Goal: Communication & Community: Answer question/provide support

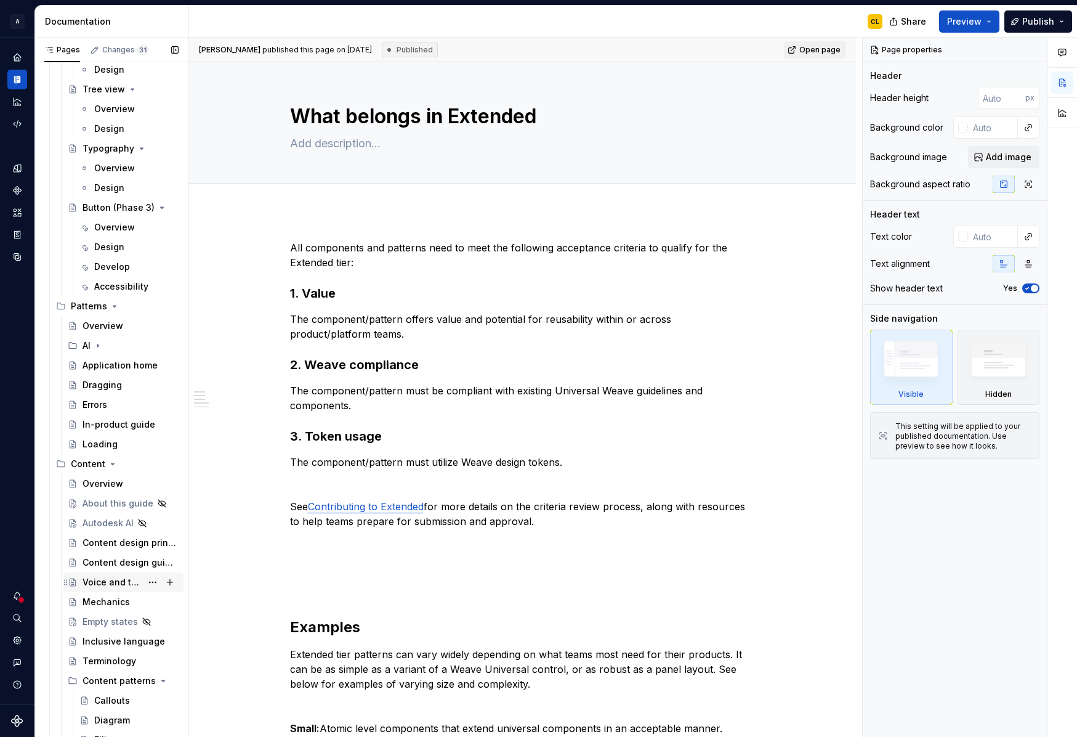
scroll to position [3166, 0]
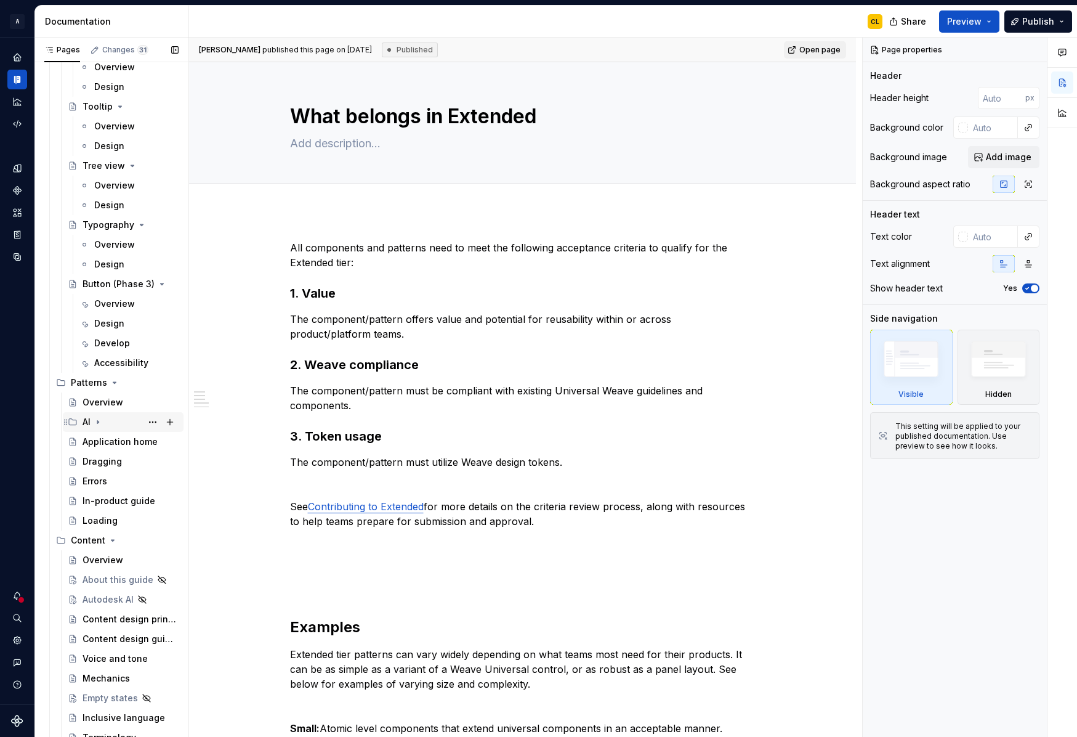
click at [98, 422] on icon "Page tree" at bounding box center [97, 422] width 1 height 3
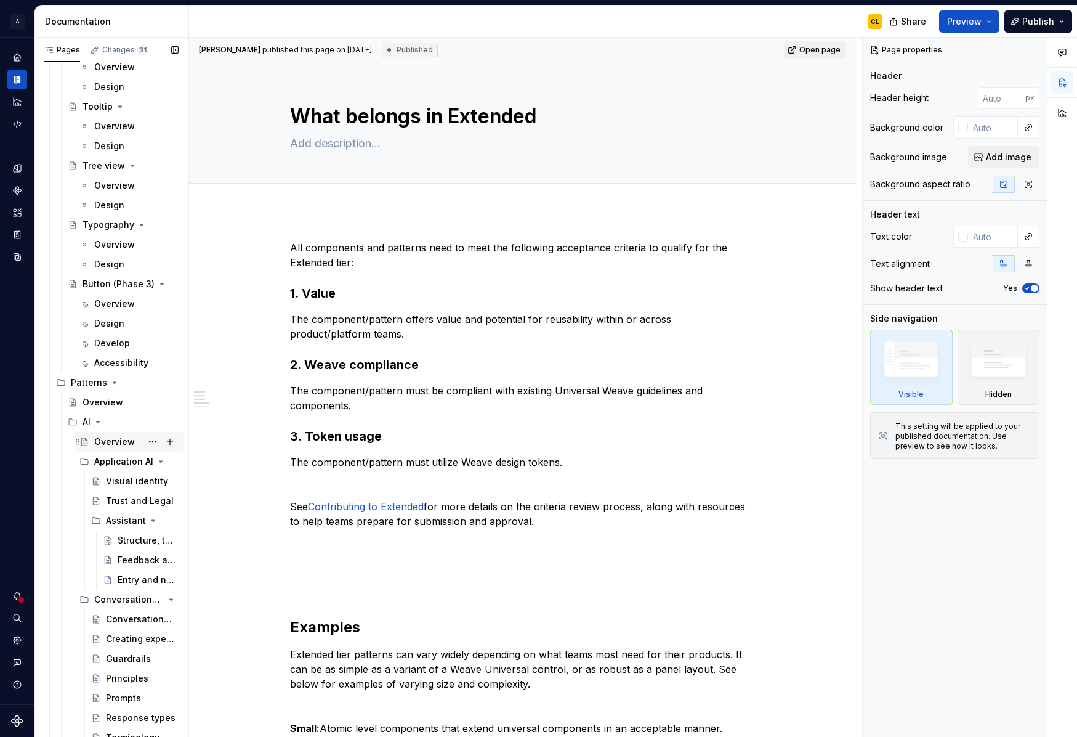
click at [102, 443] on div "Overview" at bounding box center [114, 441] width 41 height 12
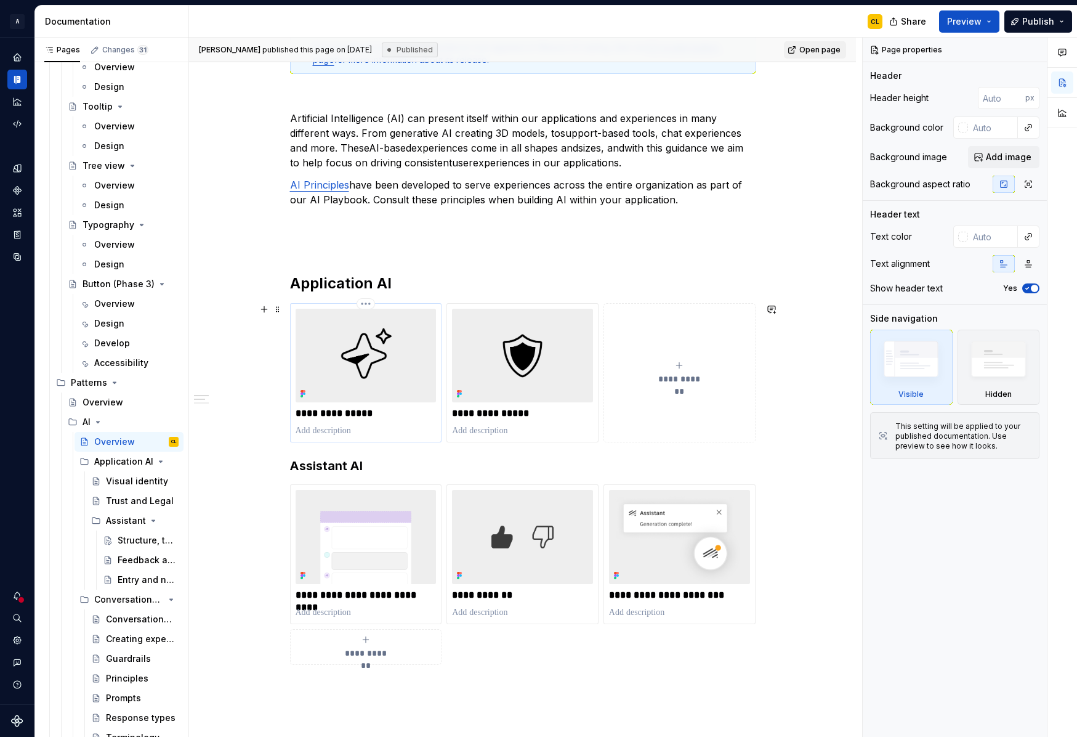
scroll to position [283, 0]
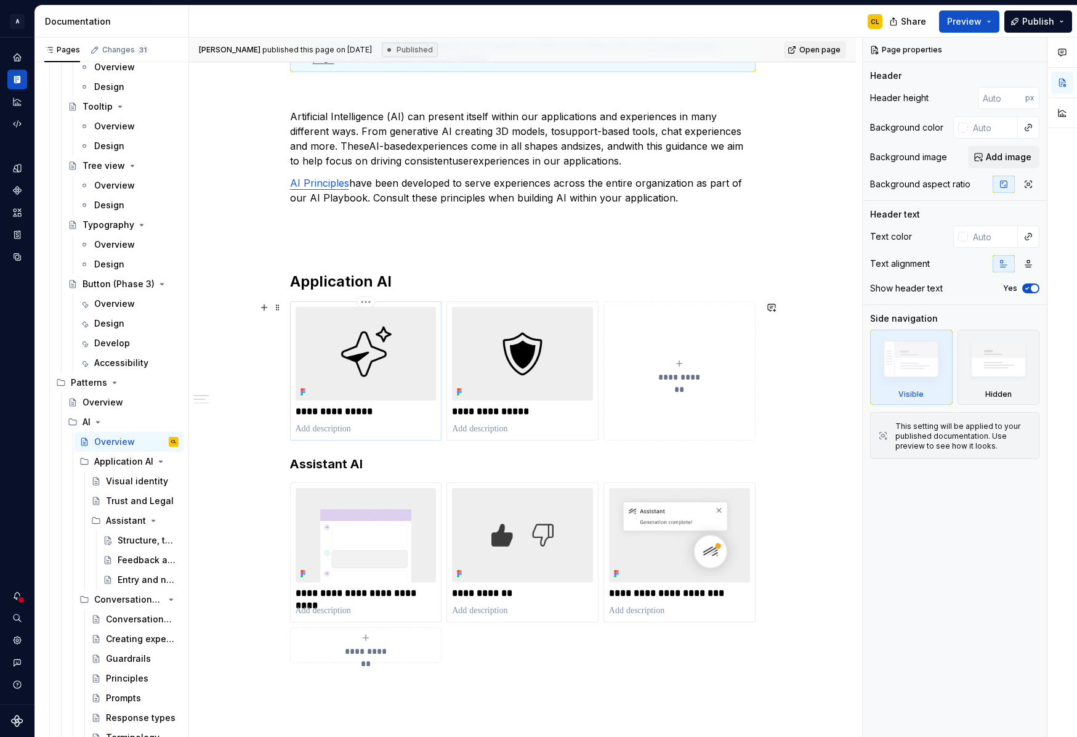
click at [383, 366] on img at bounding box center [366, 354] width 141 height 94
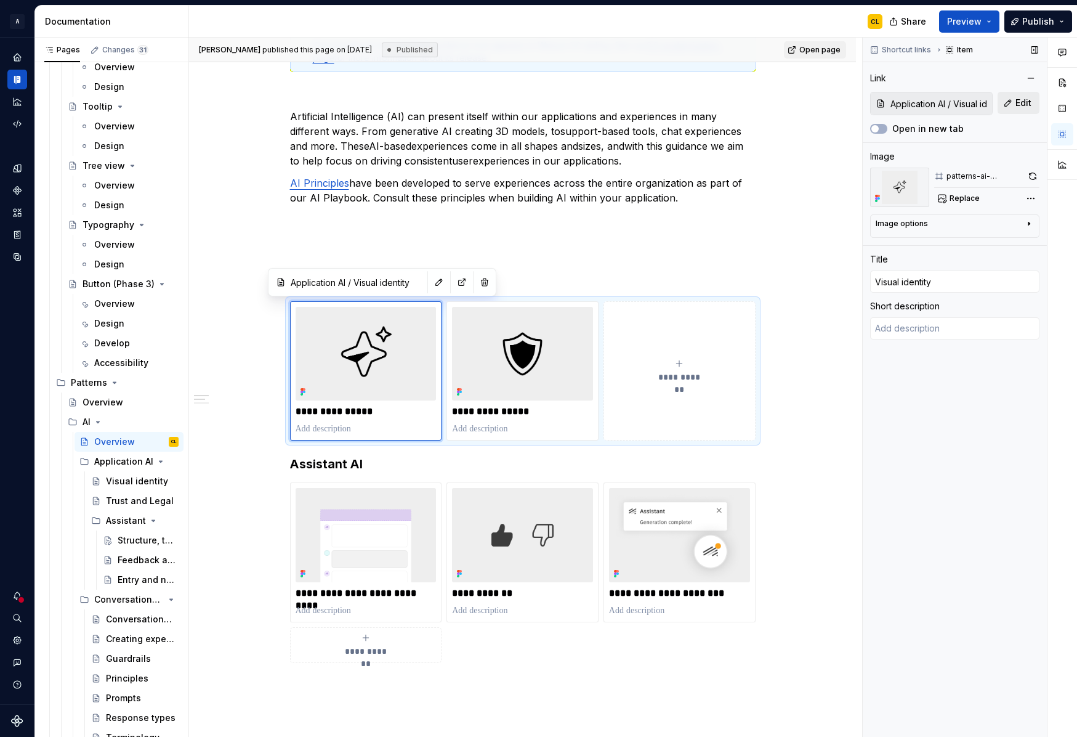
click at [1008, 102] on button "Edit" at bounding box center [1019, 103] width 42 height 22
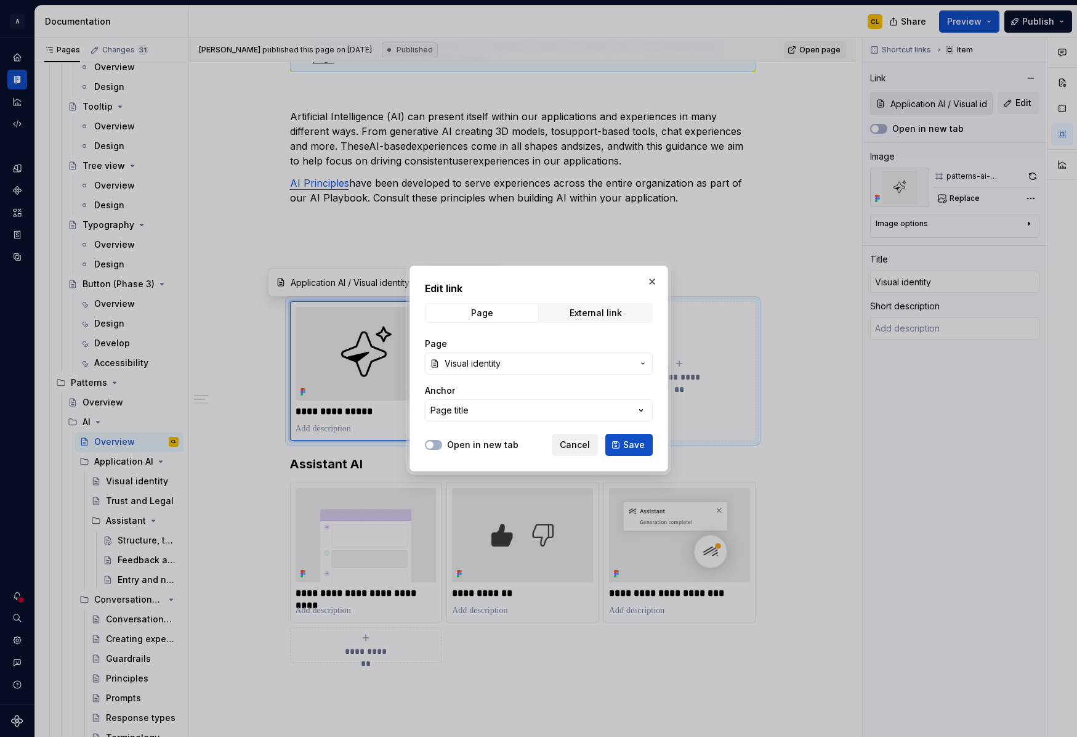
click at [575, 446] on span "Cancel" at bounding box center [575, 445] width 30 height 12
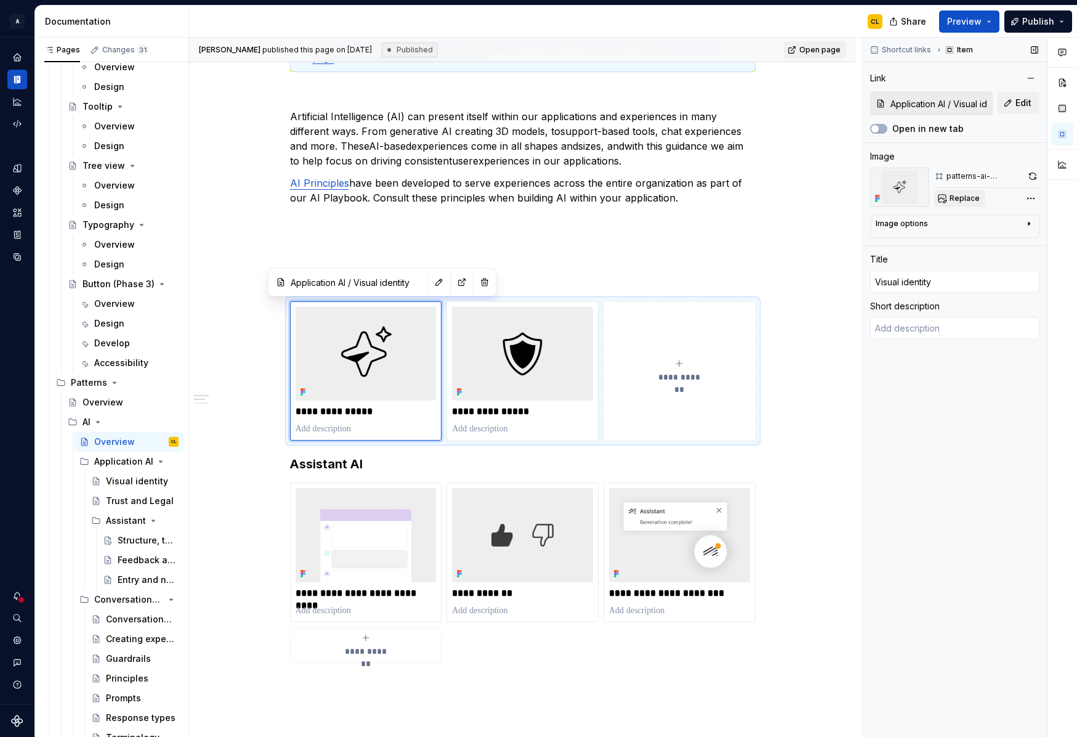
click at [968, 196] on span "Replace" at bounding box center [965, 198] width 30 height 10
type textarea "*"
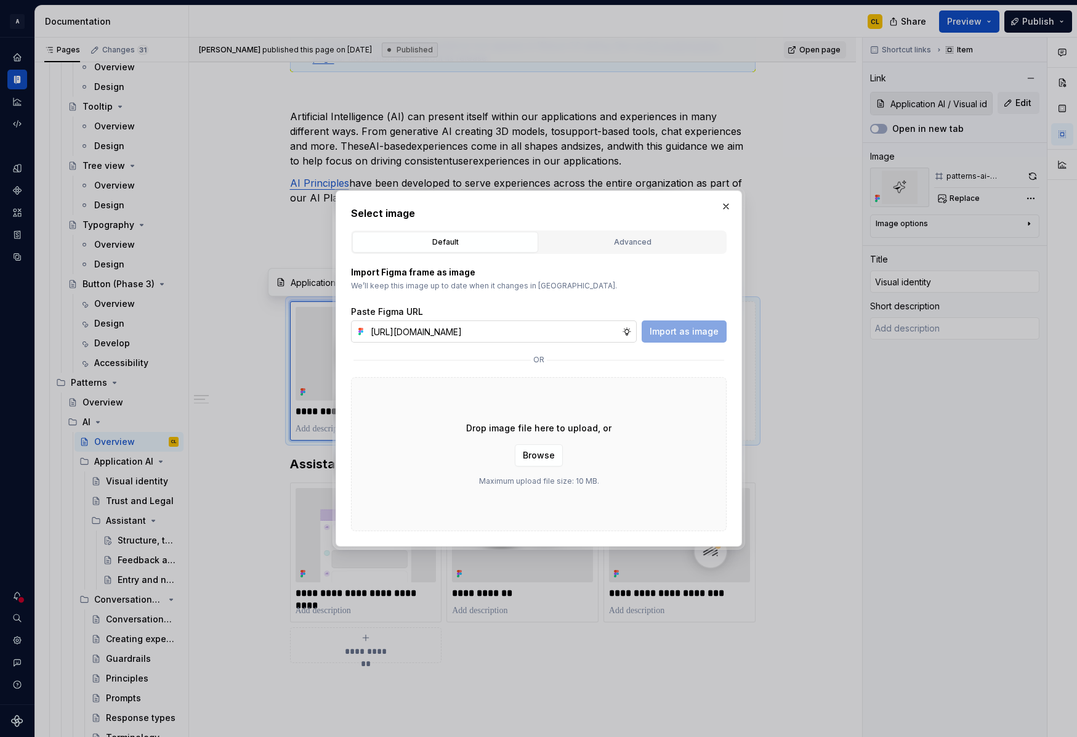
scroll to position [0, 257]
type input "https://www.figma.com/design/gPaJL981jRUYmQkfOyRTEH/Supernova-assets?node-id=40…"
click at [688, 335] on span "Import as image" at bounding box center [684, 331] width 69 height 12
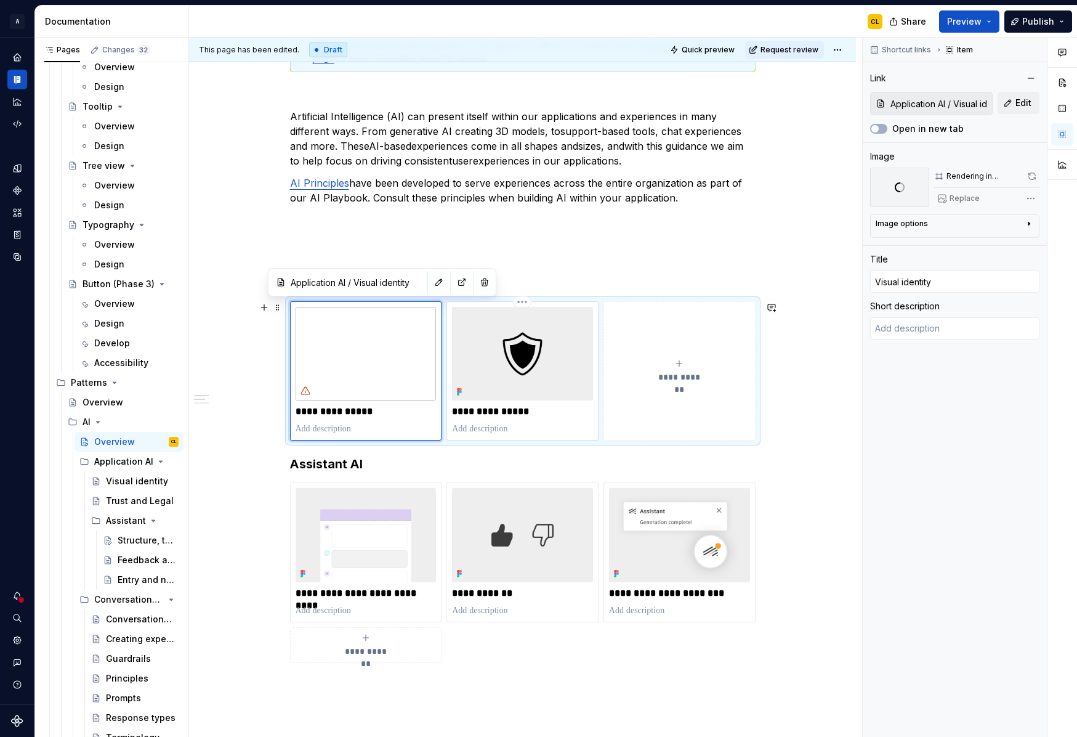
type textarea "*"
type input "Application AI / Trust and Legal"
type input "Trust and Legal"
click at [538, 377] on img at bounding box center [522, 354] width 141 height 94
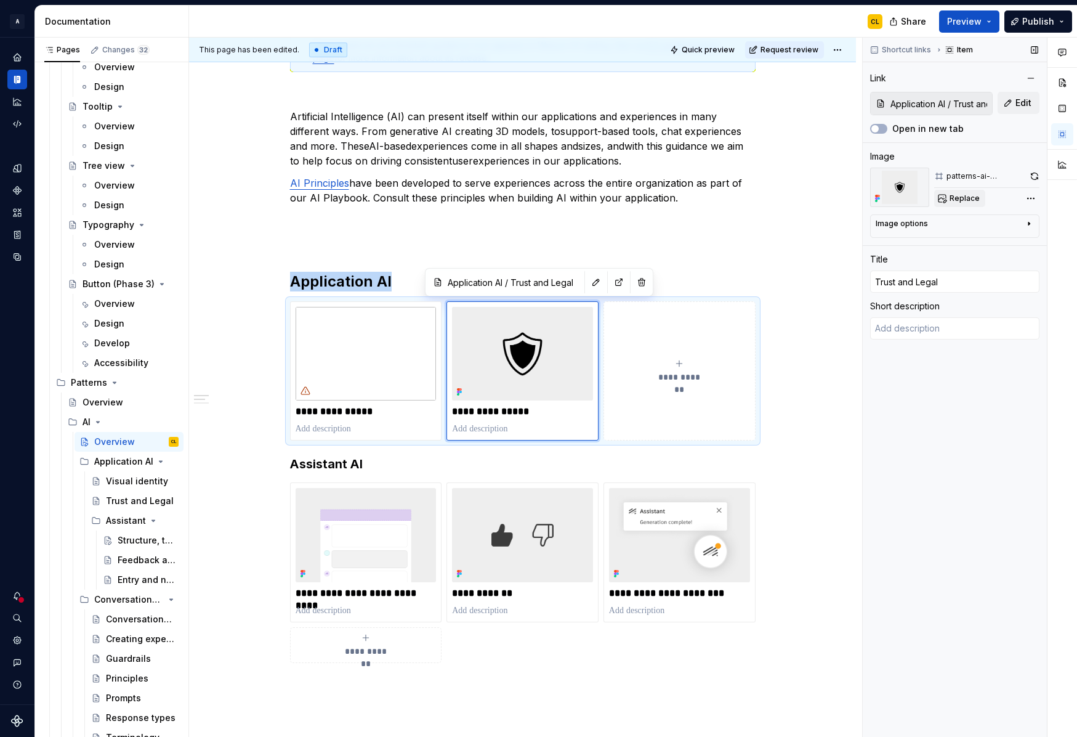
click at [961, 192] on button "Replace" at bounding box center [959, 198] width 51 height 17
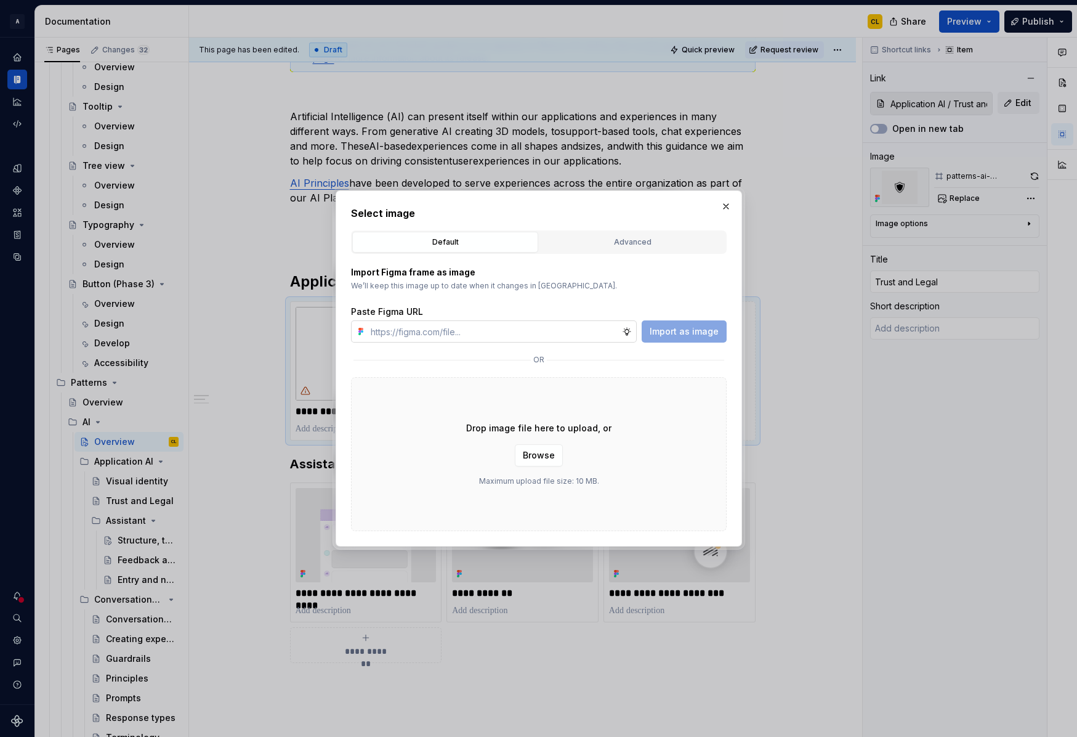
type textarea "*"
type input "https://www.figma.com/design/gPaJL981jRUYmQkfOyRTEH/Supernova-assets?node-id=40…"
click at [696, 333] on span "Import as image" at bounding box center [684, 331] width 69 height 12
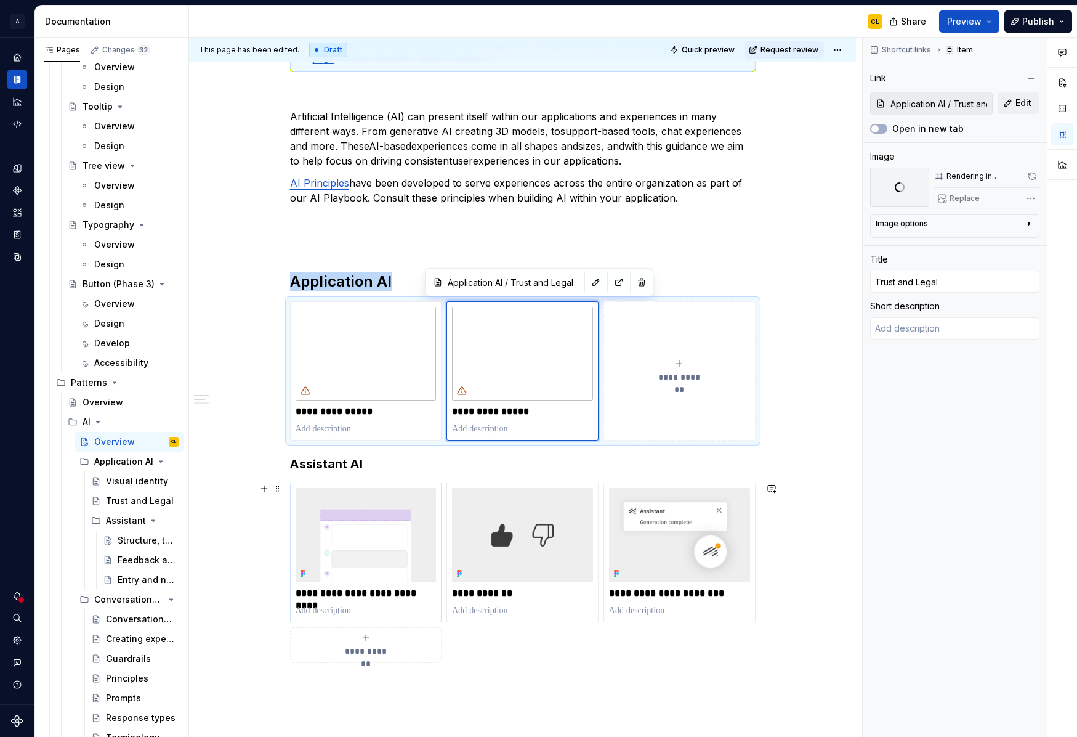
type textarea "*"
type input "Assistant / Structure, tools and behavior"
type input "Structure, tools and behavior"
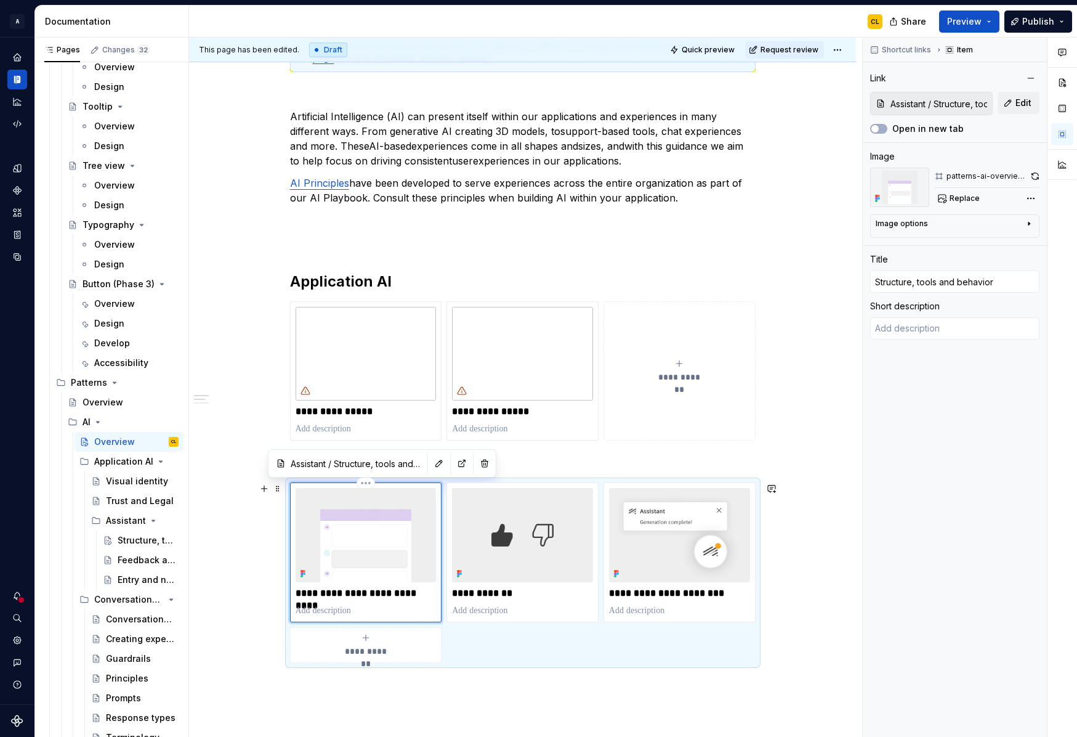
click at [394, 532] on img at bounding box center [366, 535] width 141 height 94
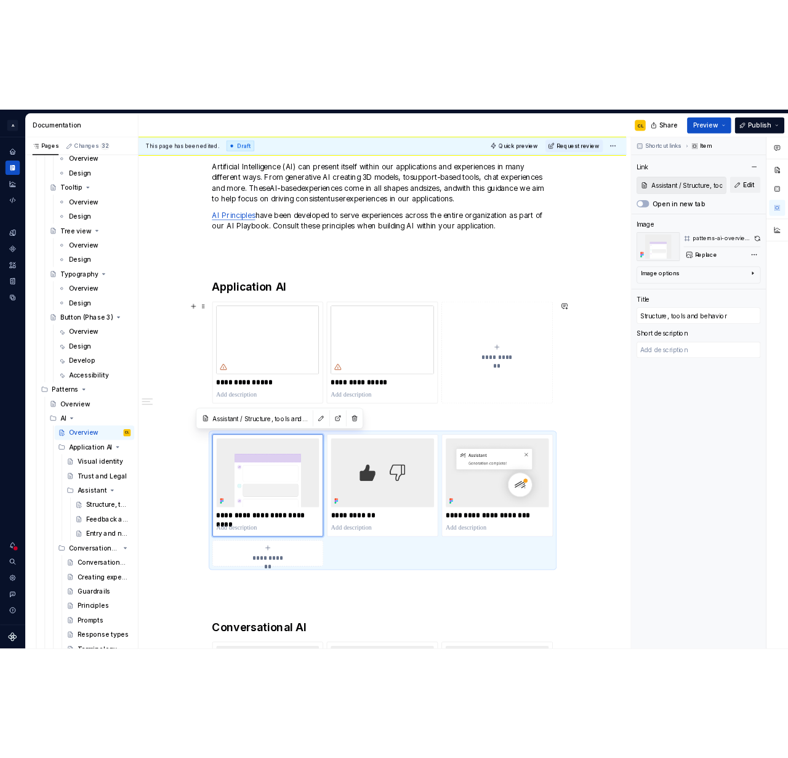
scroll to position [320, 0]
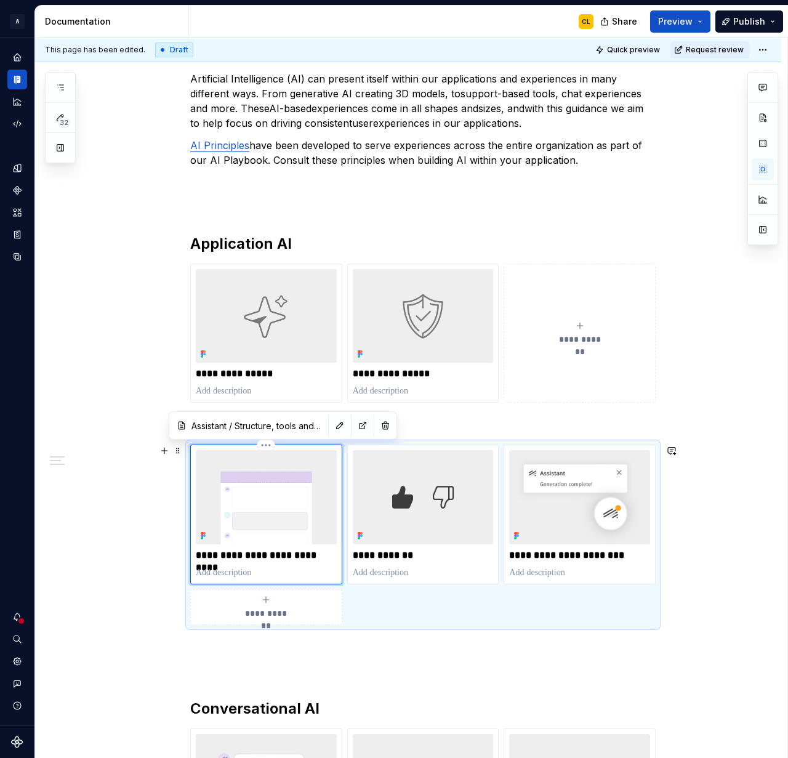
click at [283, 472] on img at bounding box center [266, 497] width 141 height 94
click at [764, 235] on button "button" at bounding box center [763, 230] width 22 height 22
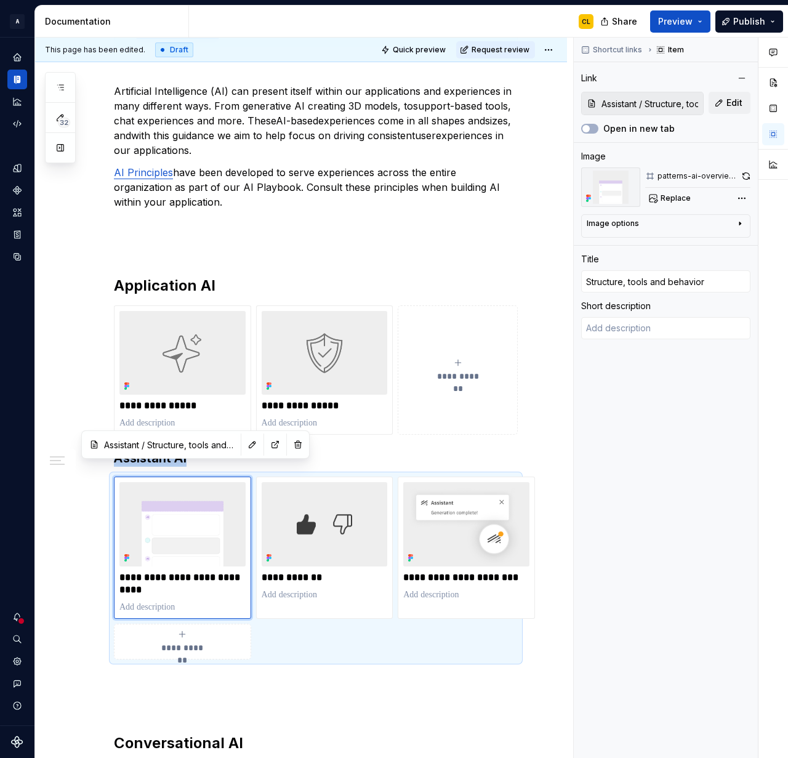
scroll to position [333, 0]
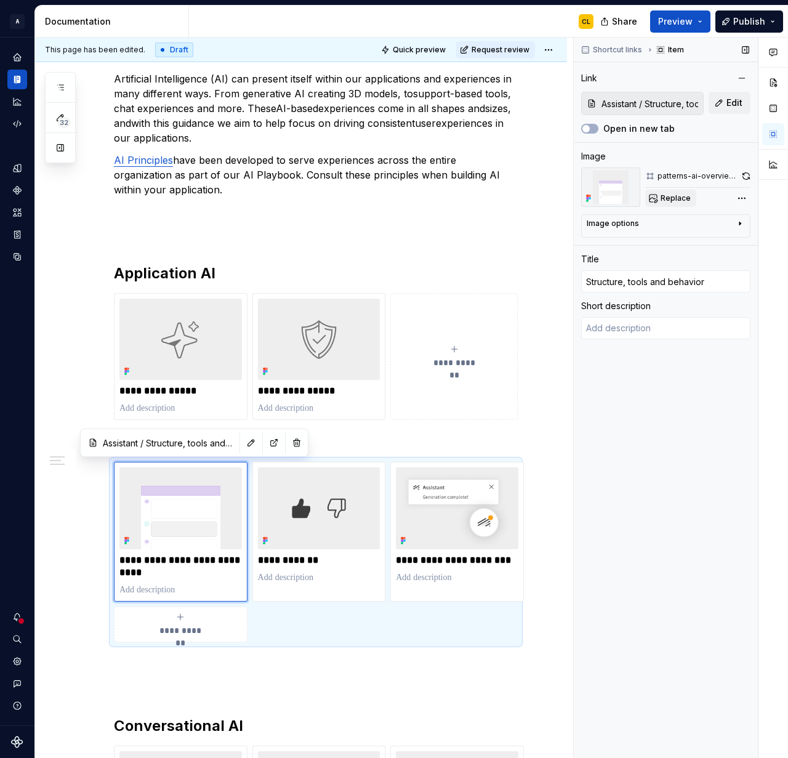
click at [680, 201] on span "Replace" at bounding box center [676, 198] width 30 height 10
type textarea "*"
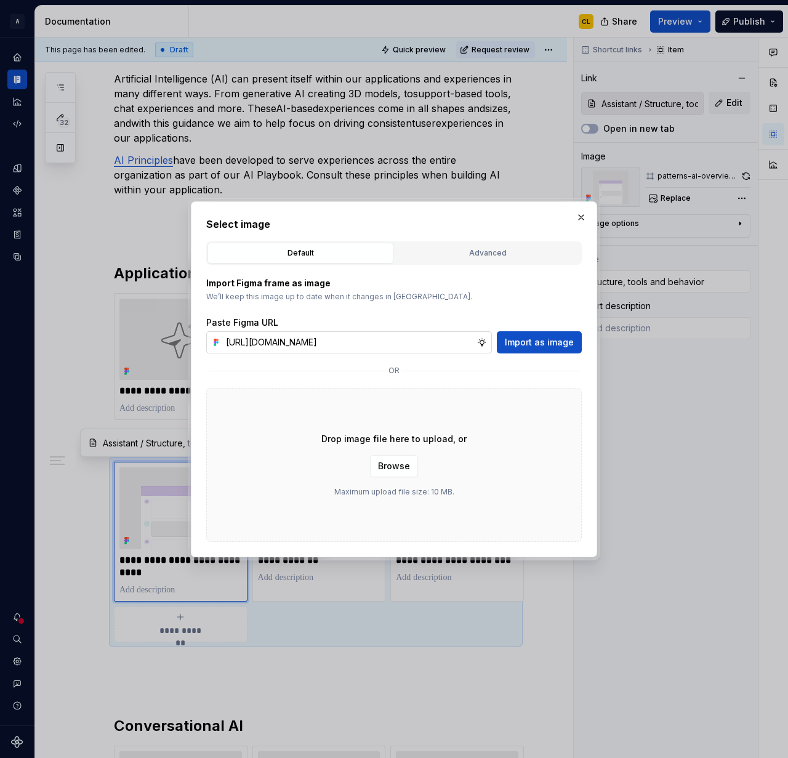
scroll to position [0, 258]
type input "https://www.figma.com/design/gPaJL981jRUYmQkfOyRTEH/Supernova-assets?node-id=40…"
click at [526, 346] on span "Import as image" at bounding box center [539, 342] width 69 height 12
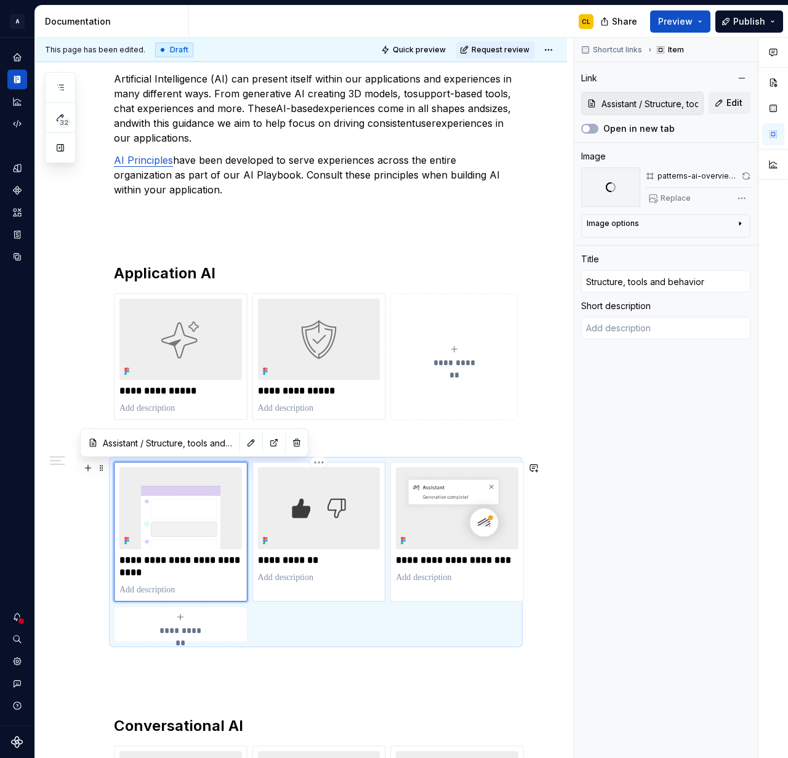
type textarea "*"
type input "Assistant / Feedback and Forms"
type input "Common flows"
click at [337, 512] on img at bounding box center [319, 507] width 123 height 81
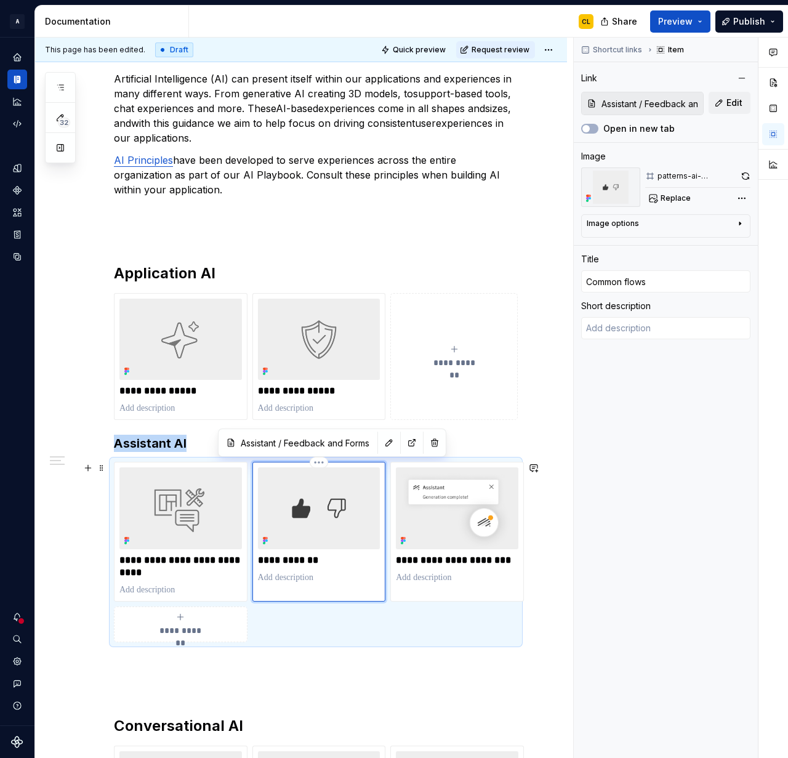
click at [289, 559] on p "**********" at bounding box center [319, 560] width 123 height 12
type textarea "*"
type input "F"
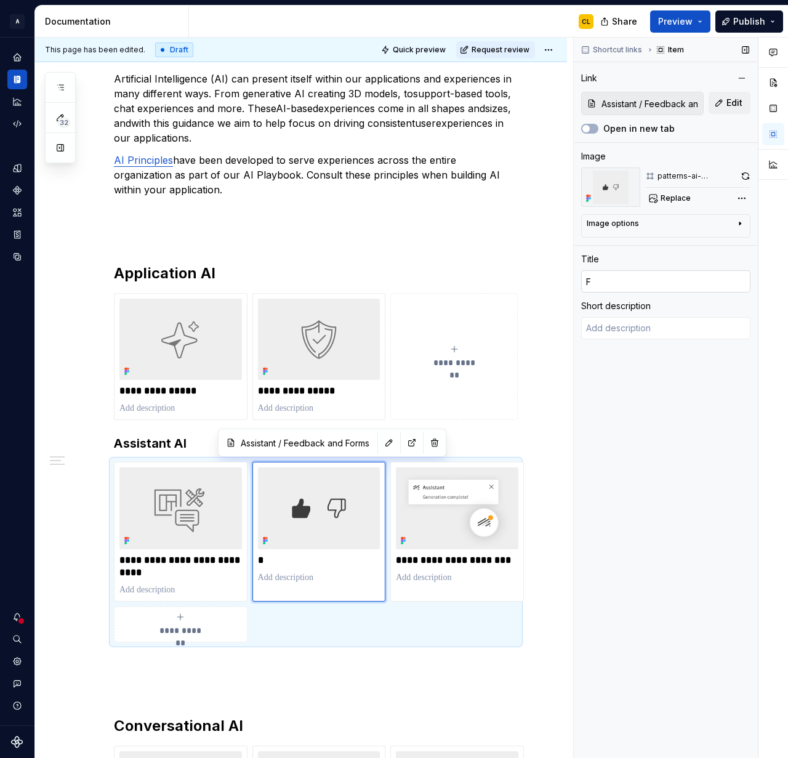
type textarea "*"
type input "Fe"
type textarea "*"
type input "Fee"
type textarea "*"
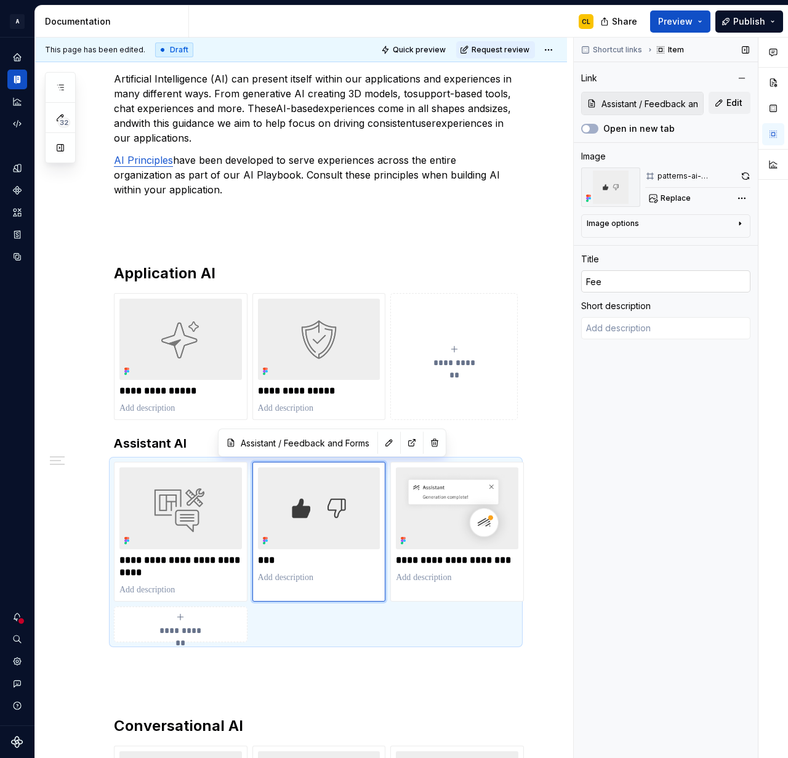
type input "Feed"
type textarea "*"
type input "Feedb"
type textarea "*"
type input "Feedba"
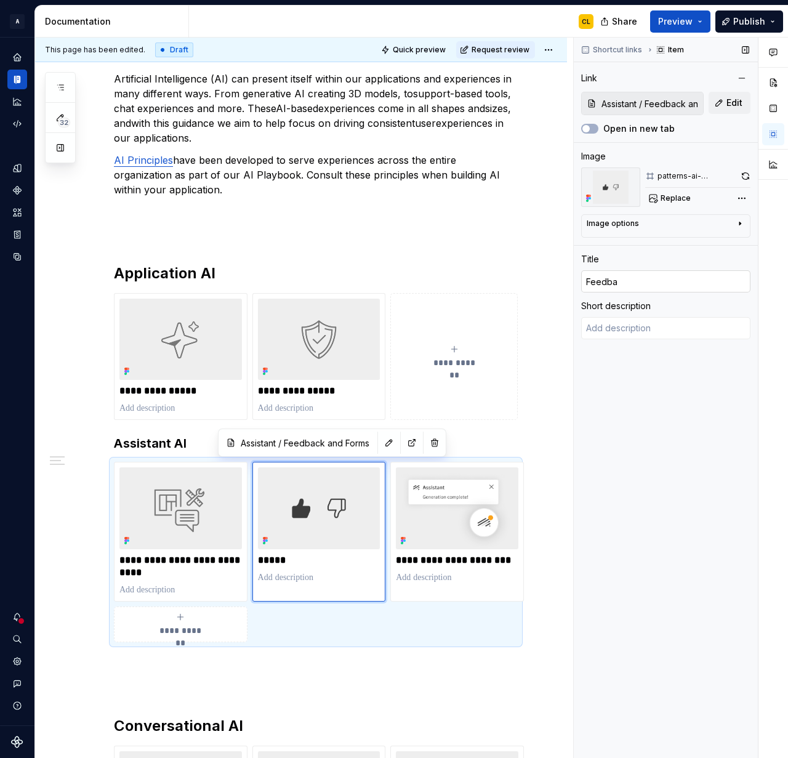
type textarea "*"
type input "Feedbac"
type textarea "*"
type input "Feedback"
type textarea "*"
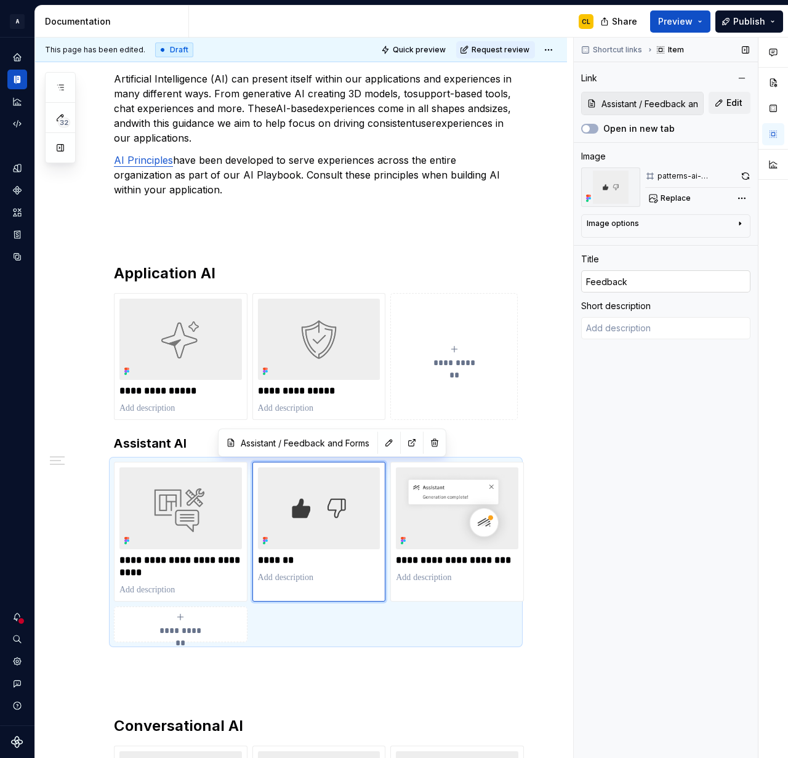
type input "Feedback"
type textarea "*"
type input "Feedback a"
type textarea "*"
type input "Feedback an"
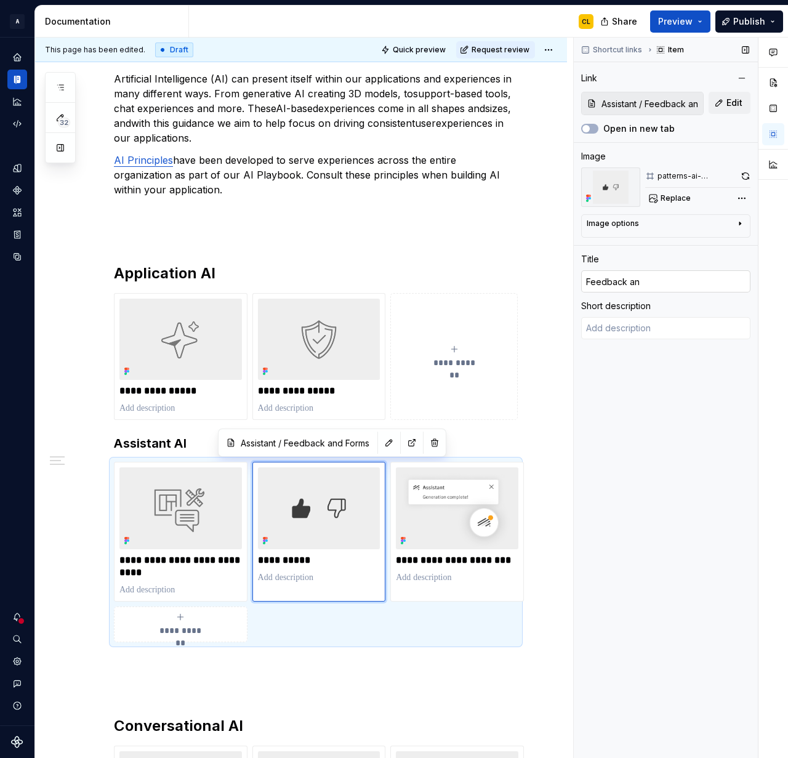
type textarea "*"
type input "Feedback and"
type textarea "*"
type input "Feedback and"
type textarea "*"
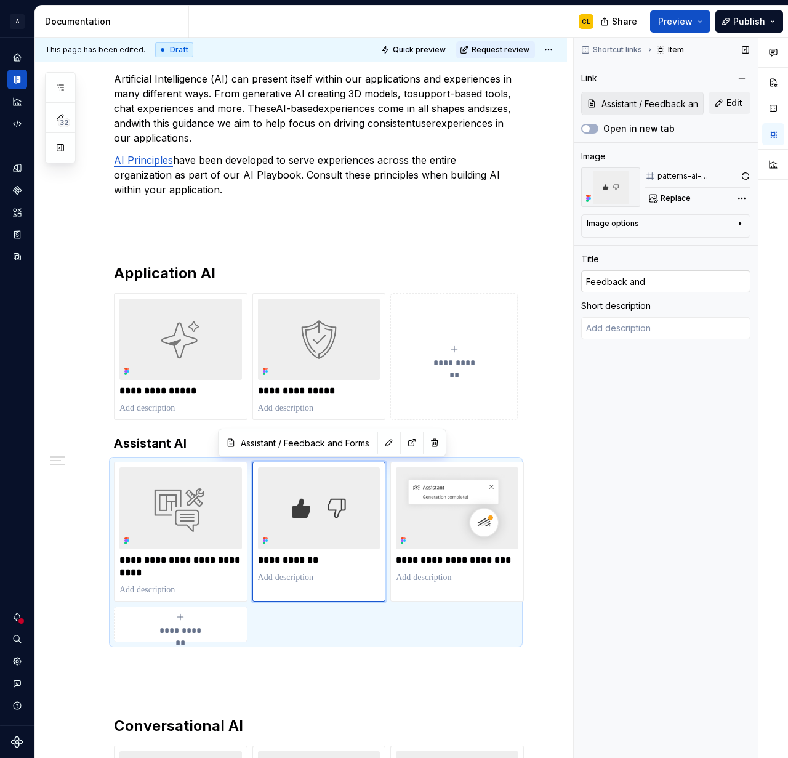
type input "Feedback and f"
type textarea "*"
type input "Feedback and fo"
type textarea "*"
type input "Feedback and for"
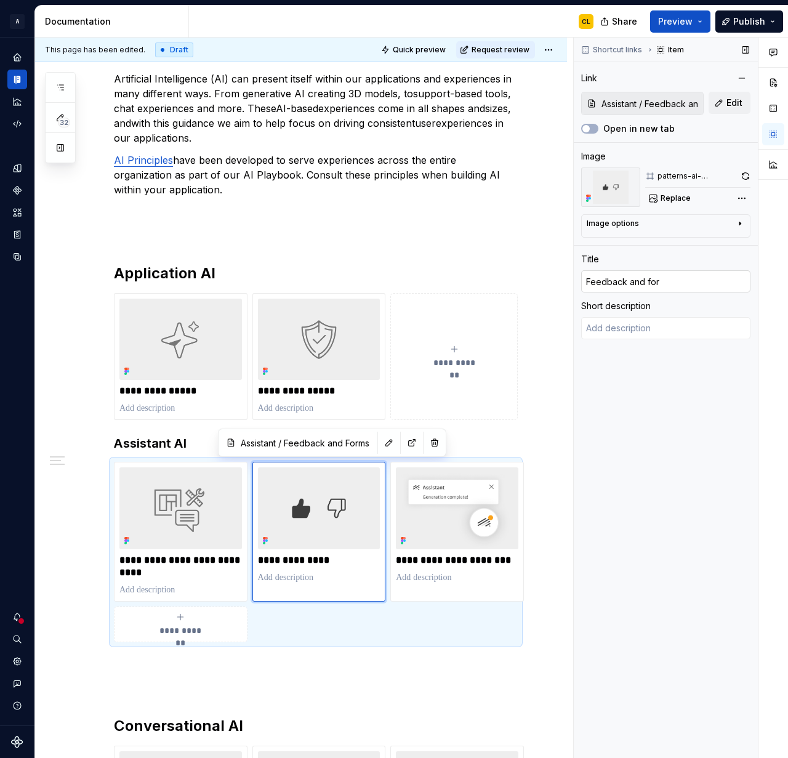
type textarea "*"
type input "Feedback and form"
type textarea "*"
type input "Feedback and forms"
click at [548, 578] on div "**********" at bounding box center [301, 649] width 532 height 1543
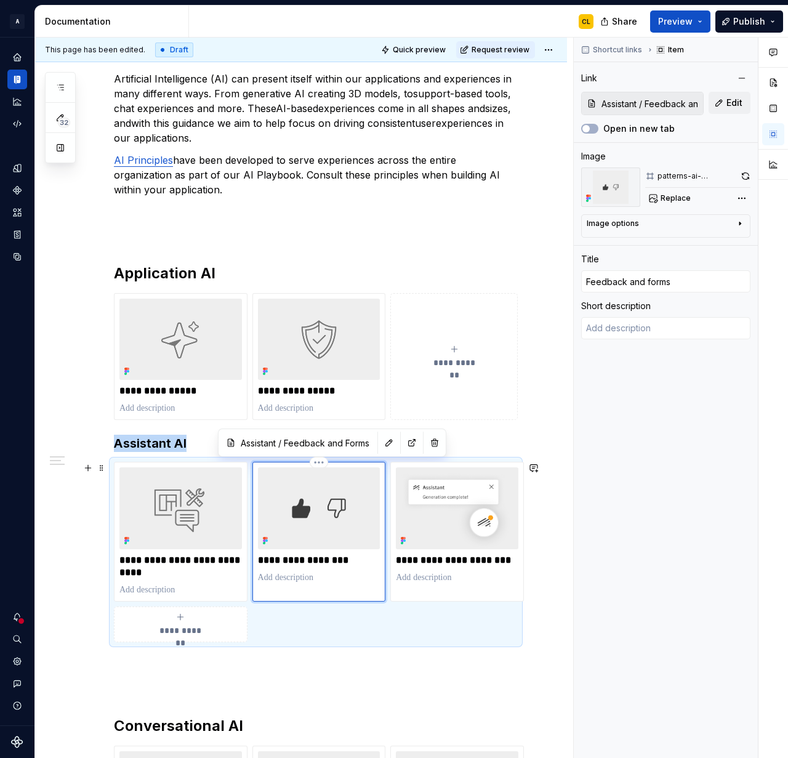
click at [346, 531] on img at bounding box center [319, 507] width 123 height 81
click at [674, 201] on span "Replace" at bounding box center [676, 198] width 30 height 10
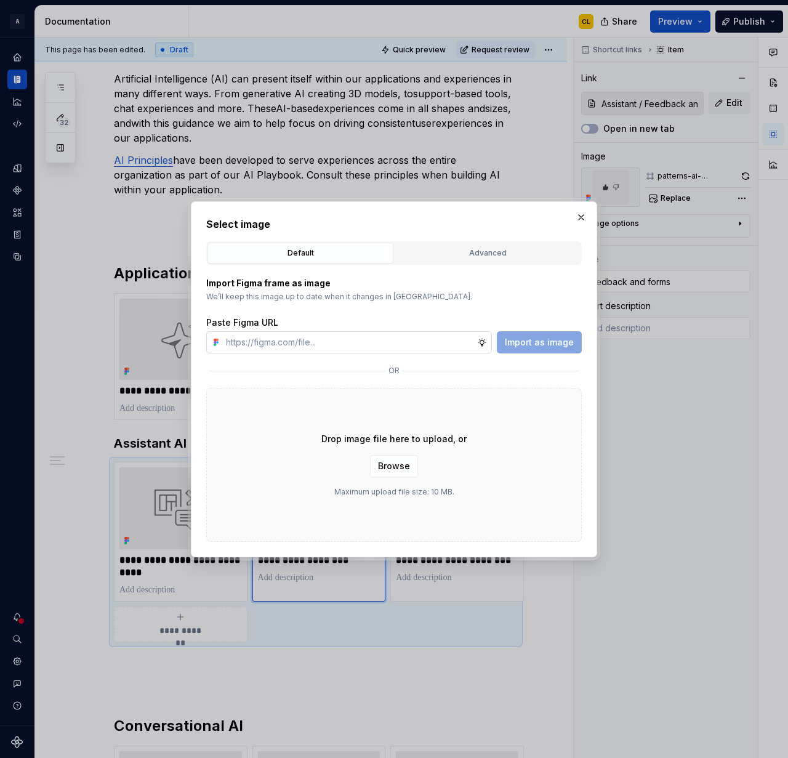
type textarea "*"
click at [390, 351] on input "text" at bounding box center [349, 342] width 256 height 22
type input "https://www.figma.com/design/gPaJL981jRUYmQkfOyRTEH/Supernova-assets?node-id=40…"
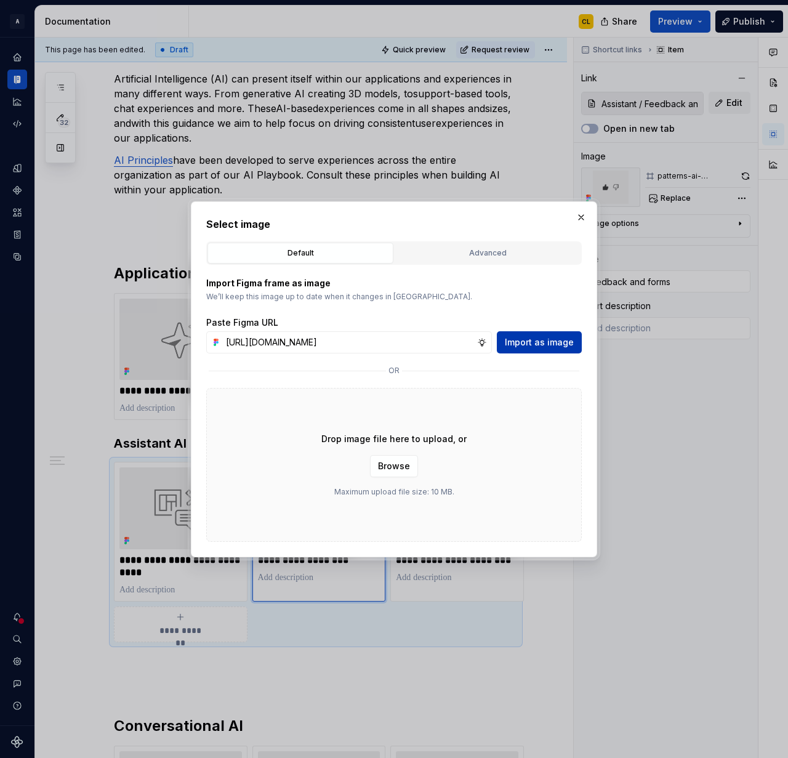
click at [538, 344] on span "Import as image" at bounding box center [539, 342] width 69 height 12
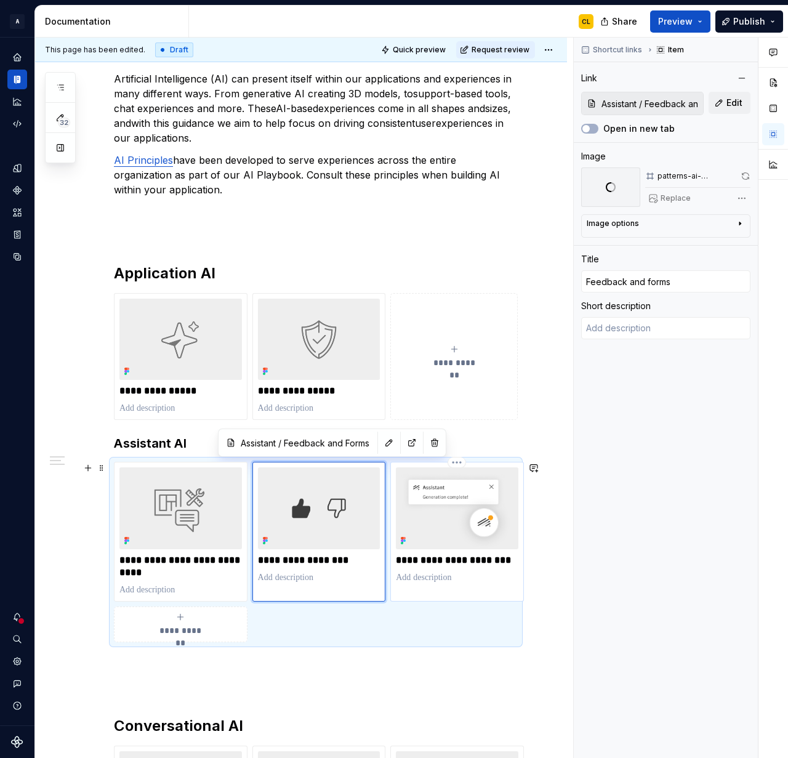
click at [461, 578] on p at bounding box center [457, 578] width 123 height 12
type textarea "*"
type input "Assistant / Entry and notifications"
type input "Entry and notifications"
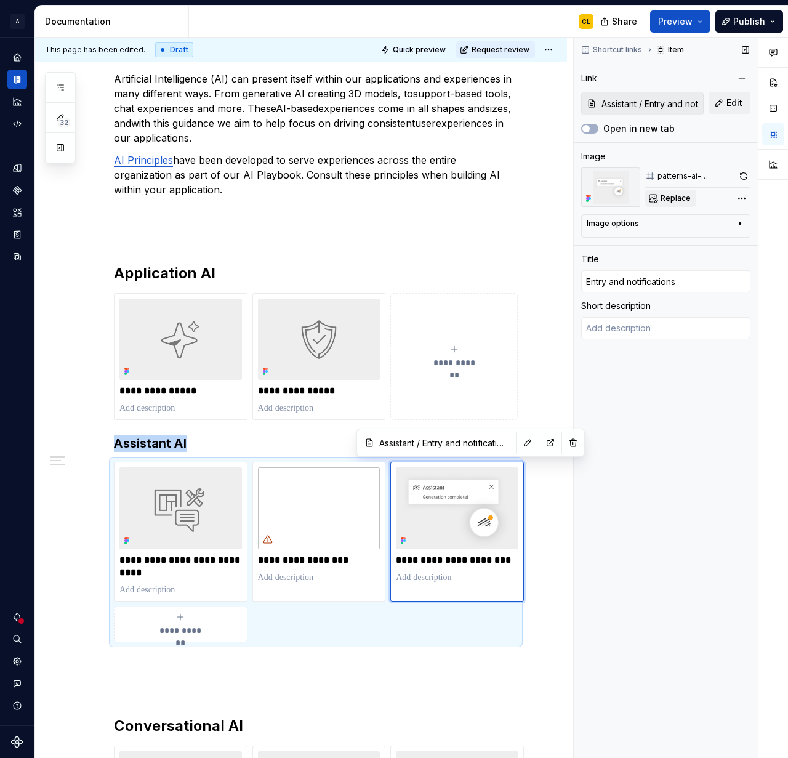
click at [671, 195] on span "Replace" at bounding box center [676, 198] width 30 height 10
type textarea "*"
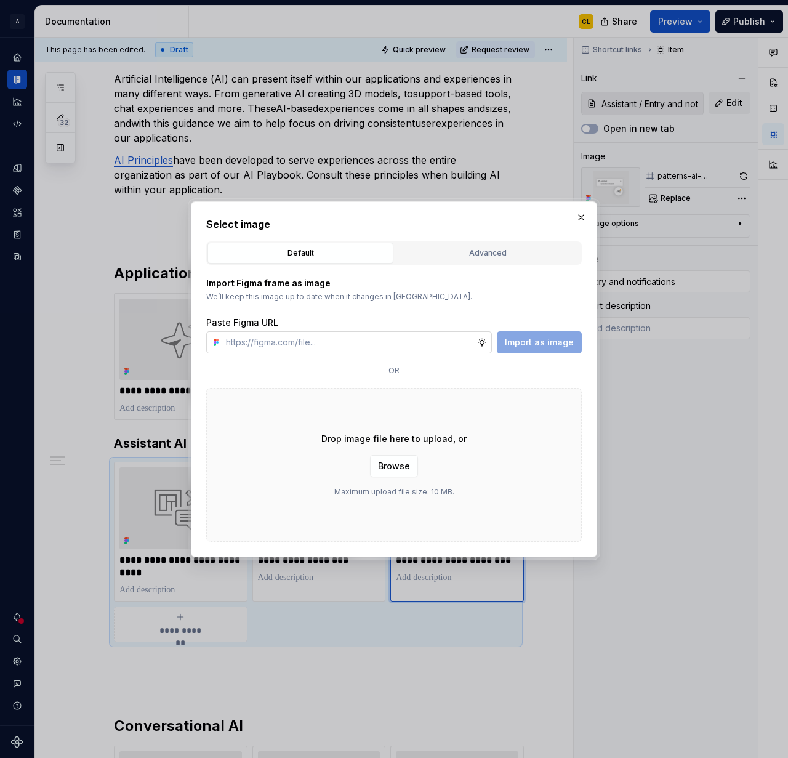
click at [339, 350] on input "text" at bounding box center [349, 342] width 256 height 22
type input "https://www.figma.com/design/gPaJL981jRUYmQkfOyRTEH/Supernova-assets?node-id=40…"
click at [535, 344] on span "Import as image" at bounding box center [539, 342] width 69 height 12
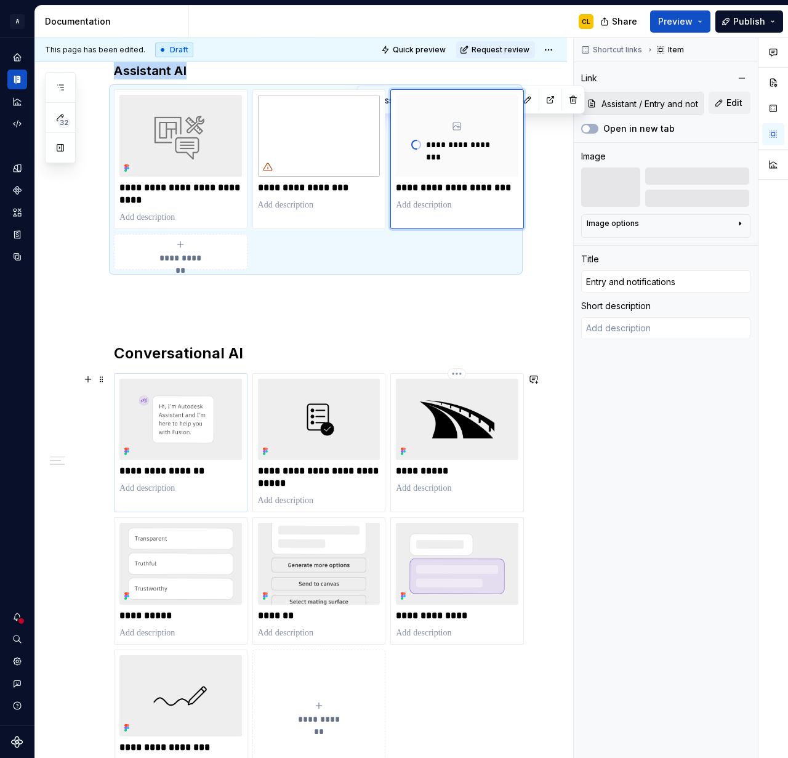
scroll to position [726, 0]
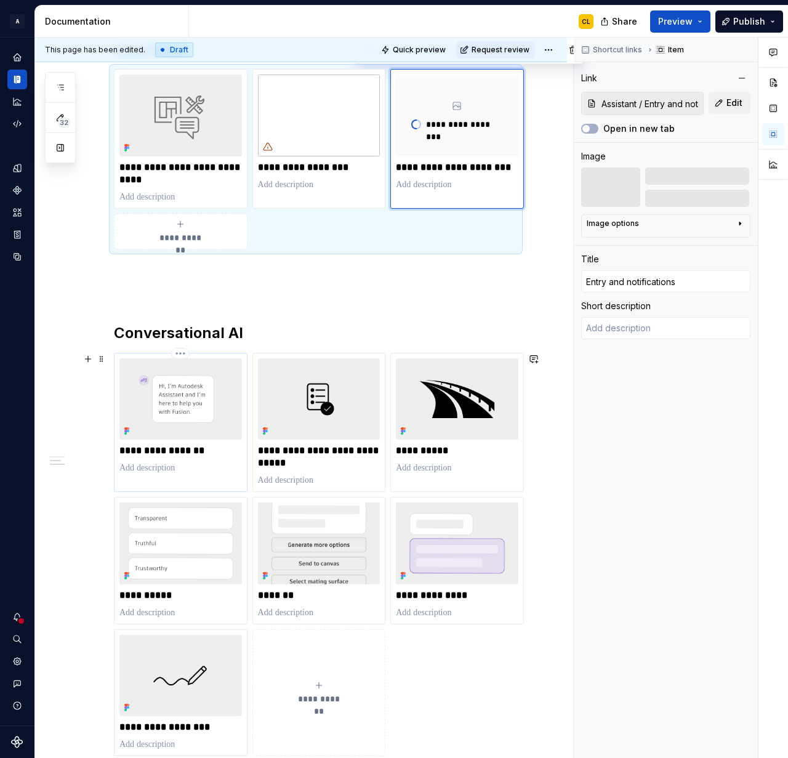
type textarea "*"
type input "Conversational AI / Conversations 101"
type input "Conversations 101"
click at [219, 436] on img at bounding box center [180, 398] width 123 height 81
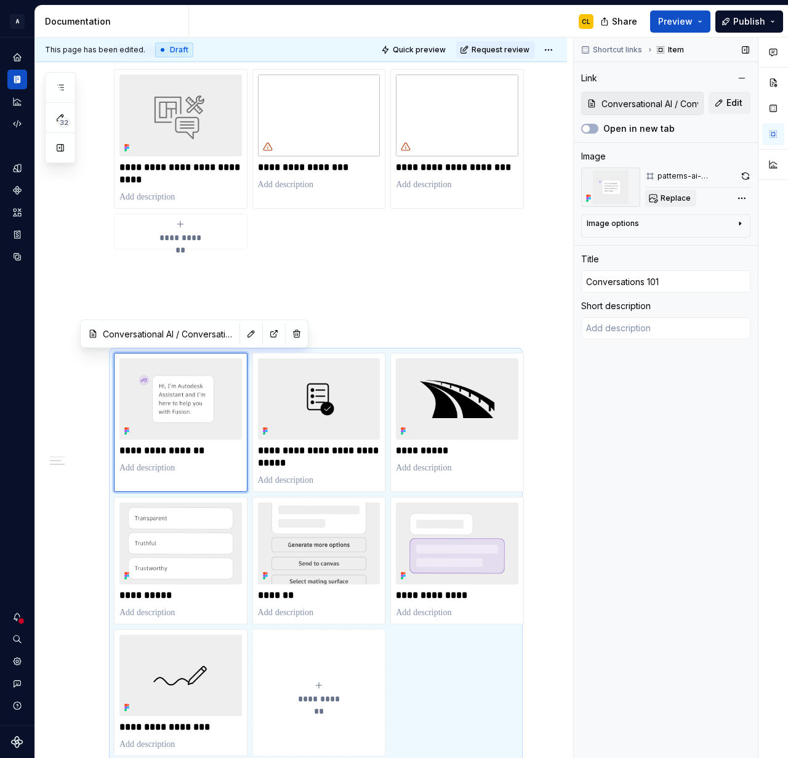
click at [674, 198] on span "Replace" at bounding box center [676, 198] width 30 height 10
type textarea "*"
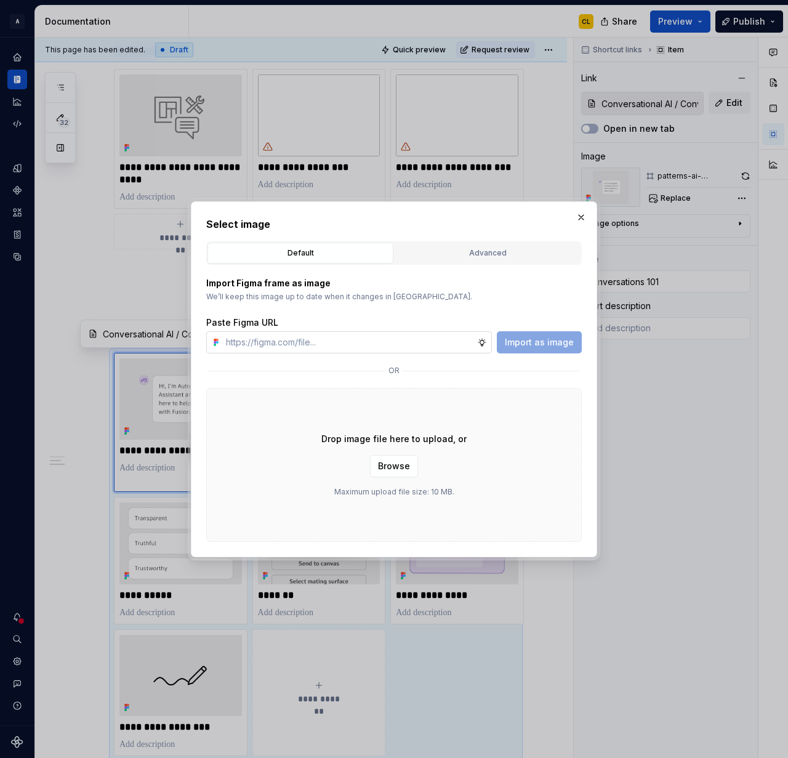
click at [394, 341] on input "text" at bounding box center [349, 342] width 256 height 22
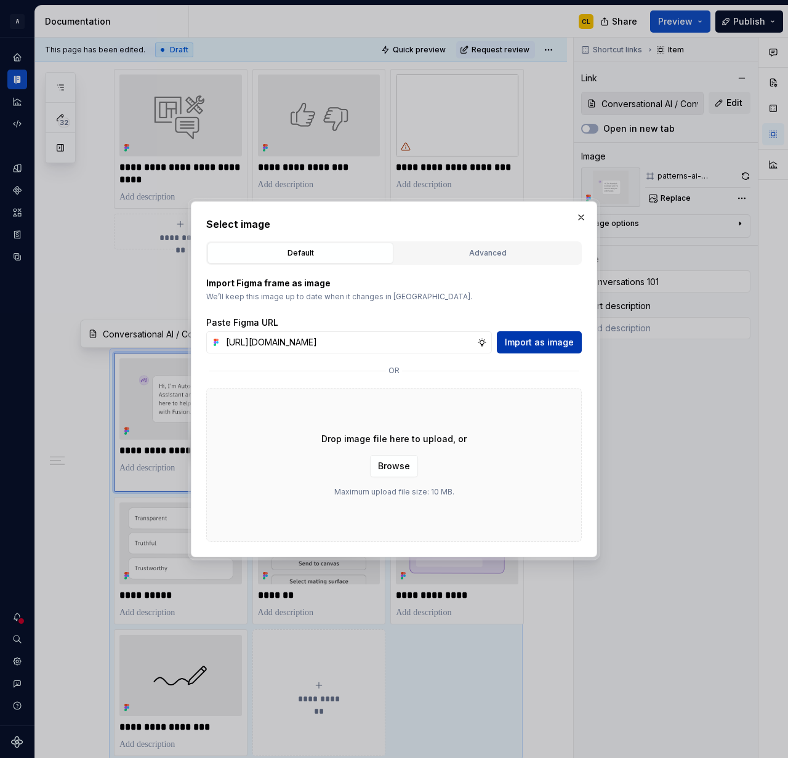
type input "https://www.figma.com/design/gPaJL981jRUYmQkfOyRTEH/Supernova-assets?node-id=40…"
click at [548, 344] on span "Import as image" at bounding box center [539, 342] width 69 height 12
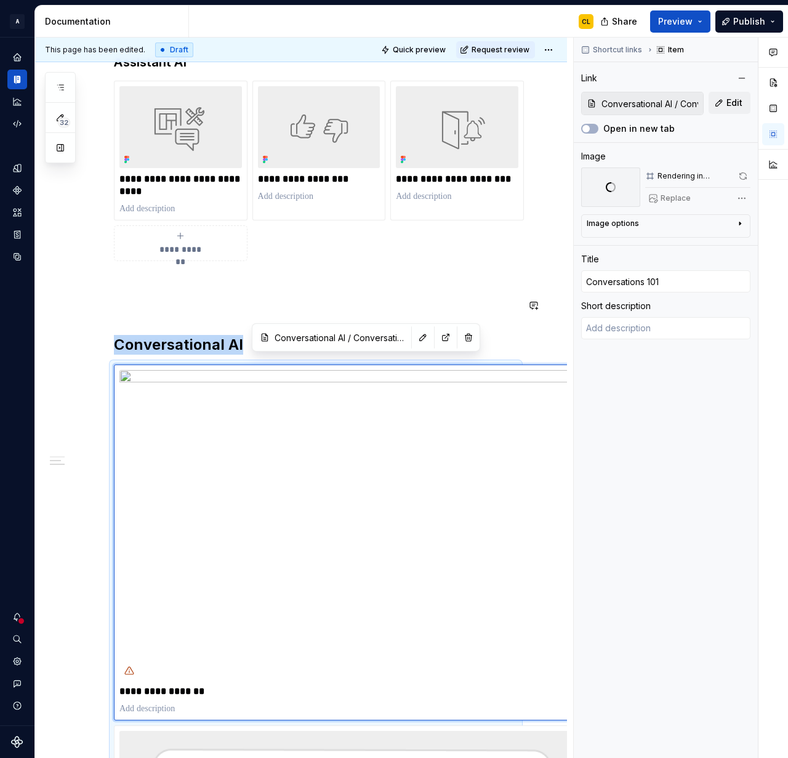
scroll to position [730, 0]
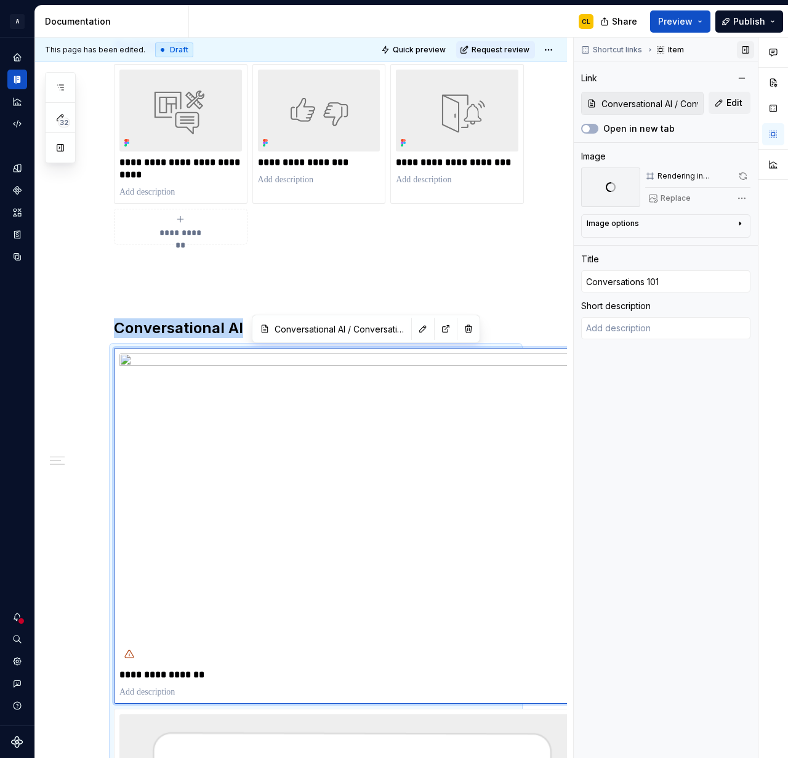
click at [747, 49] on button "button" at bounding box center [745, 49] width 17 height 17
type textarea "*"
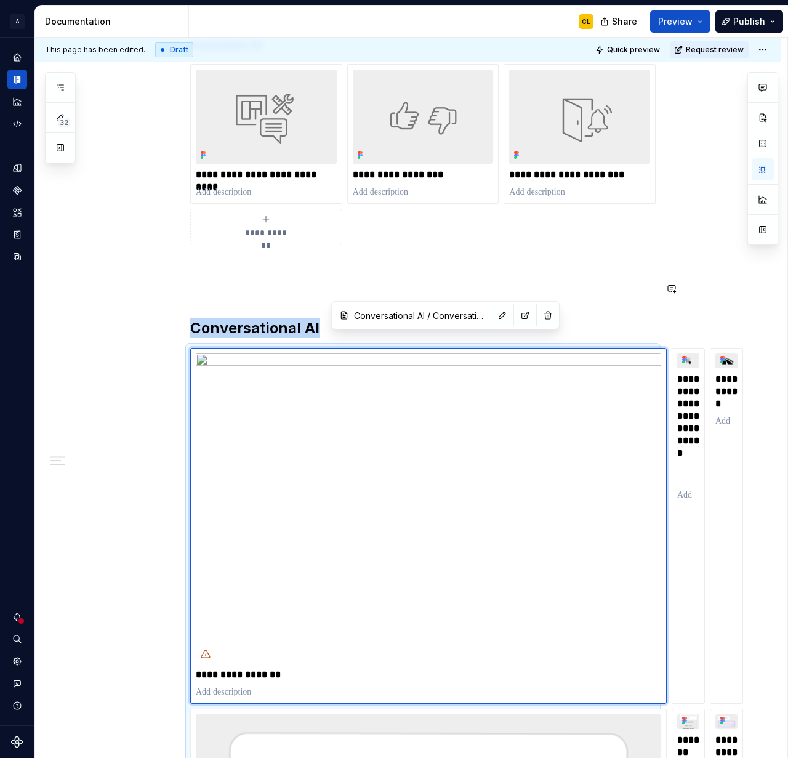
scroll to position [732, 0]
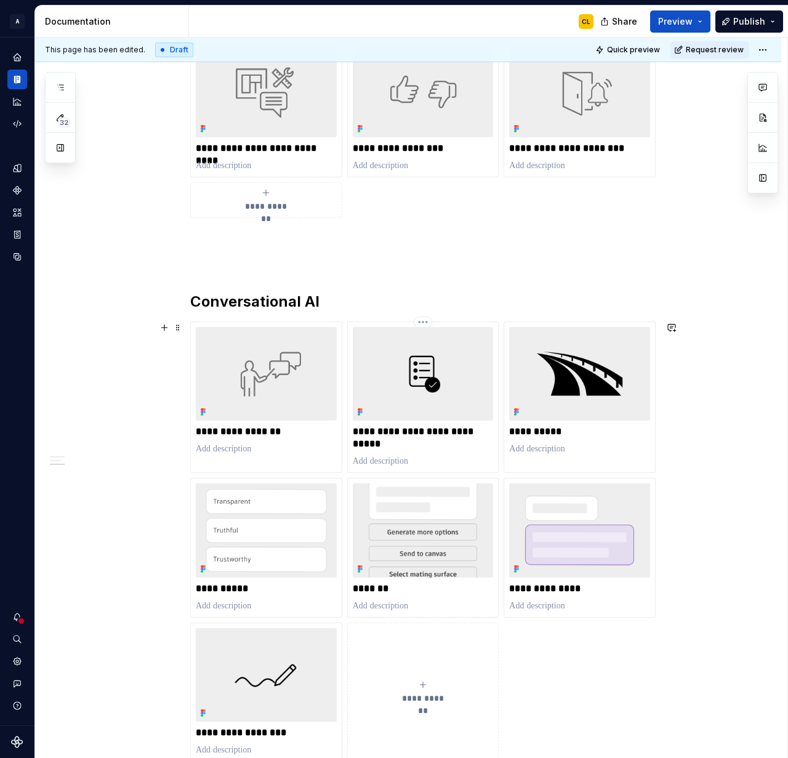
scroll to position [728, 0]
click at [395, 396] on img at bounding box center [423, 373] width 141 height 94
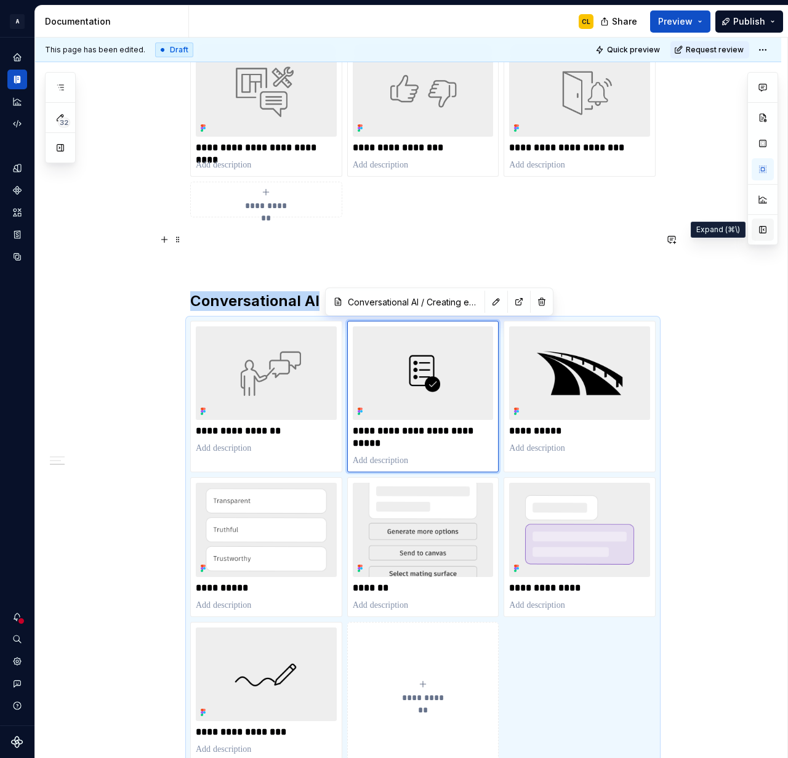
click at [759, 232] on button "button" at bounding box center [763, 230] width 22 height 22
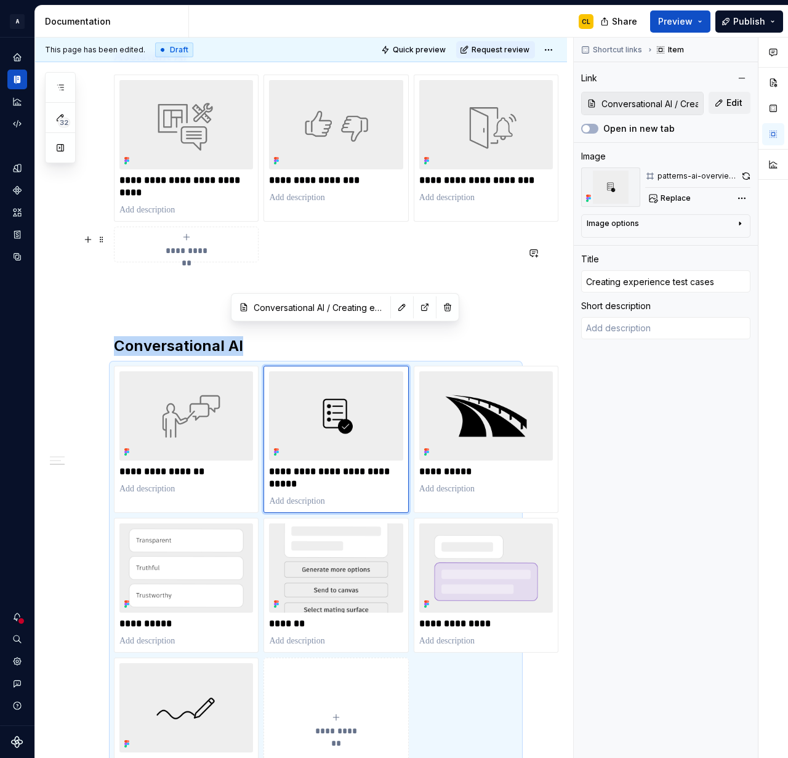
scroll to position [758, 0]
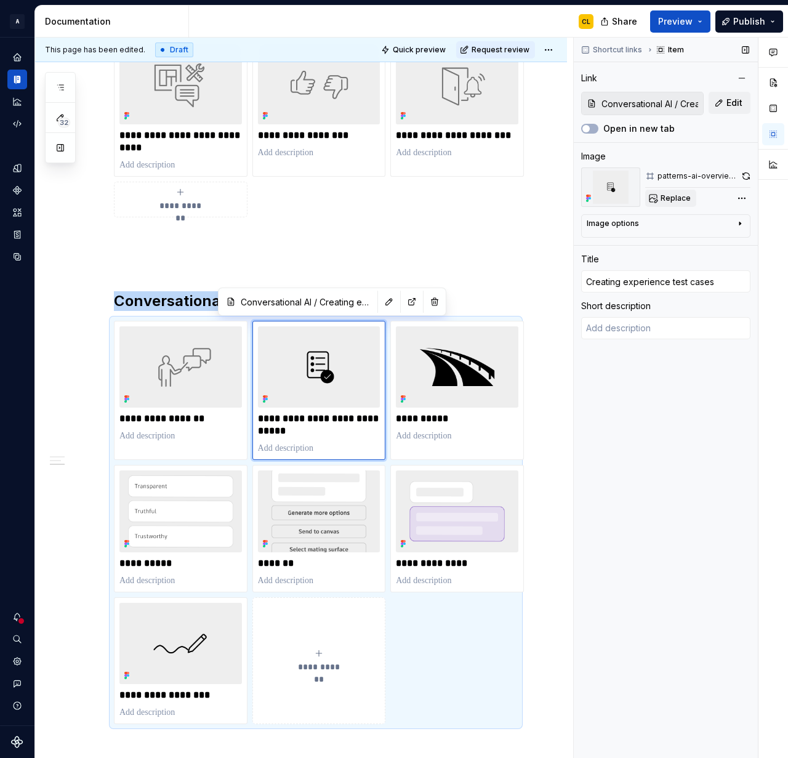
click at [675, 196] on span "Replace" at bounding box center [676, 198] width 30 height 10
type textarea "*"
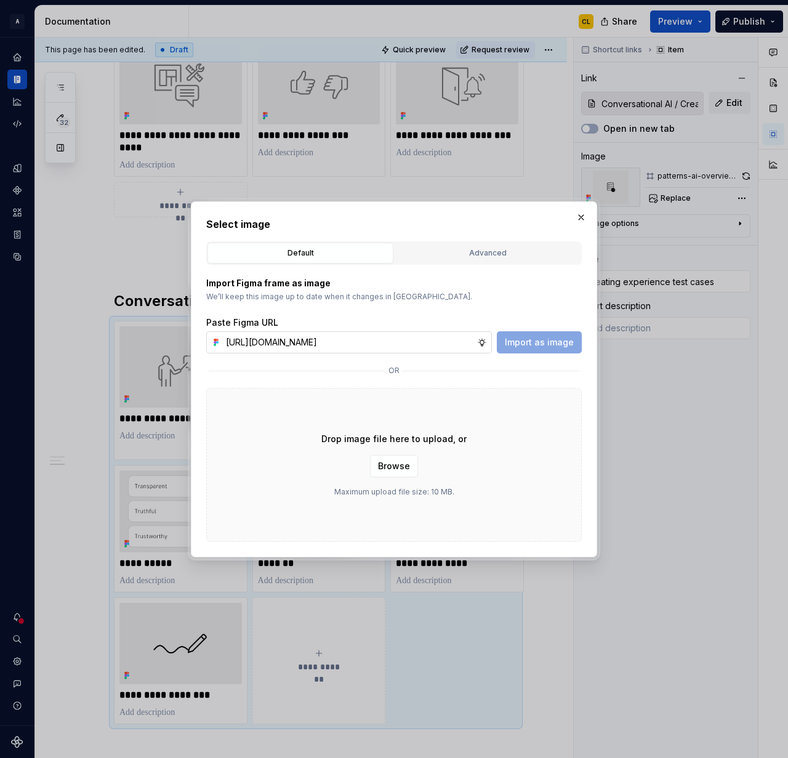
scroll to position [0, 258]
type input "[URL][DOMAIN_NAME]"
click at [540, 342] on span "Import as image" at bounding box center [539, 342] width 69 height 12
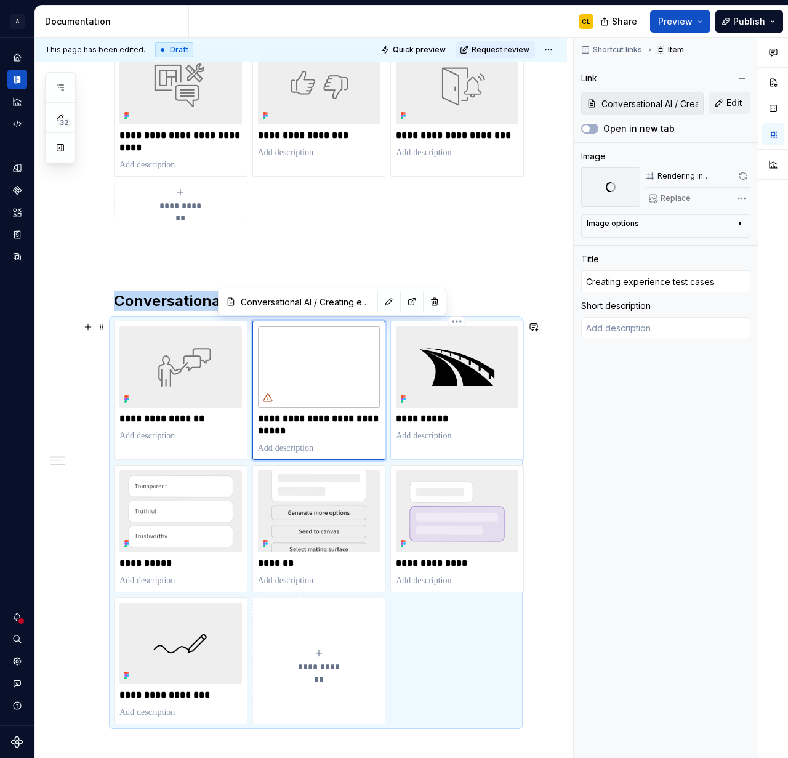
type textarea "*"
type input "Conversational AI / Guardrails"
type input "Guardrails"
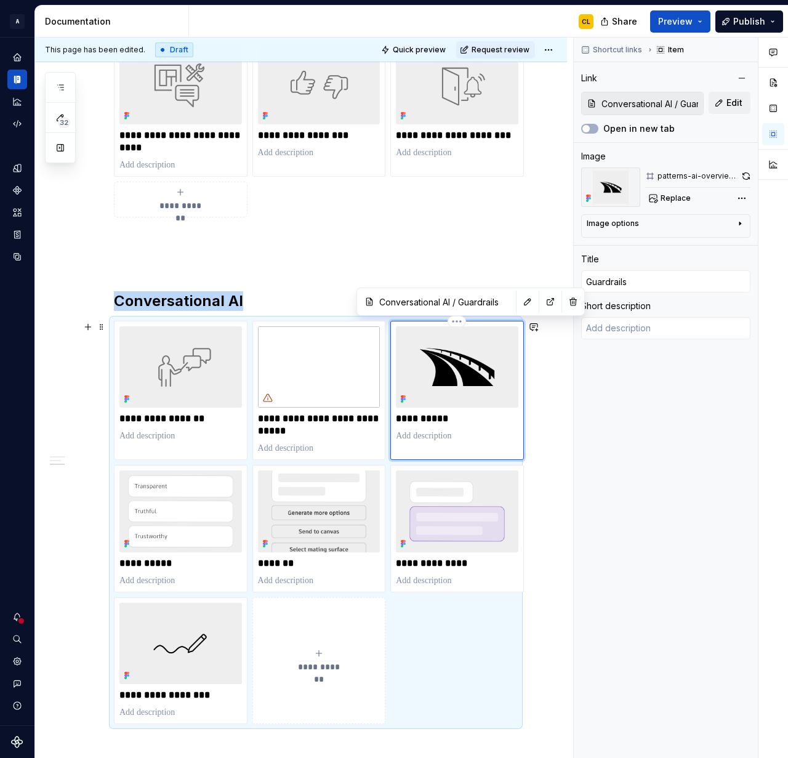
click at [481, 395] on img at bounding box center [457, 366] width 123 height 81
click at [673, 199] on span "Replace" at bounding box center [676, 198] width 30 height 10
type textarea "*"
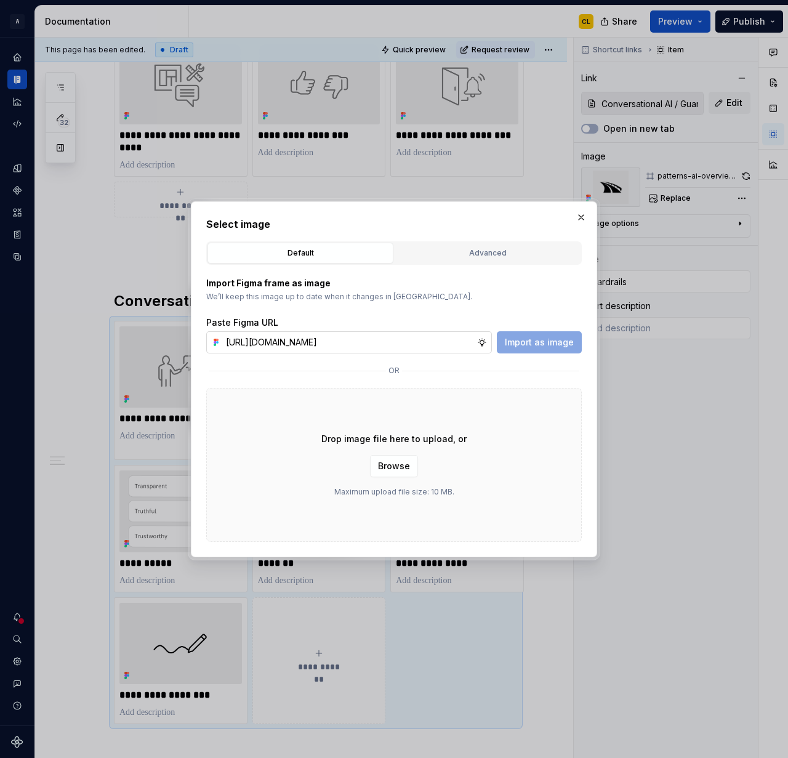
scroll to position [0, 258]
type input "[URL][DOMAIN_NAME]"
click at [514, 343] on span "Import as image" at bounding box center [539, 342] width 69 height 12
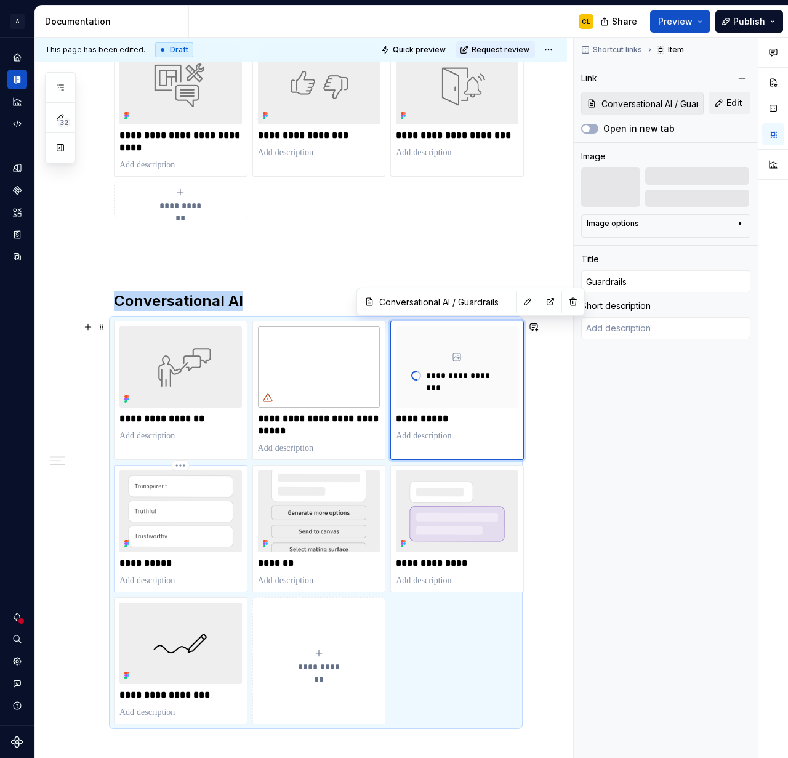
type textarea "*"
type input "Conversational AI / Principles"
type input "Principles"
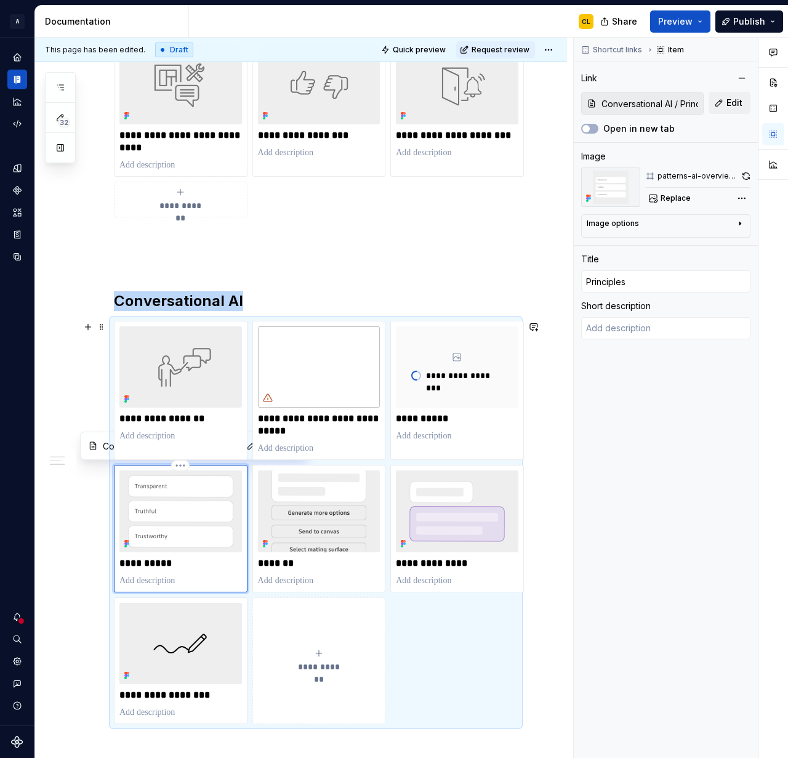
click at [216, 571] on div "**********" at bounding box center [180, 529] width 123 height 116
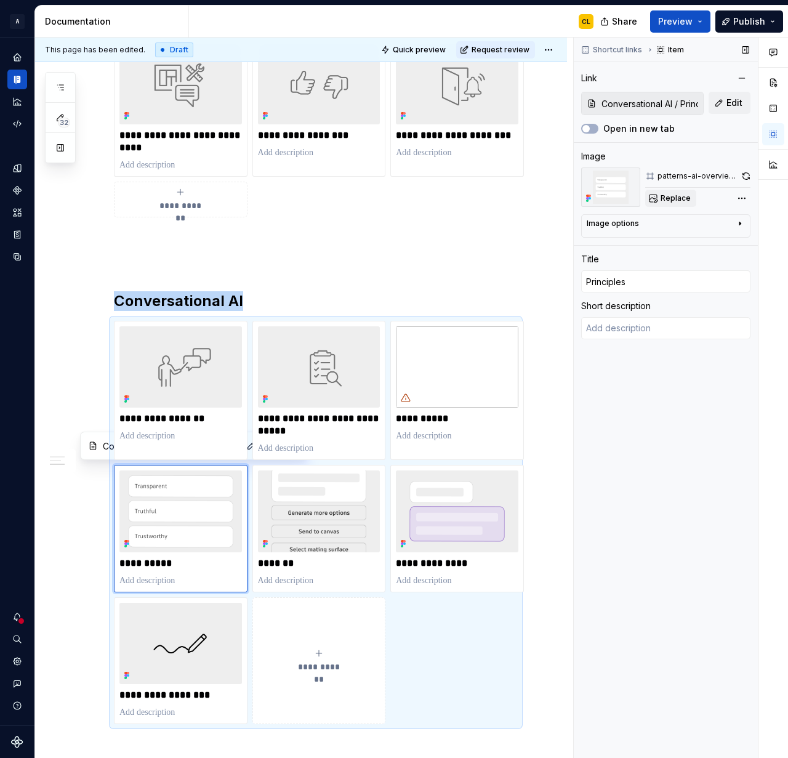
click at [674, 200] on span "Replace" at bounding box center [676, 198] width 30 height 10
type textarea "*"
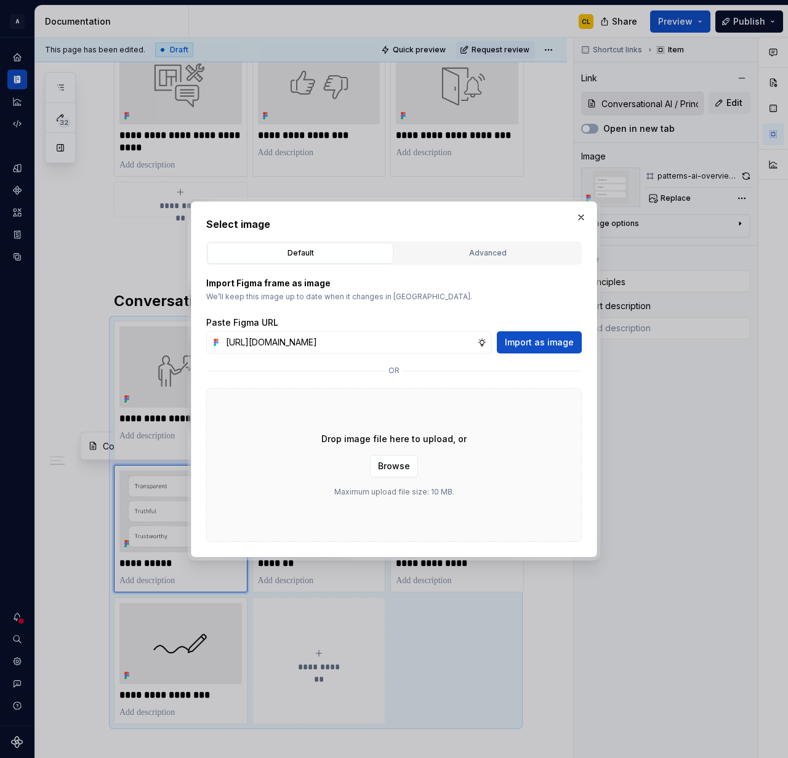
scroll to position [0, 259]
type input "[URL][DOMAIN_NAME]"
click at [549, 342] on span "Import as image" at bounding box center [539, 342] width 69 height 12
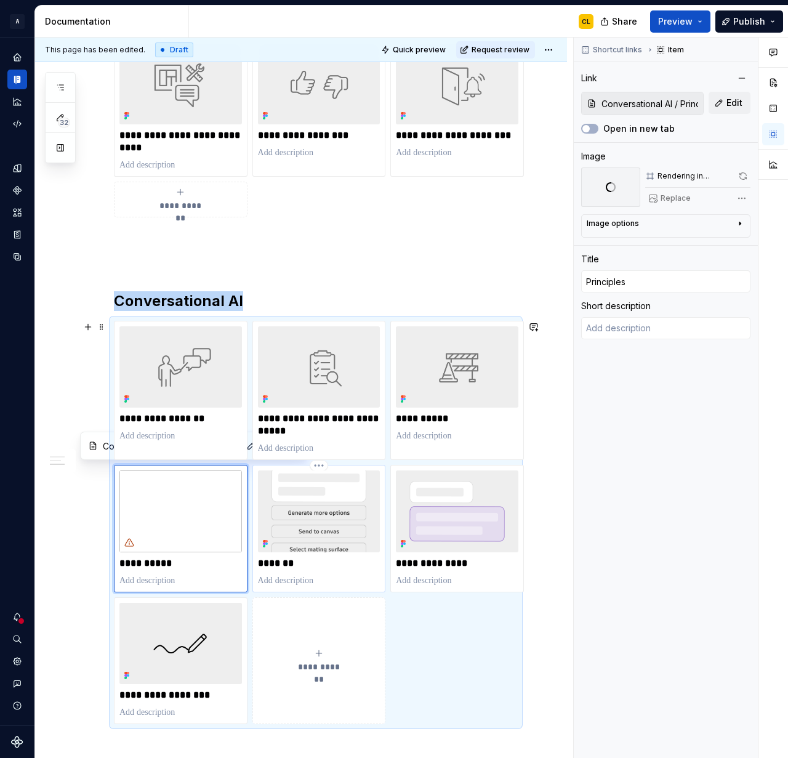
click at [329, 565] on p "*******" at bounding box center [319, 563] width 123 height 12
type textarea "*"
type input "Conversational AI / Prompts"
type input "Prompts"
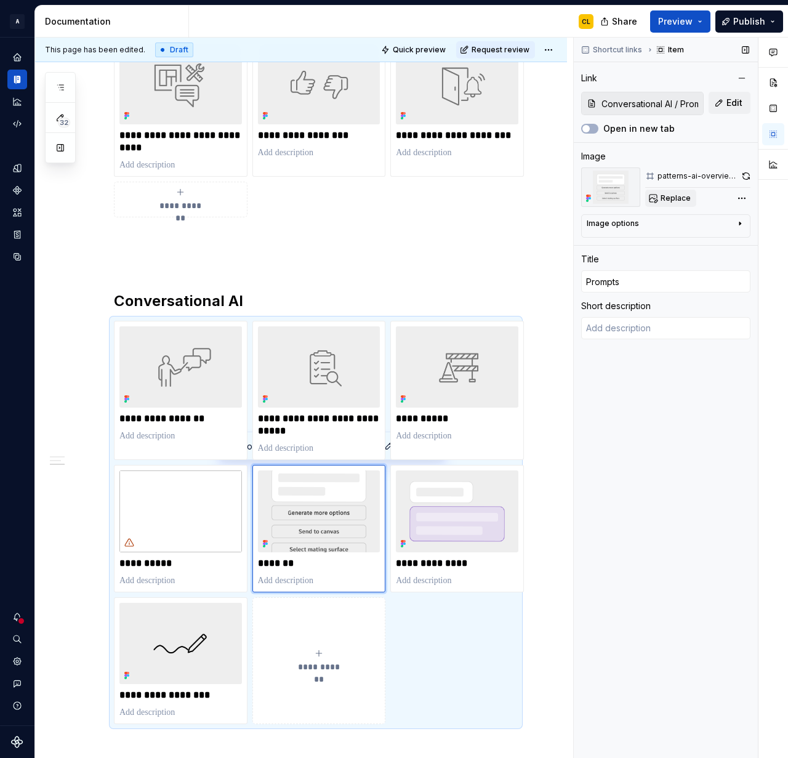
click at [657, 200] on button "Replace" at bounding box center [670, 198] width 51 height 17
type textarea "*"
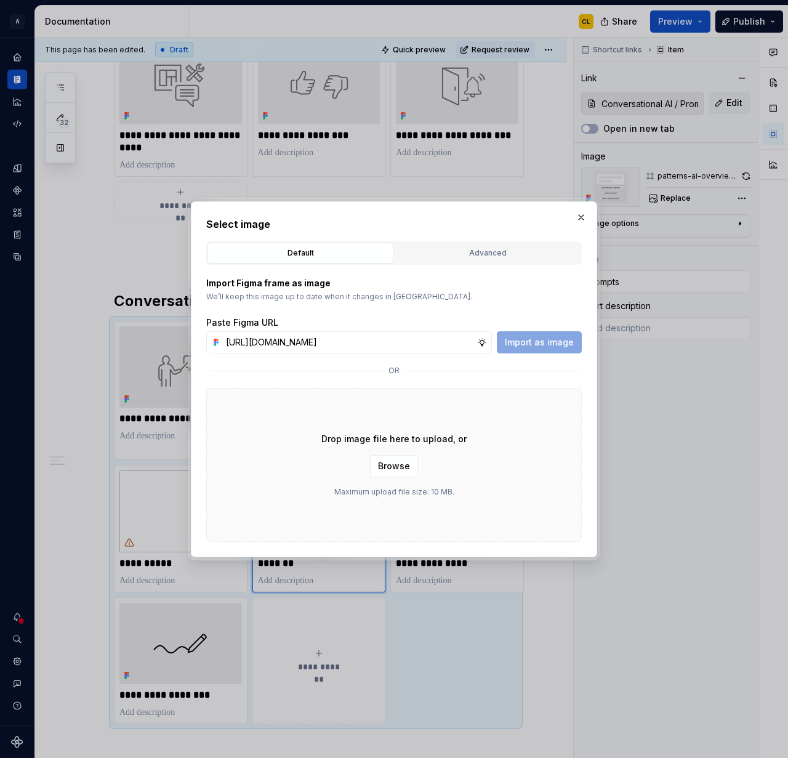
scroll to position [0, 262]
type input "[URL][DOMAIN_NAME]"
click at [552, 338] on span "Import as image" at bounding box center [539, 342] width 69 height 12
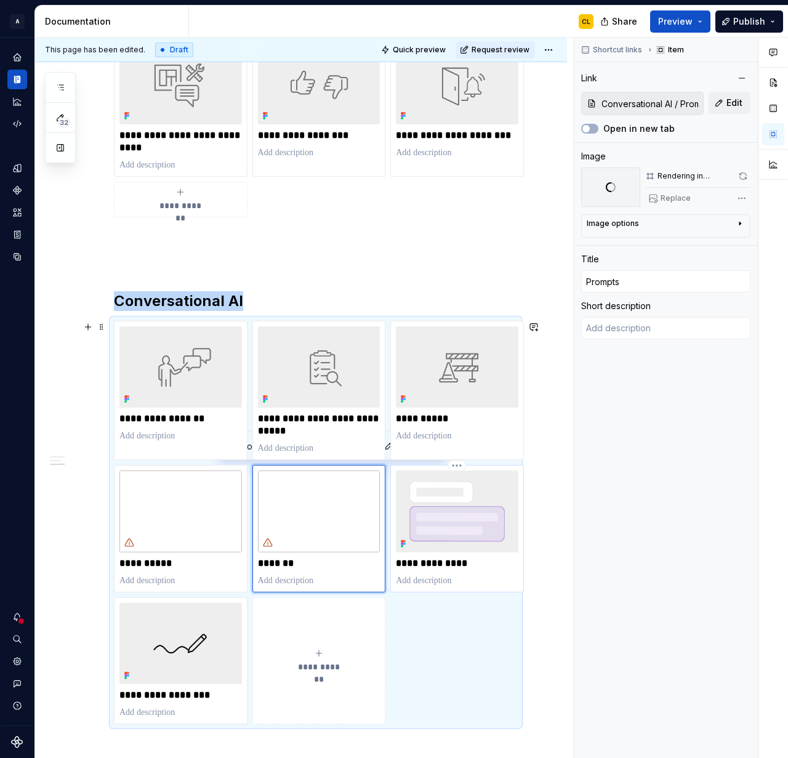
type textarea "*"
type input "Conversational AI / Response types"
type input "Response types"
click at [453, 523] on img at bounding box center [457, 511] width 123 height 81
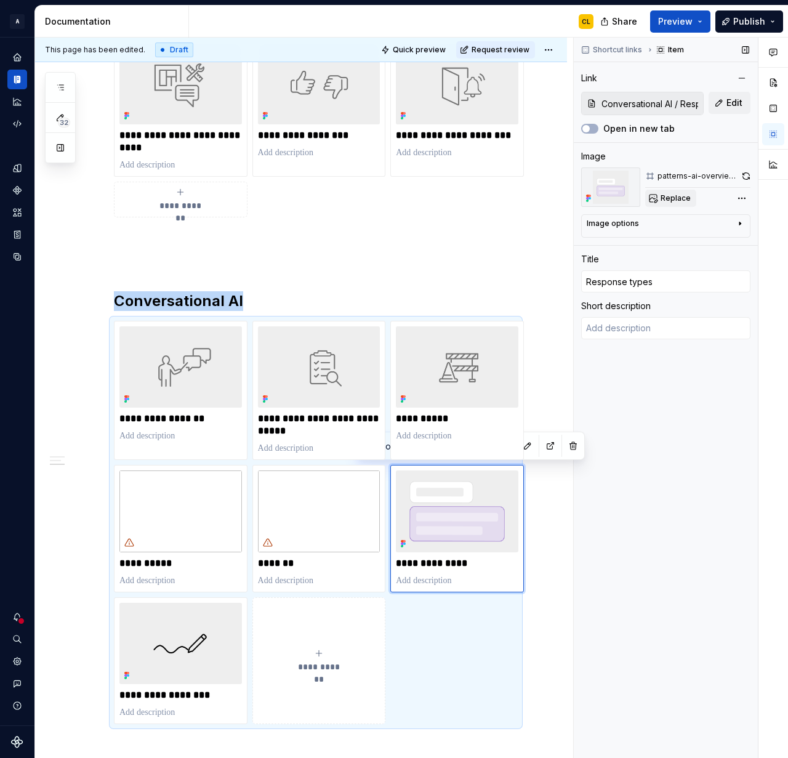
click at [689, 198] on button "Replace" at bounding box center [670, 198] width 51 height 17
type textarea "*"
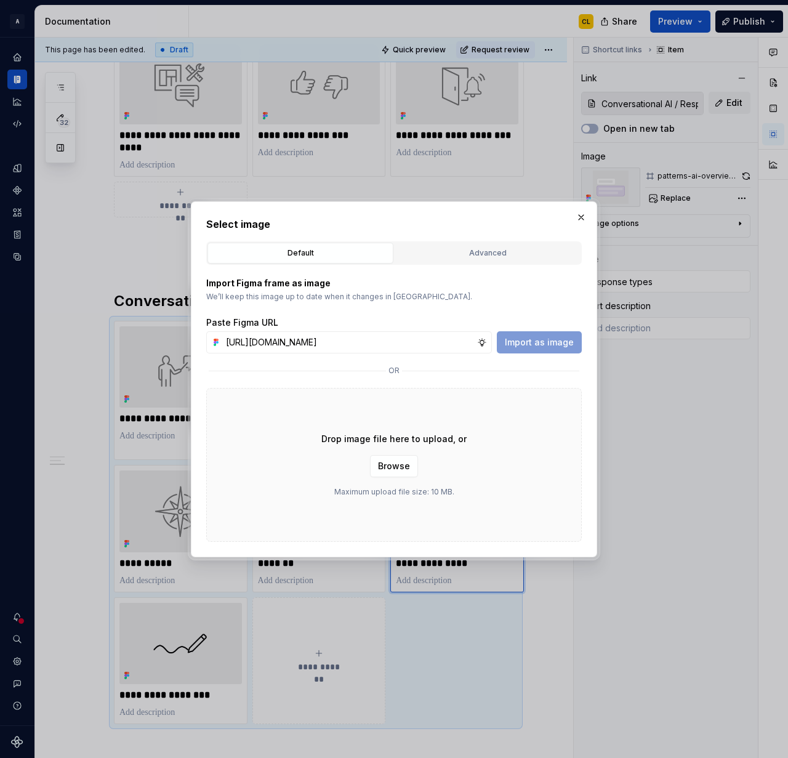
scroll to position [0, 262]
type input "[URL][DOMAIN_NAME]"
click at [527, 341] on span "Import as image" at bounding box center [539, 342] width 69 height 12
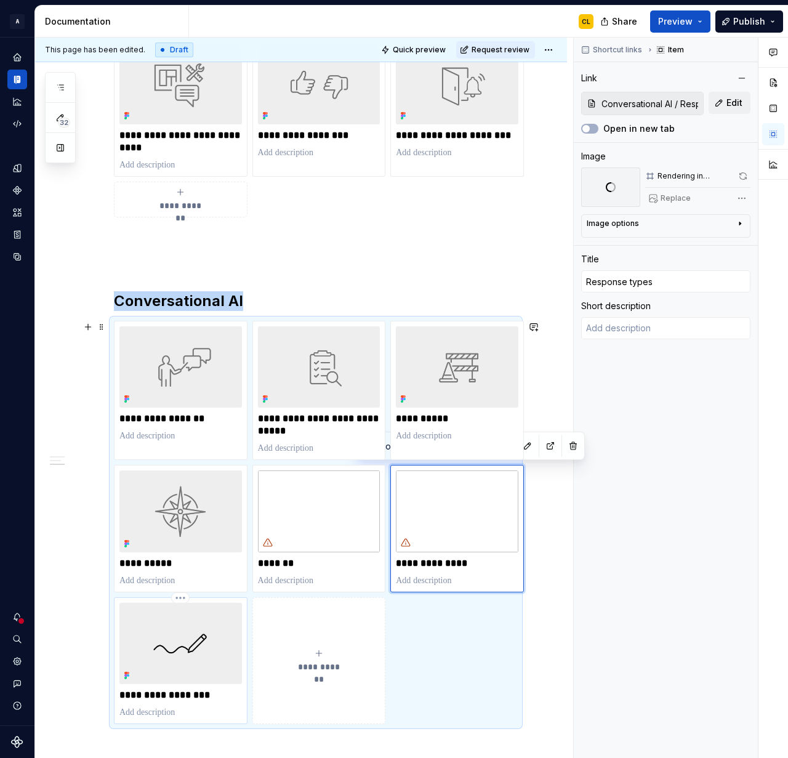
type textarea "*"
type input "Conversational AI / Writing guidelines"
type input "Writing guidelines"
click at [207, 662] on img at bounding box center [180, 643] width 123 height 81
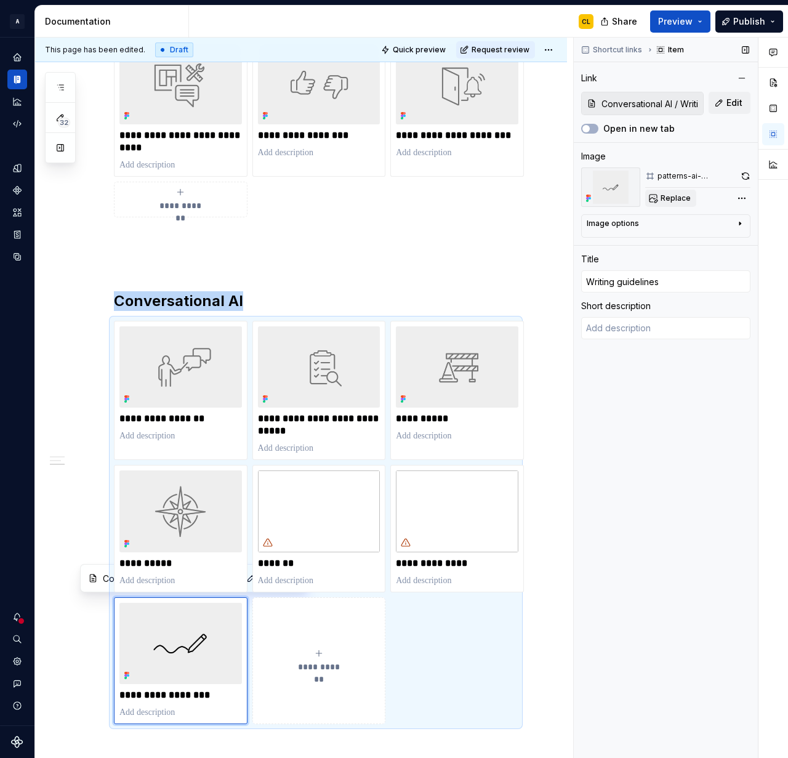
click at [681, 196] on span "Replace" at bounding box center [676, 198] width 30 height 10
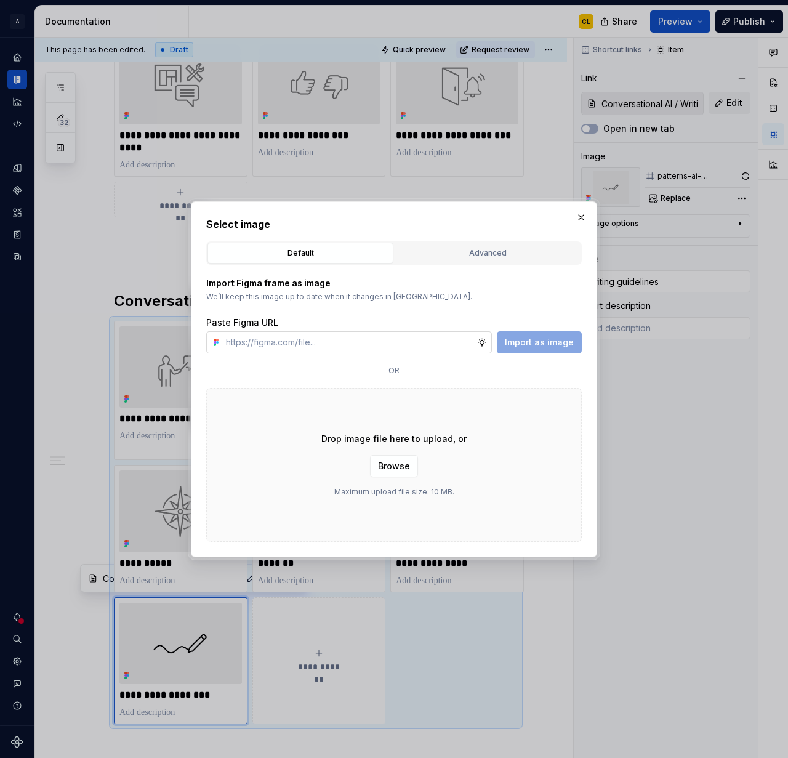
type textarea "*"
type input "[URL][DOMAIN_NAME]"
click at [535, 342] on span "Import as image" at bounding box center [539, 342] width 69 height 12
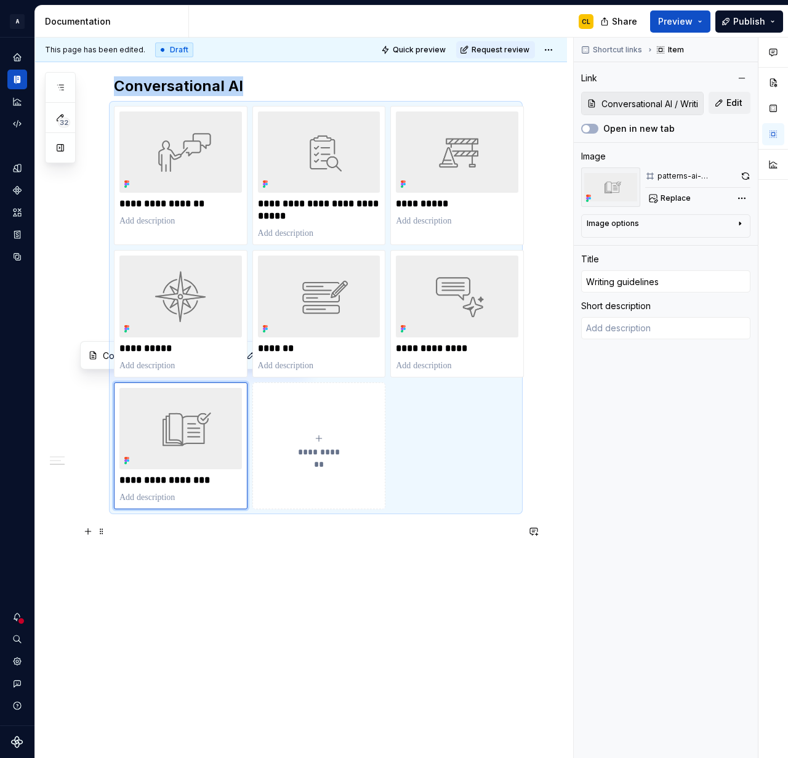
scroll to position [989, 0]
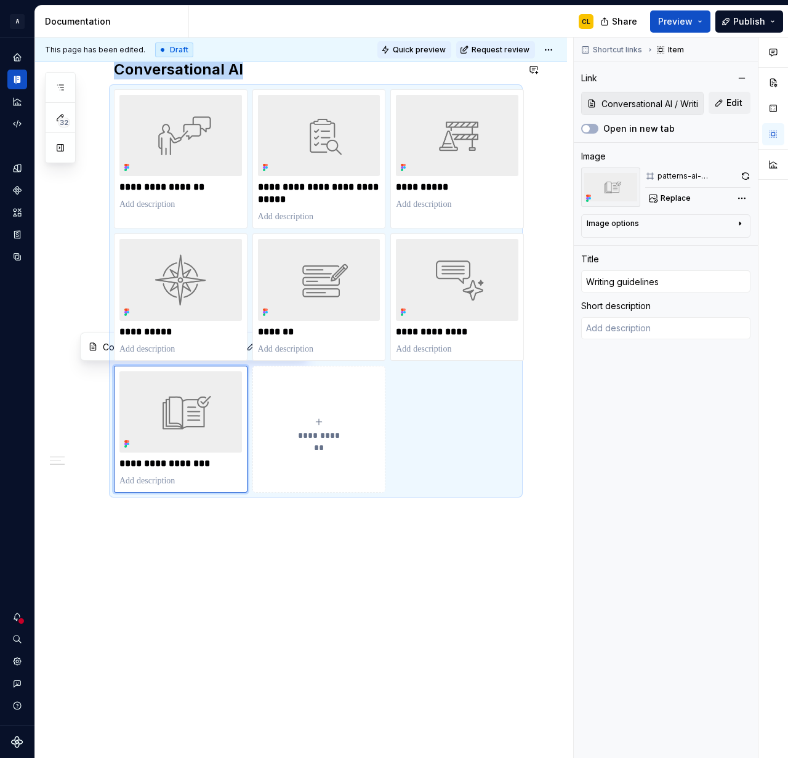
click at [425, 51] on span "Quick preview" at bounding box center [419, 50] width 53 height 10
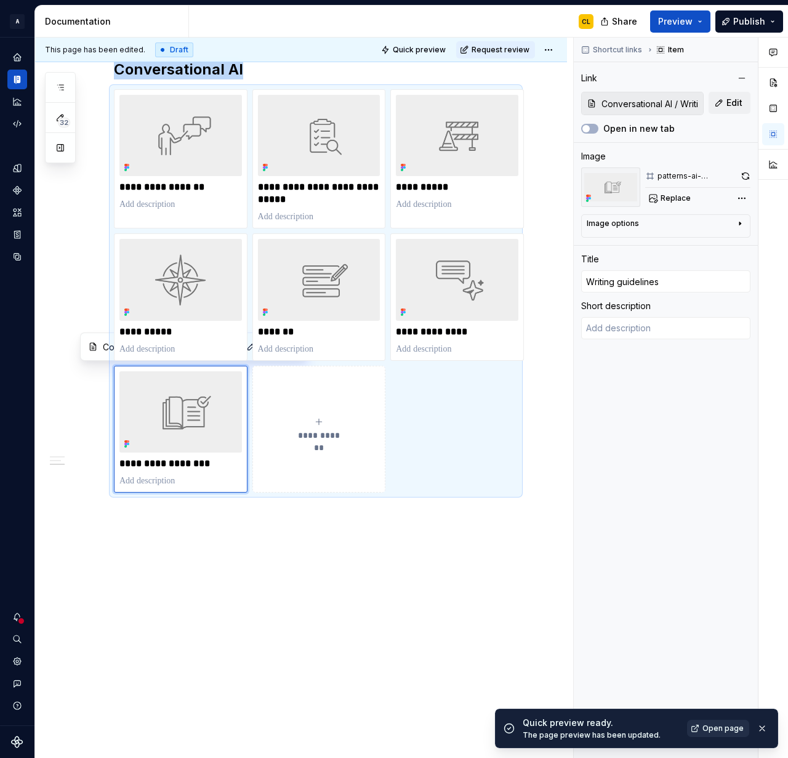
click at [722, 727] on span "Open page" at bounding box center [723, 729] width 41 height 10
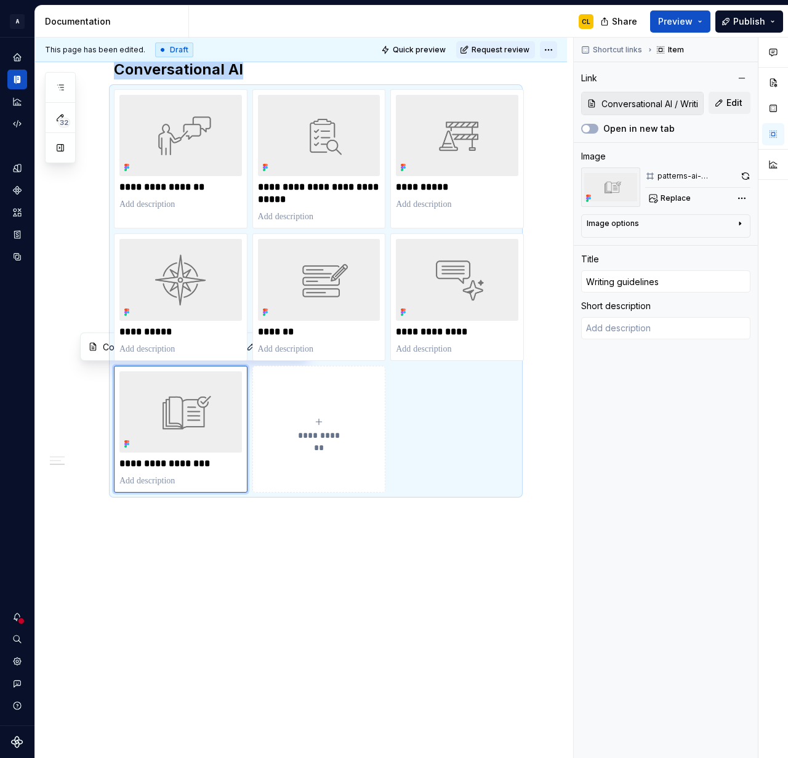
click at [551, 47] on html "A Weave CL Design system data Documentation CL Share Preview Publish 32 Pages A…" at bounding box center [394, 379] width 788 height 758
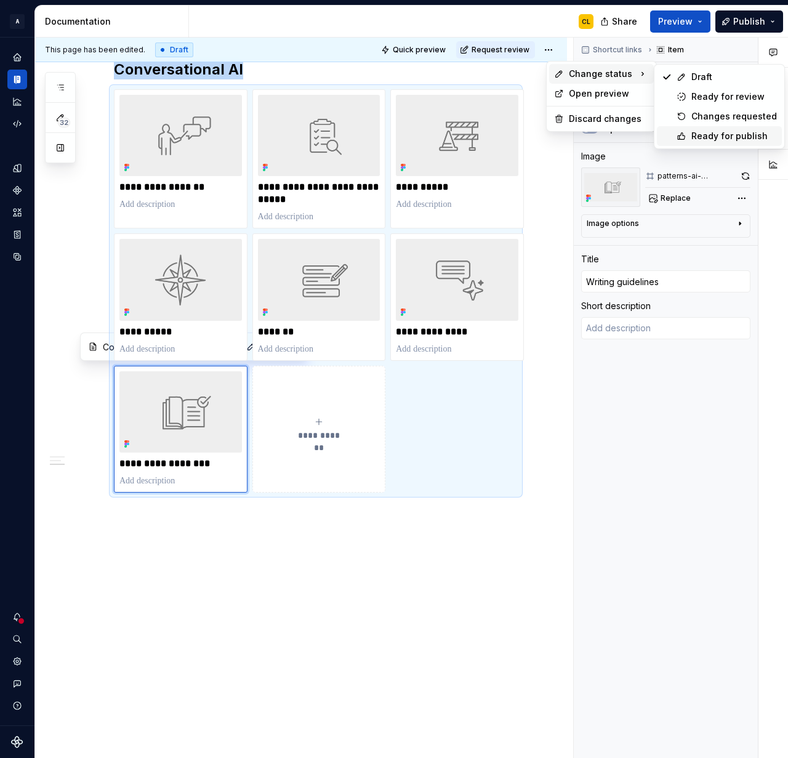
click at [698, 137] on div "Ready for publish" at bounding box center [735, 136] width 86 height 12
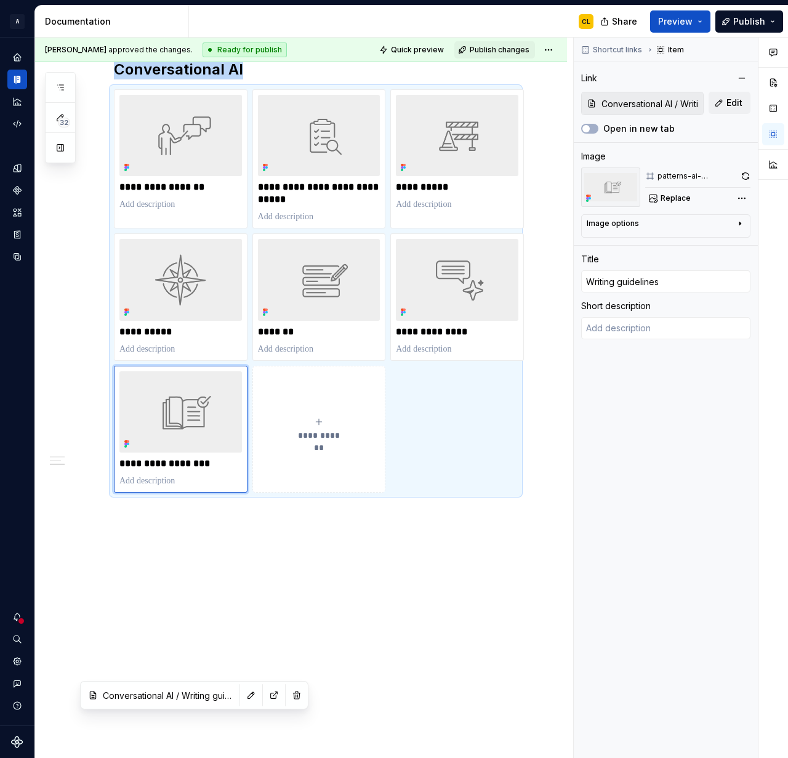
scroll to position [641, 0]
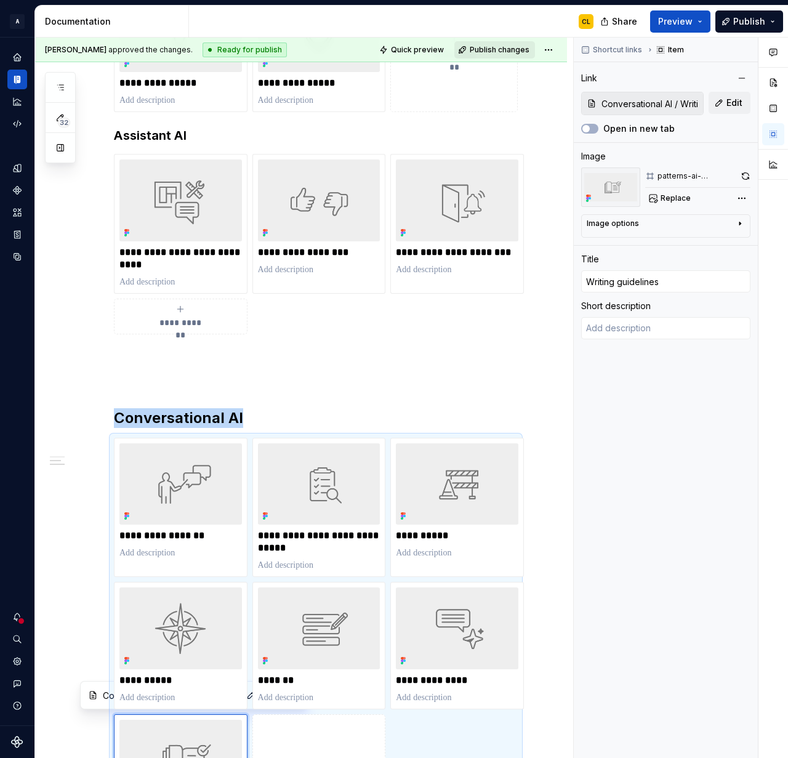
click at [520, 52] on span "Publish changes" at bounding box center [500, 50] width 60 height 10
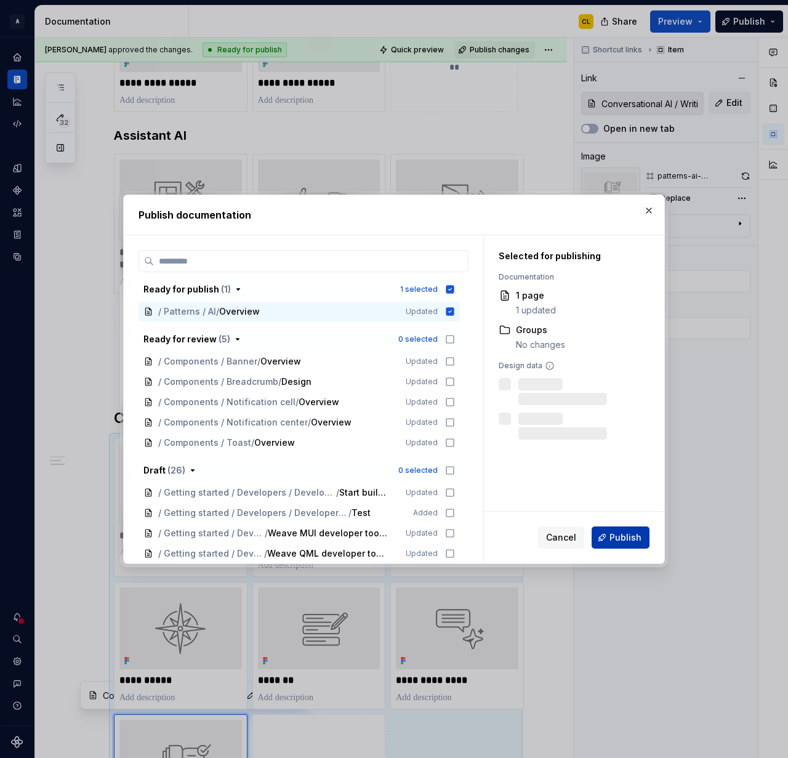
click at [616, 540] on span "Publish" at bounding box center [626, 538] width 32 height 12
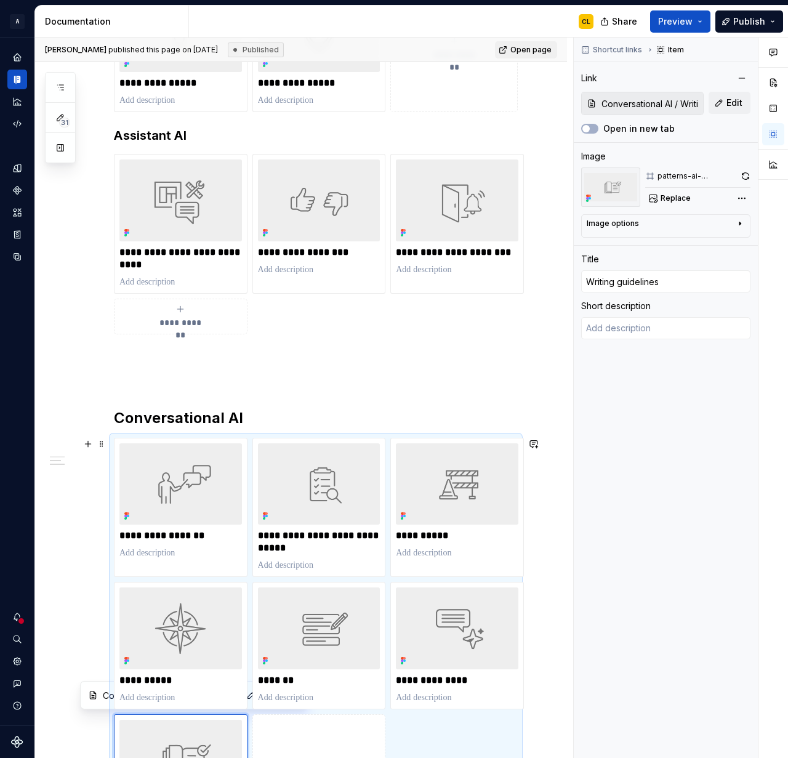
type textarea "*"
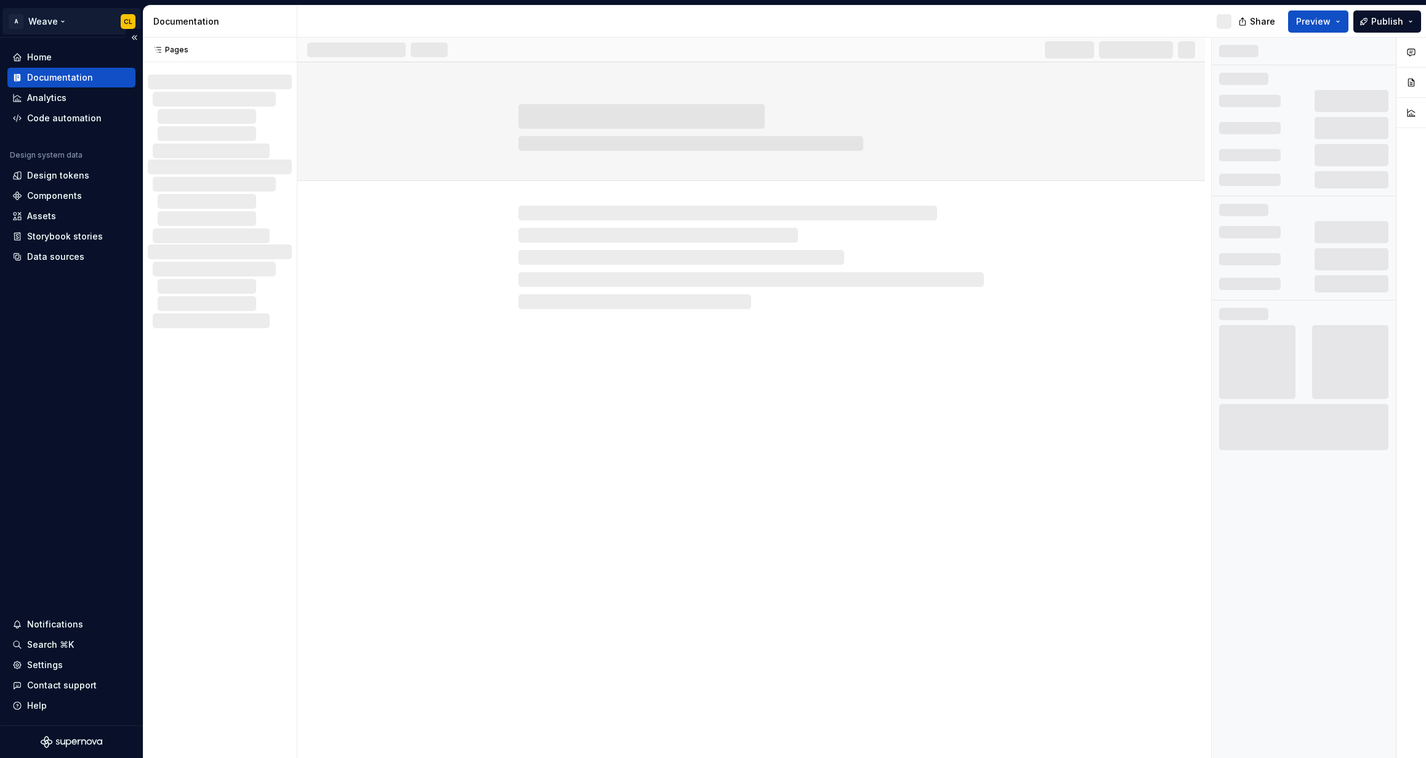
click at [55, 24] on html "A Weave CL Home Documentation Analytics Code automation Design system data Desi…" at bounding box center [713, 379] width 1426 height 758
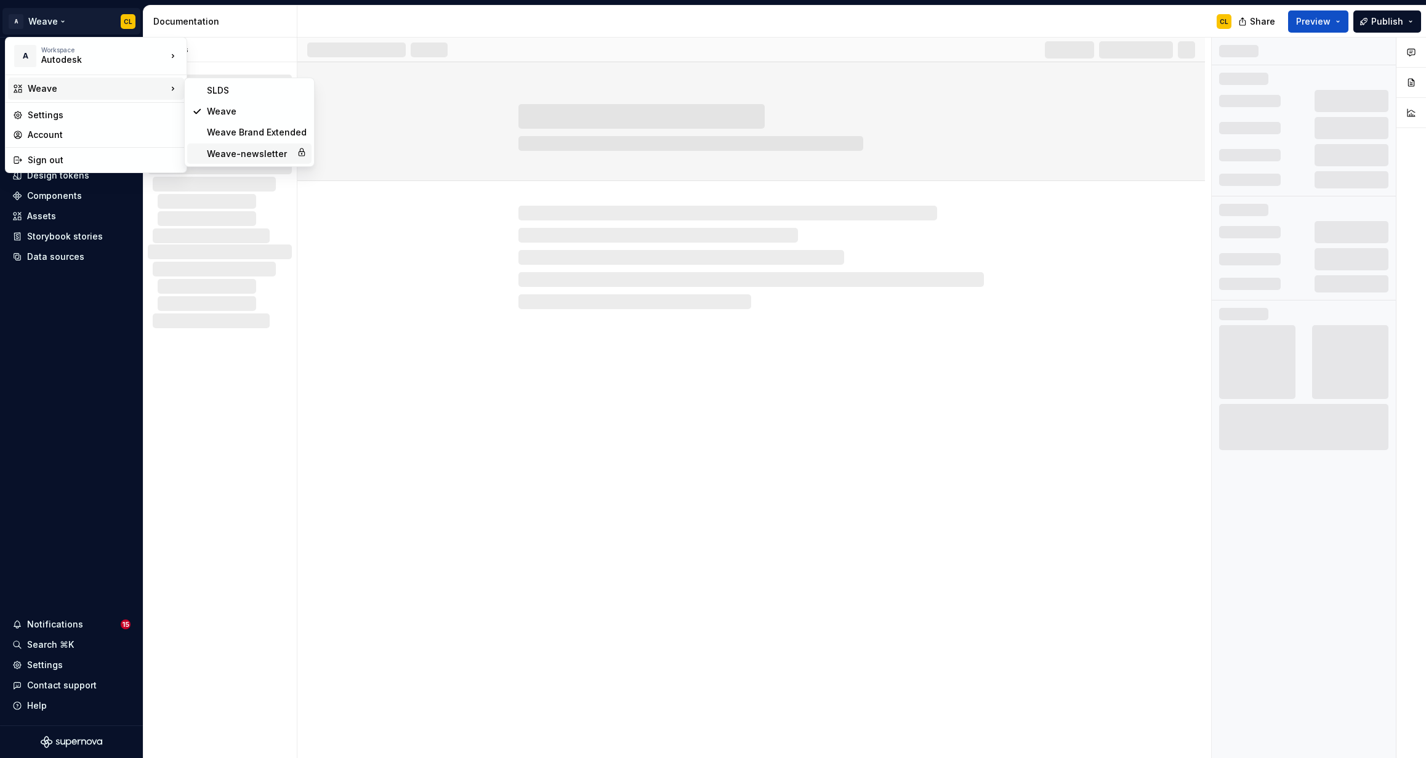
click at [253, 156] on div "Weave-newsletter" at bounding box center [249, 154] width 85 height 12
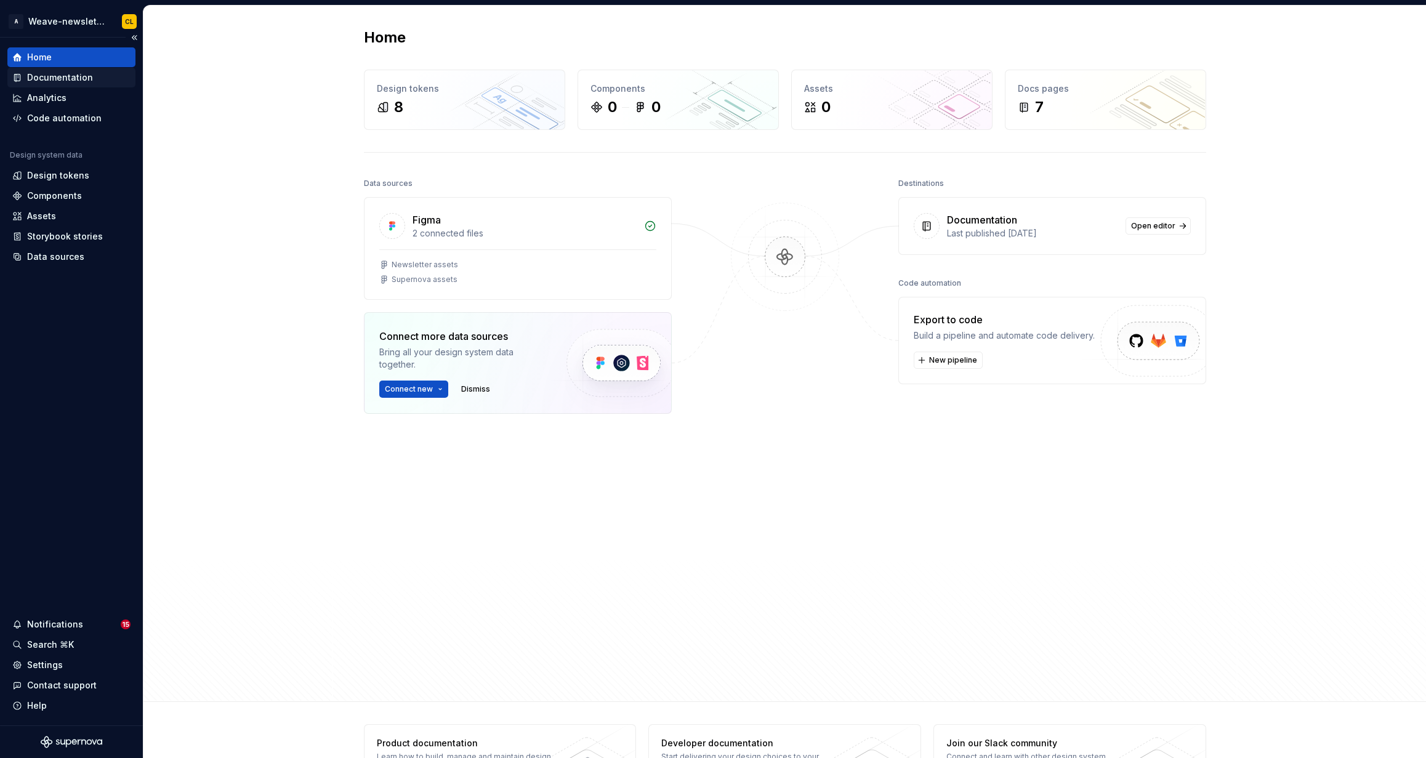
click at [63, 77] on div "Documentation" at bounding box center [60, 77] width 66 height 12
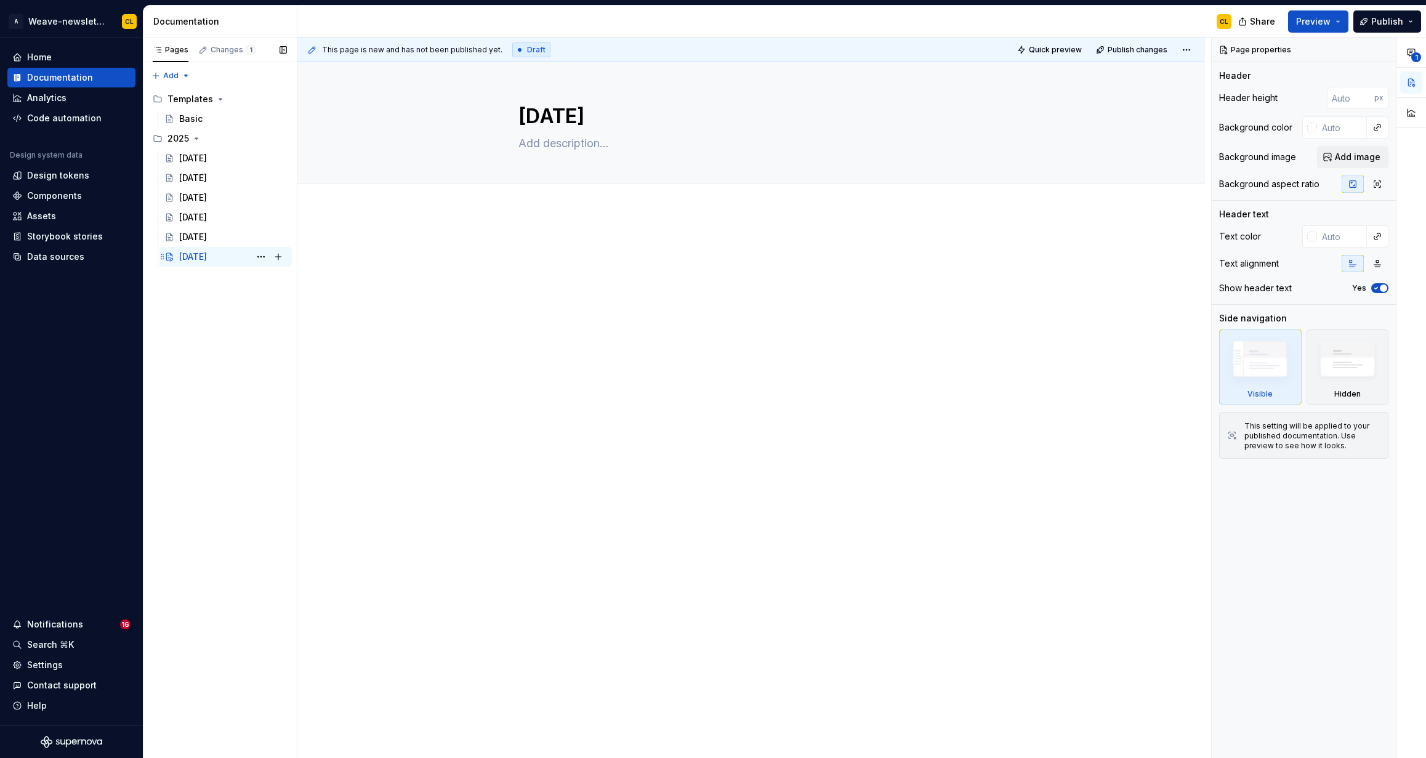
type textarea "*"
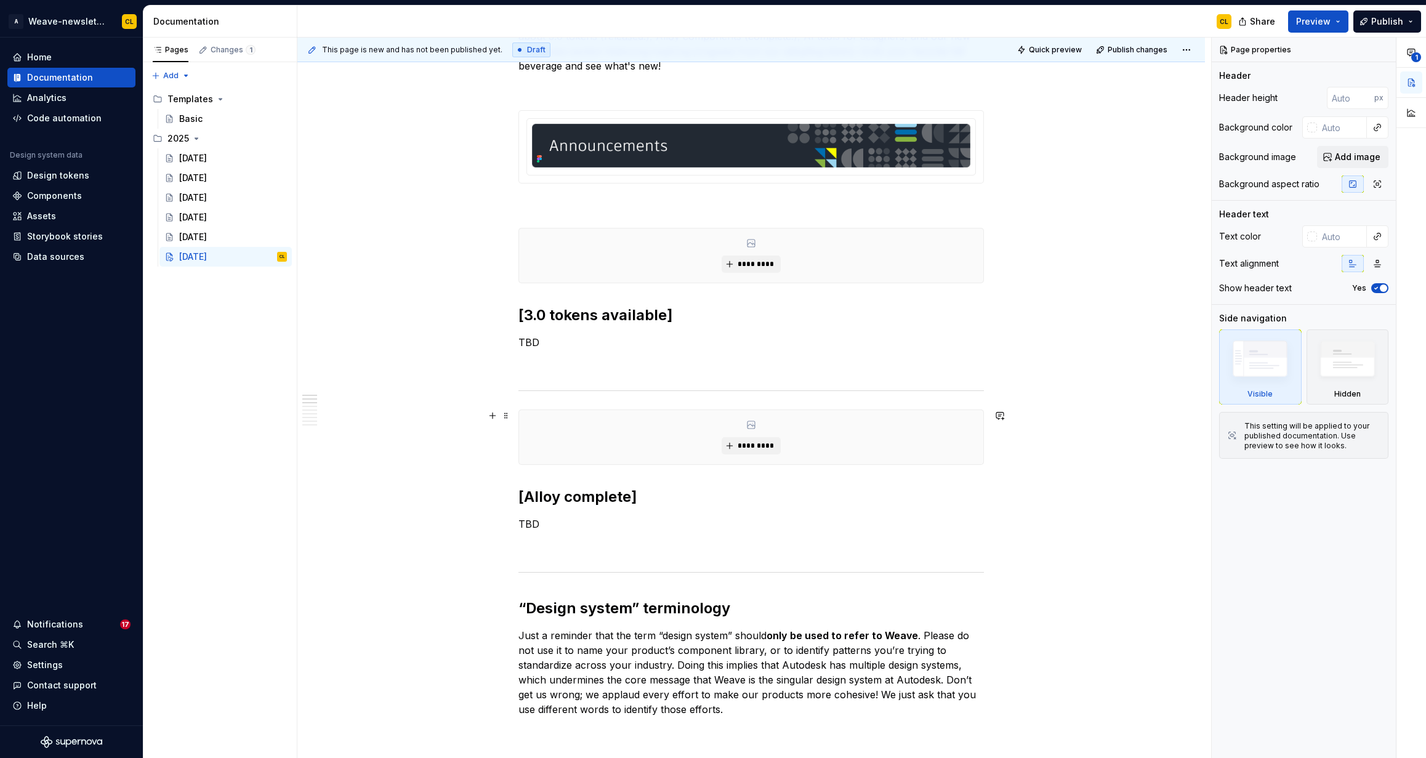
scroll to position [419, 0]
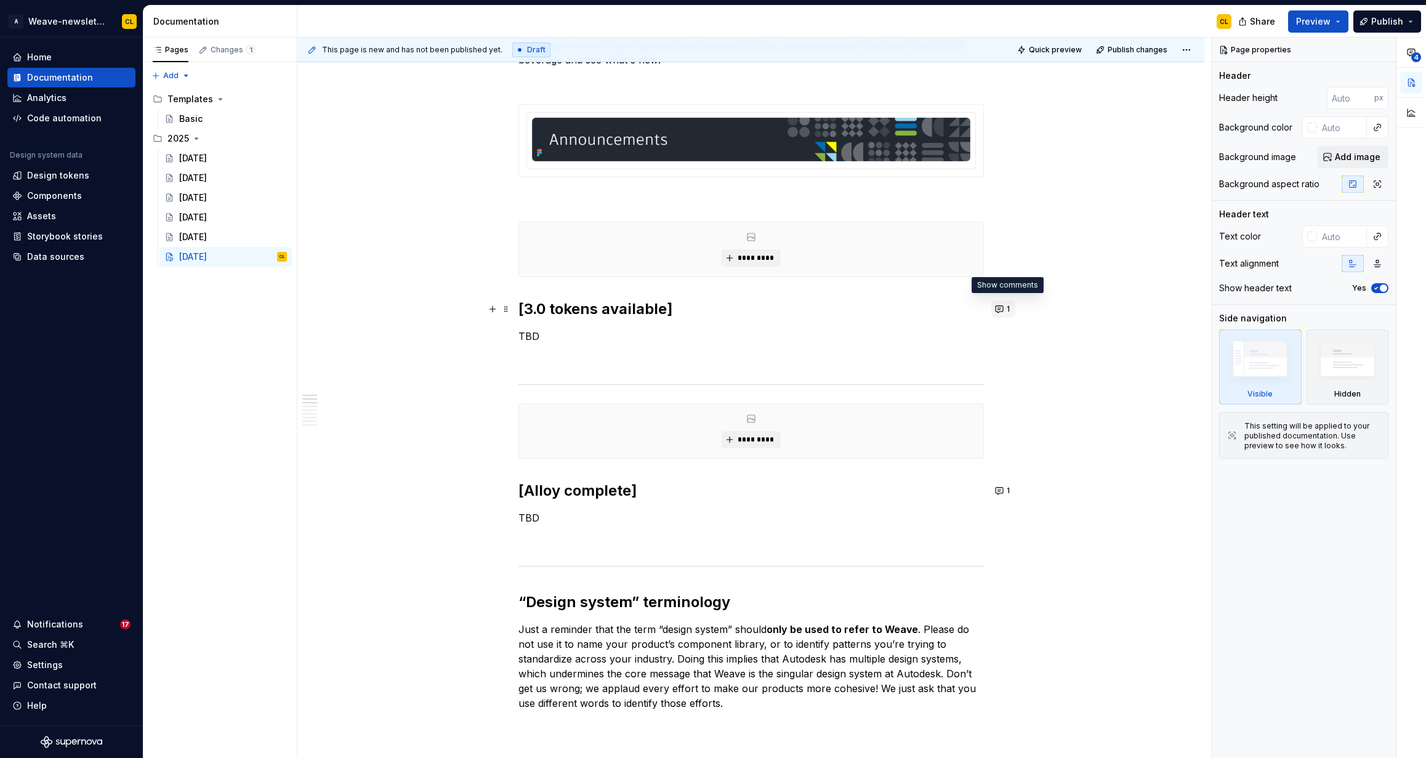
click at [1005, 310] on button "1" at bounding box center [1004, 309] width 24 height 17
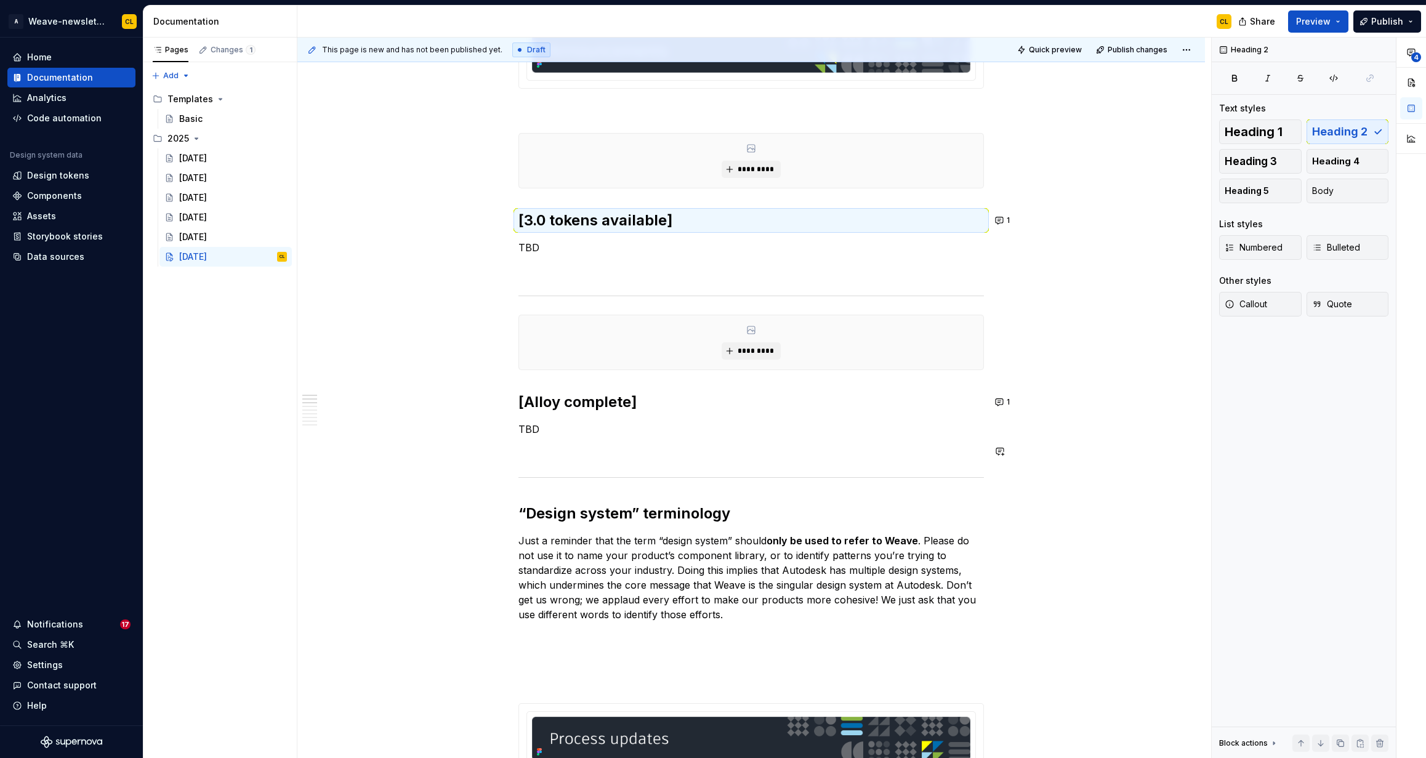
scroll to position [528, 0]
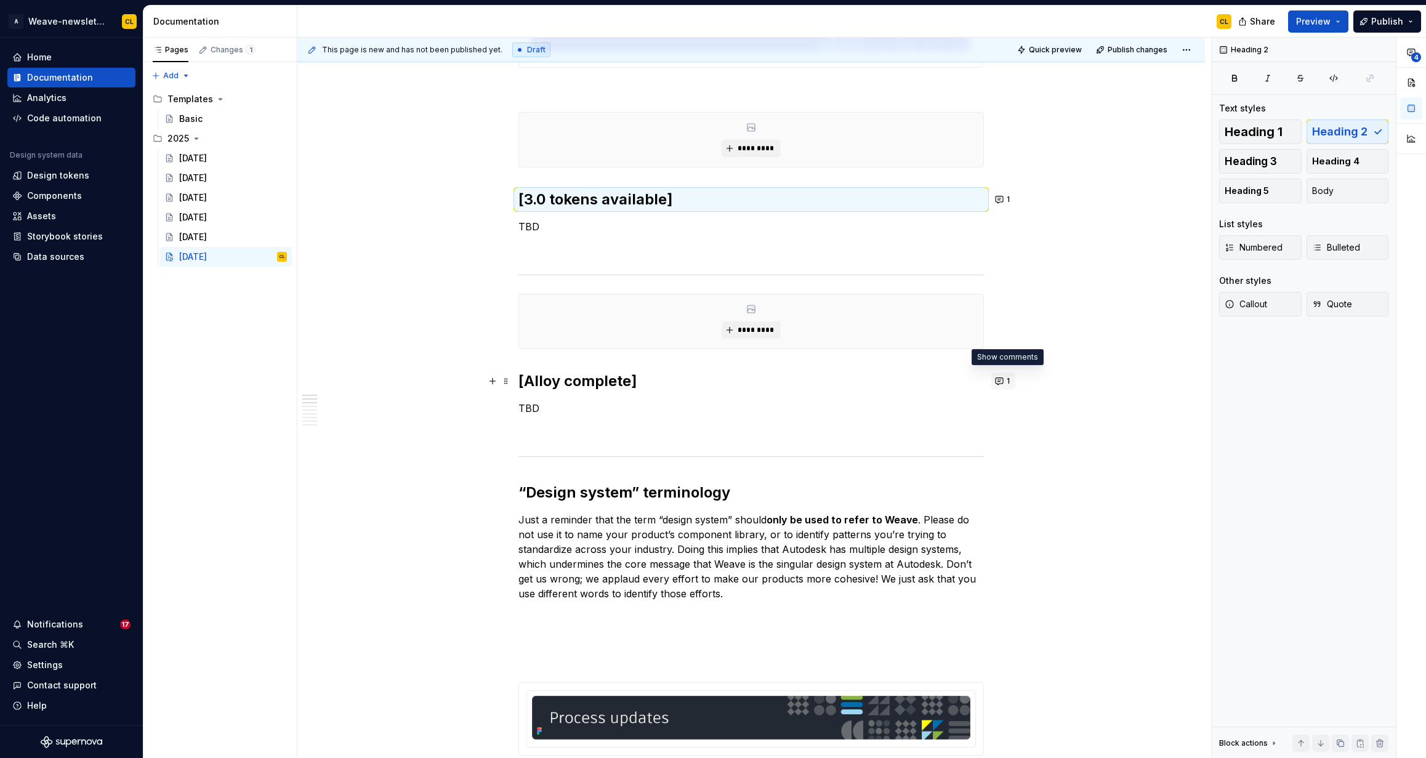
click at [1005, 379] on button "1" at bounding box center [1004, 381] width 24 height 17
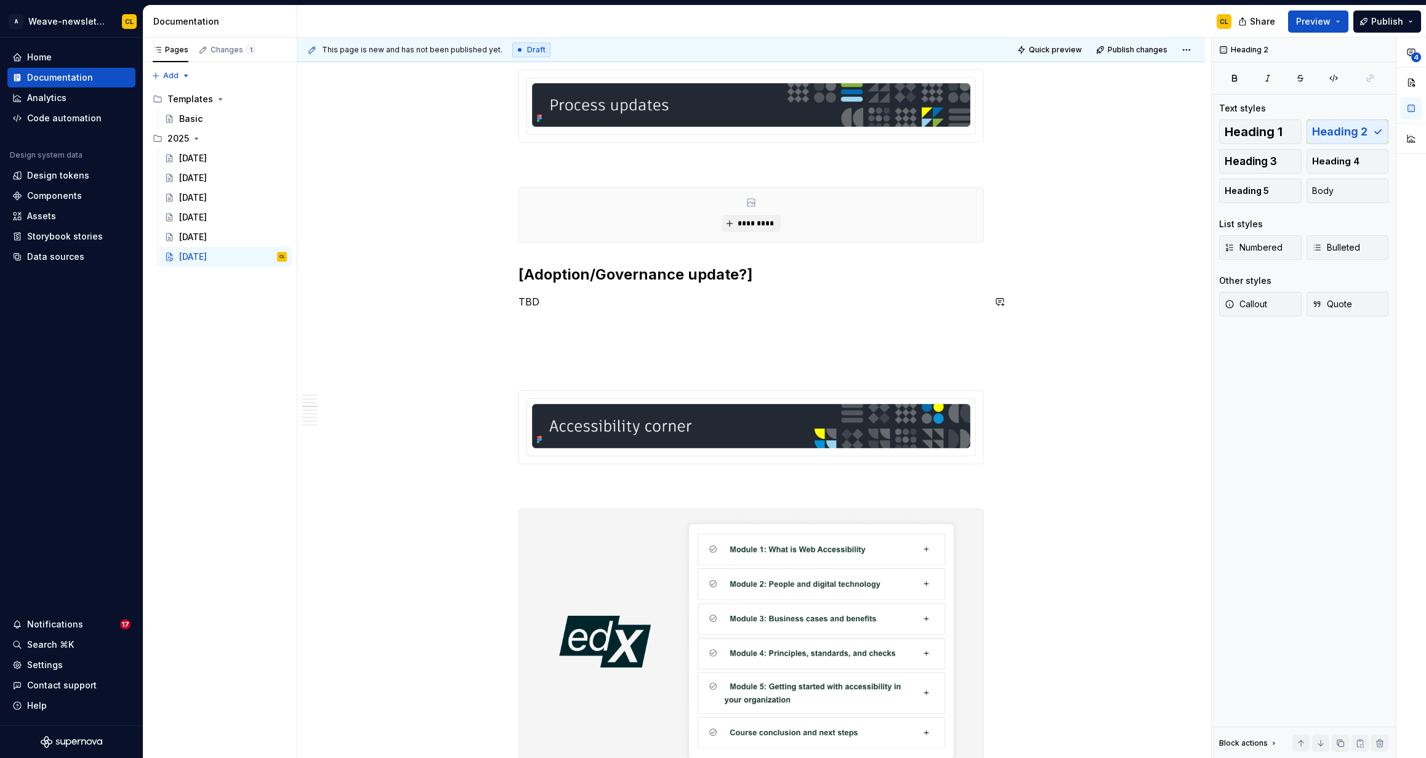
scroll to position [1091, 0]
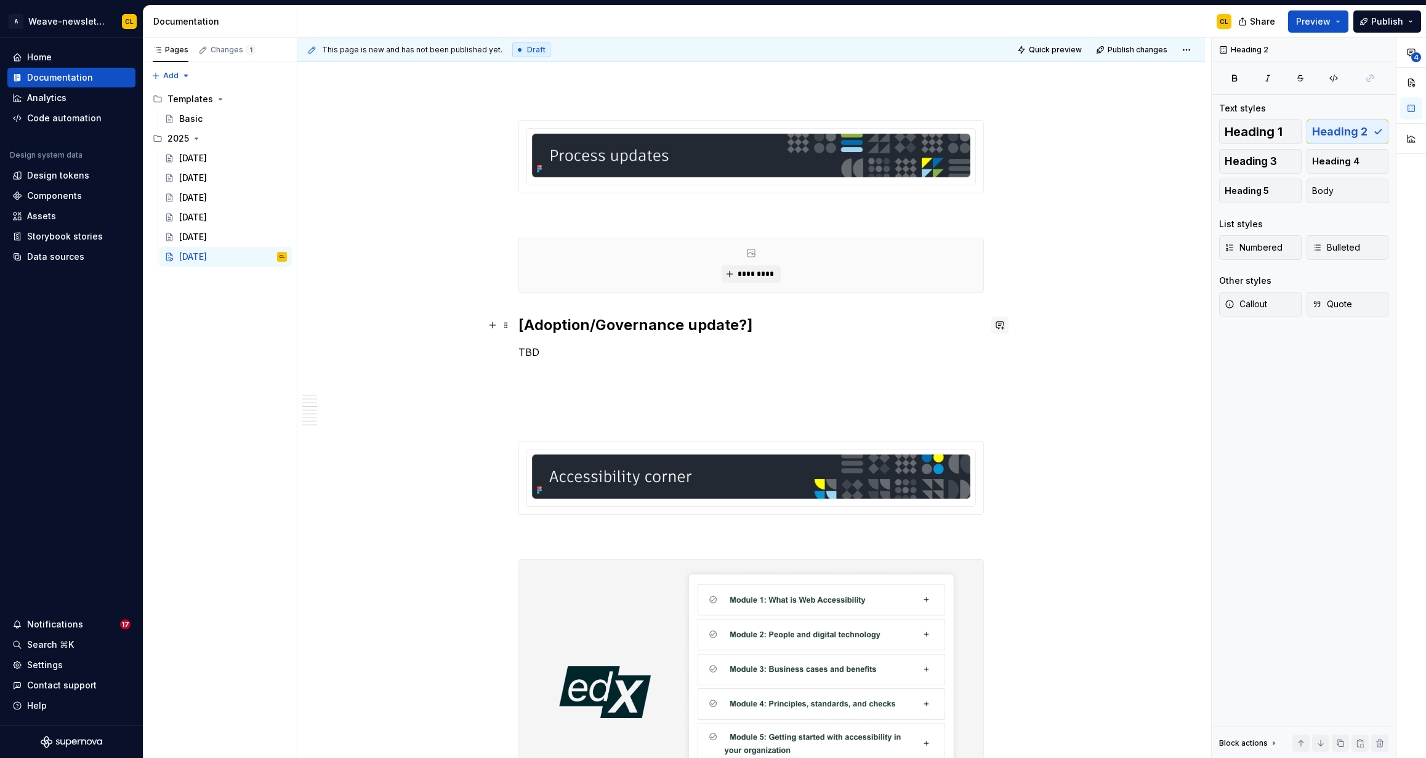
click at [1005, 326] on button "button" at bounding box center [1000, 325] width 17 height 17
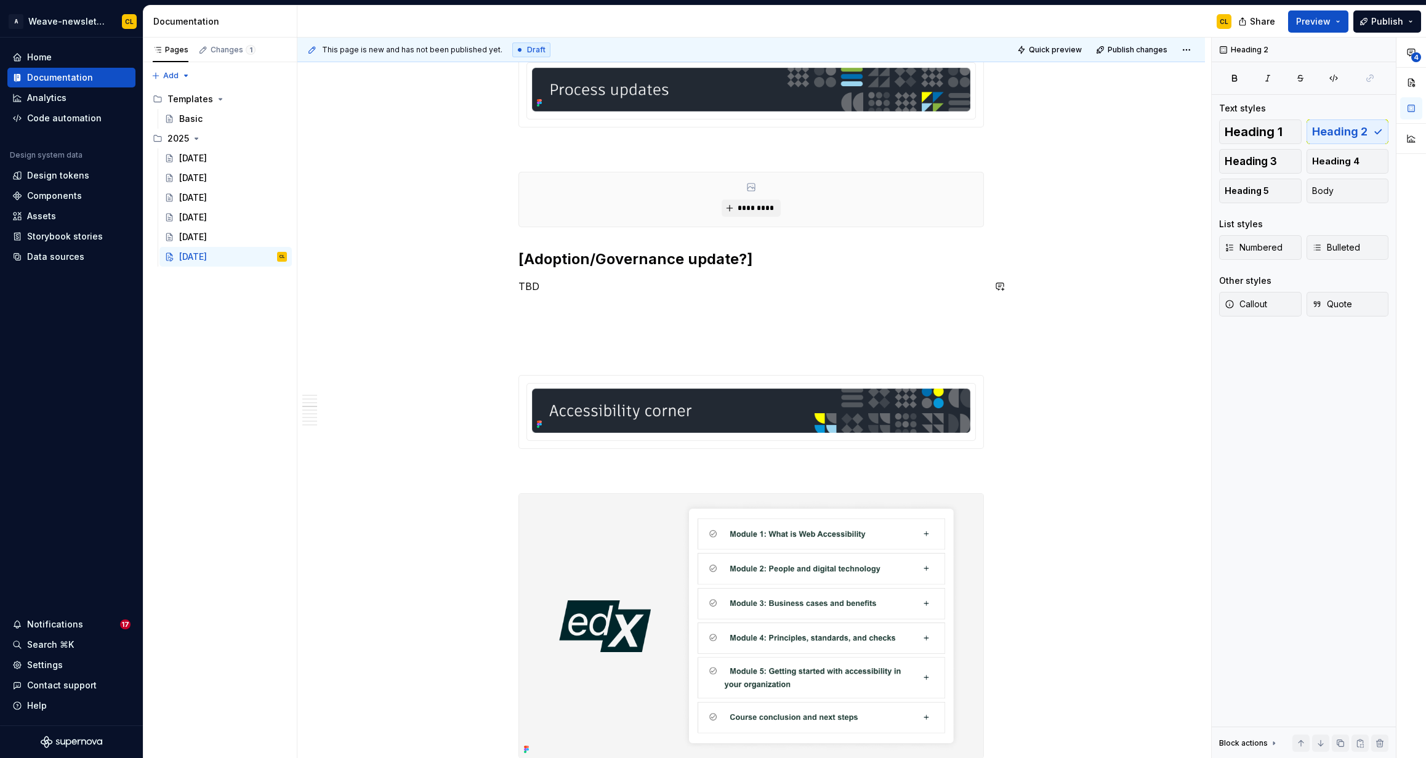
scroll to position [1096, 0]
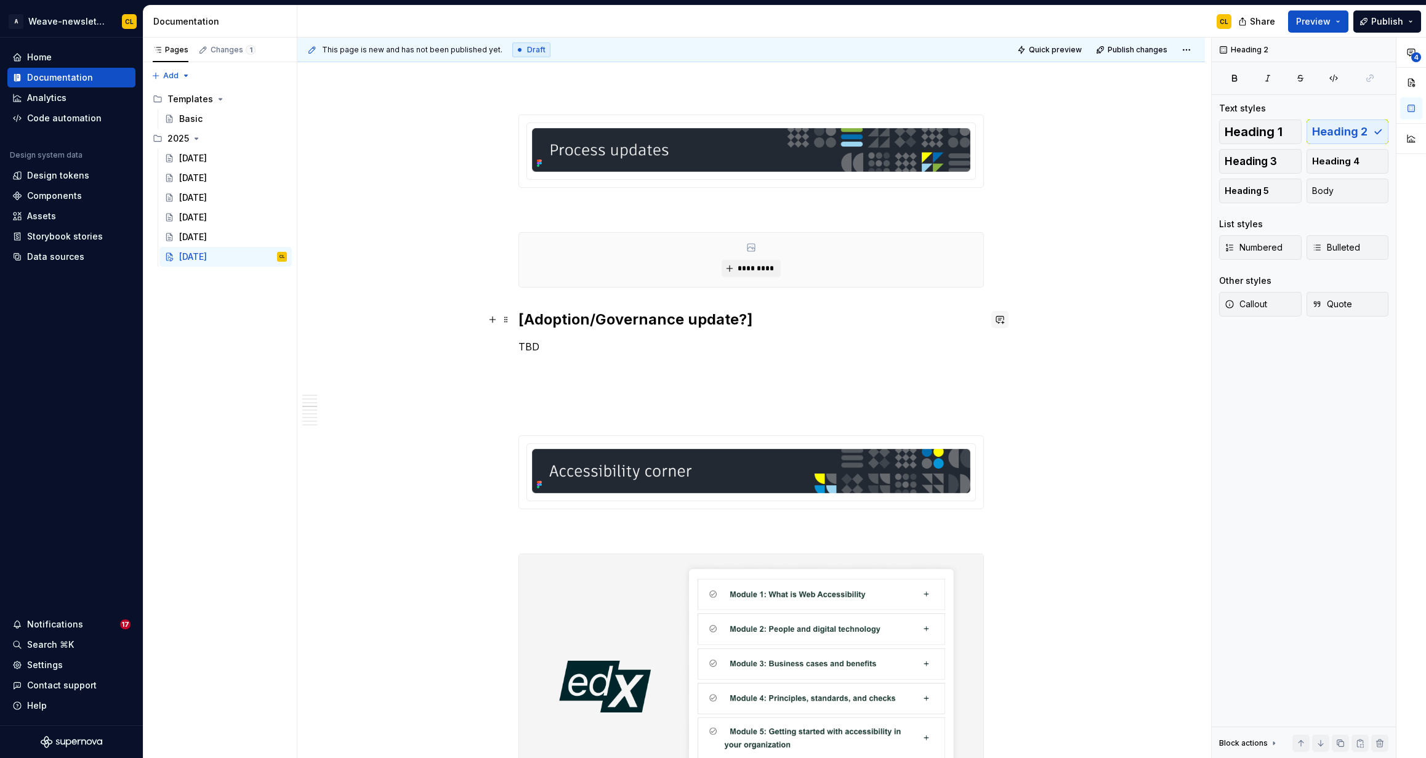
click at [1003, 318] on button "button" at bounding box center [1000, 319] width 17 height 17
drag, startPoint x: 1142, startPoint y: 352, endPoint x: 1099, endPoint y: 357, distance: 43.5
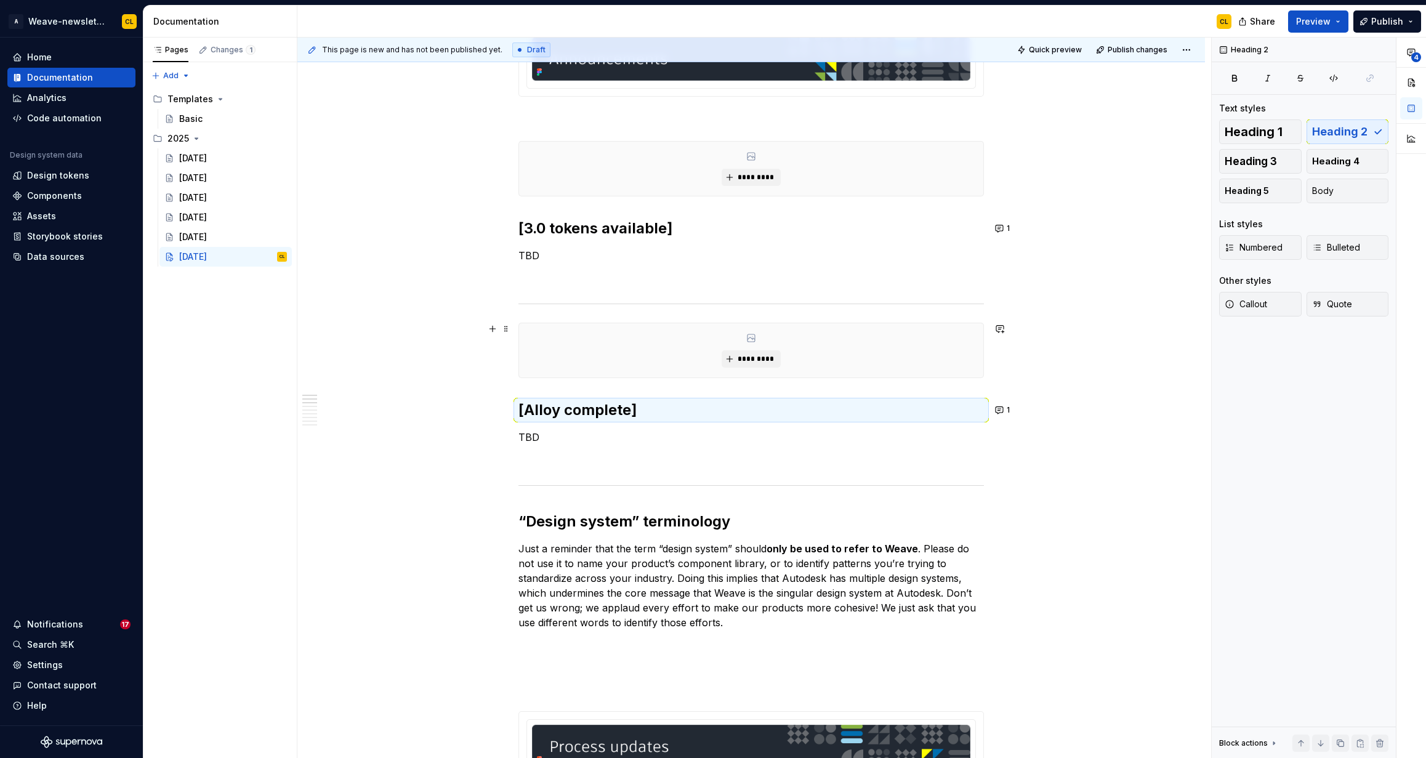
scroll to position [489, 0]
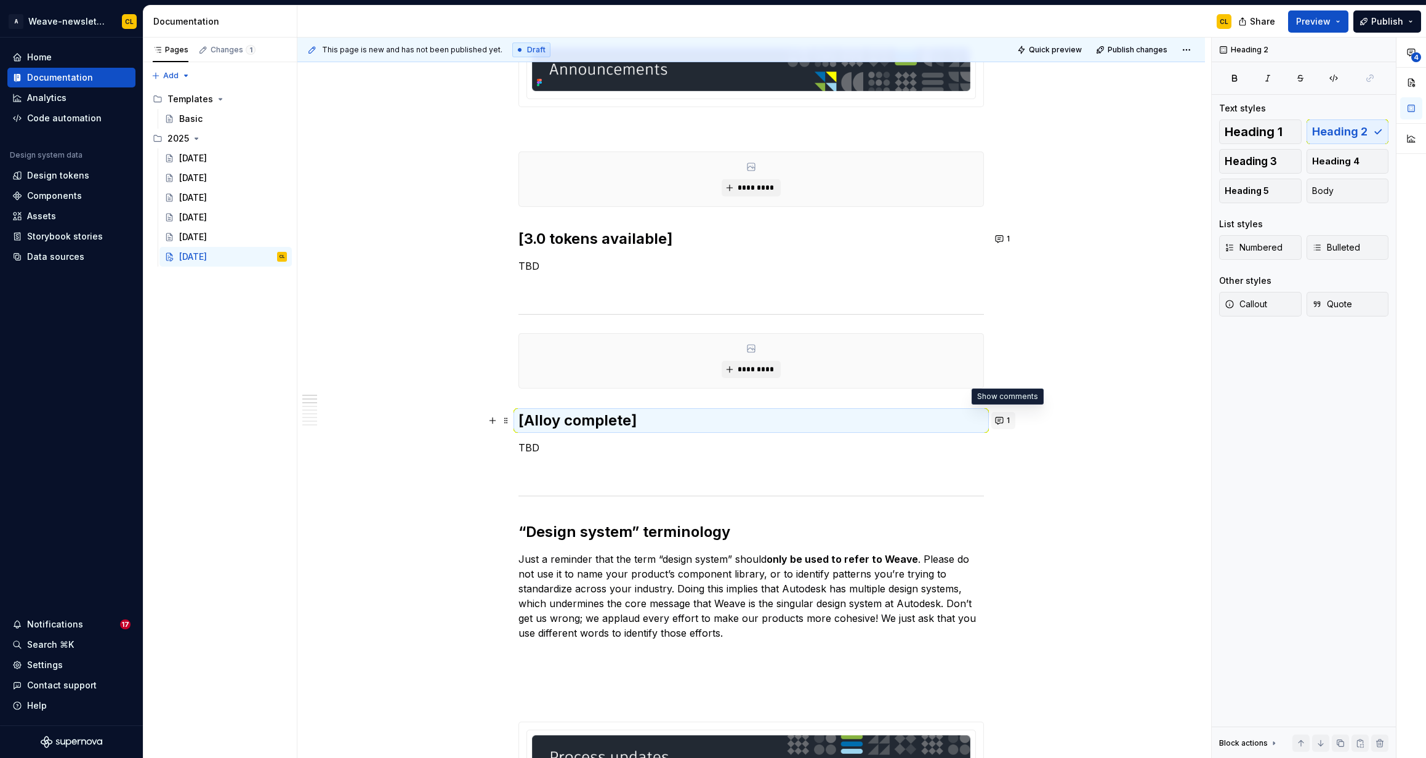
click at [1007, 422] on button "1" at bounding box center [1004, 420] width 24 height 17
drag, startPoint x: 902, startPoint y: 503, endPoint x: 882, endPoint y: 487, distance: 25.4
click at [882, 487] on p "@ Girish Please add content by 9/23, thanks!" at bounding box center [923, 493] width 150 height 26
copy span "Please add content by 9/23, thanks!"
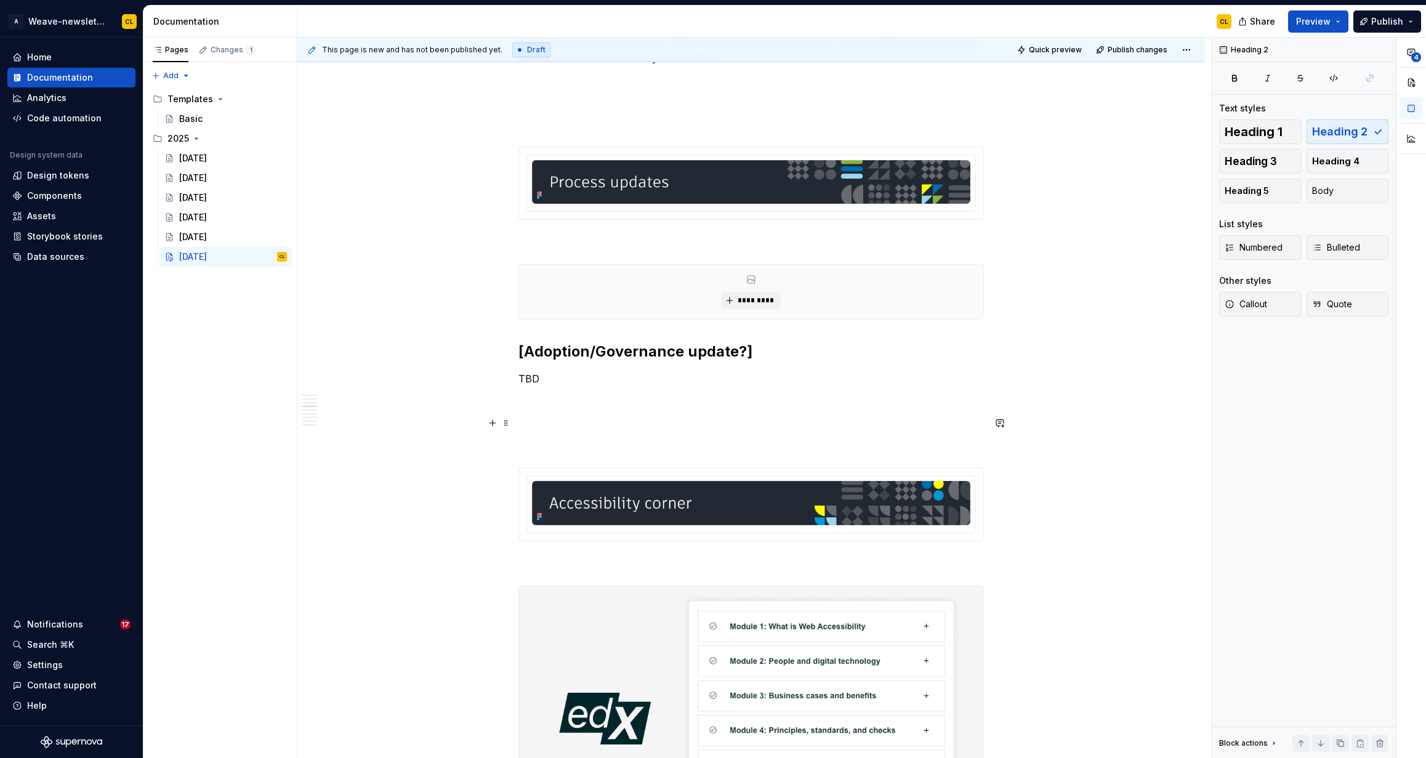
scroll to position [1062, 0]
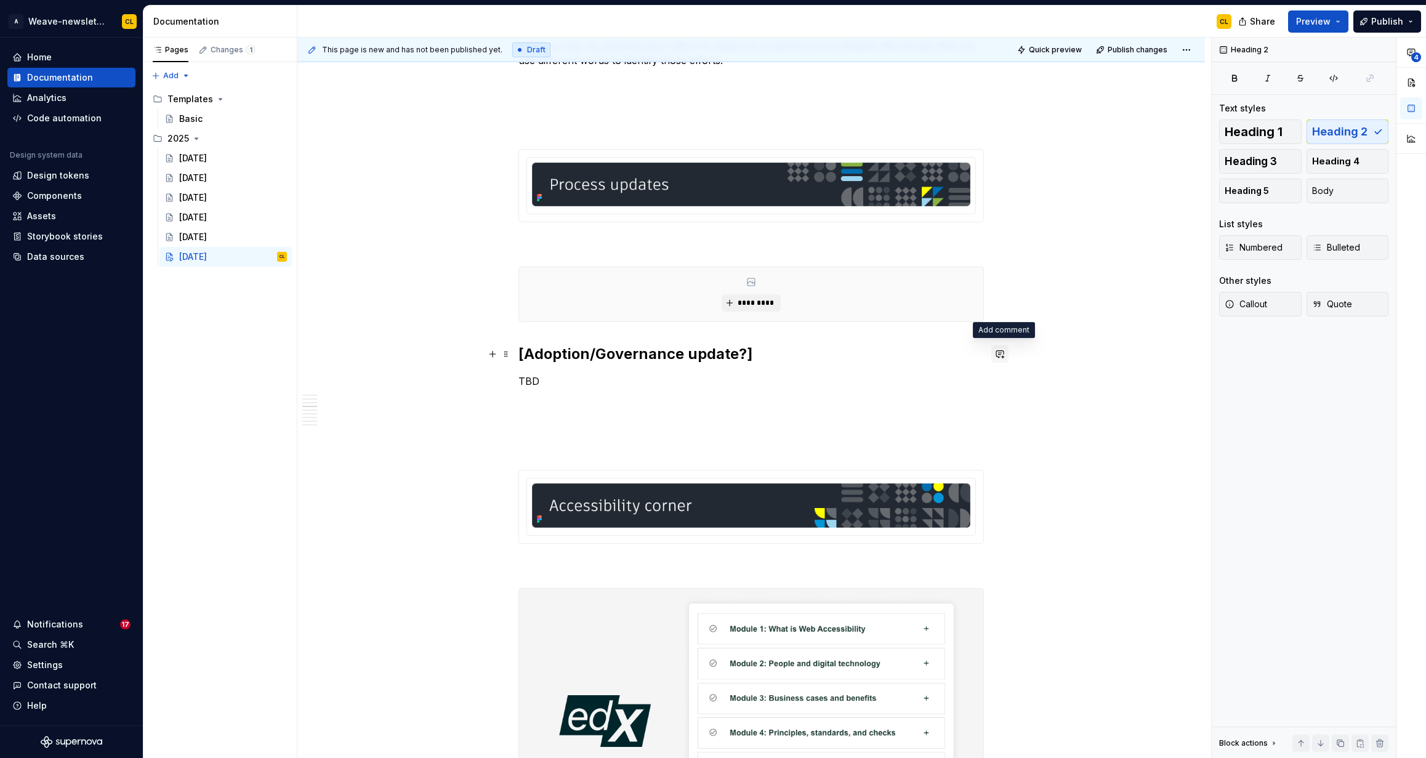
click at [1002, 353] on button "button" at bounding box center [1000, 354] width 17 height 17
drag, startPoint x: 841, startPoint y: 391, endPoint x: 877, endPoint y: 389, distance: 36.4
click at [877, 389] on p "**********" at bounding box center [913, 383] width 181 height 27
type textarea "*"
click at [875, 406] on span "Please add content by 9/23. Or, if you don't have anything, please delete these…" at bounding box center [913, 390] width 181 height 38
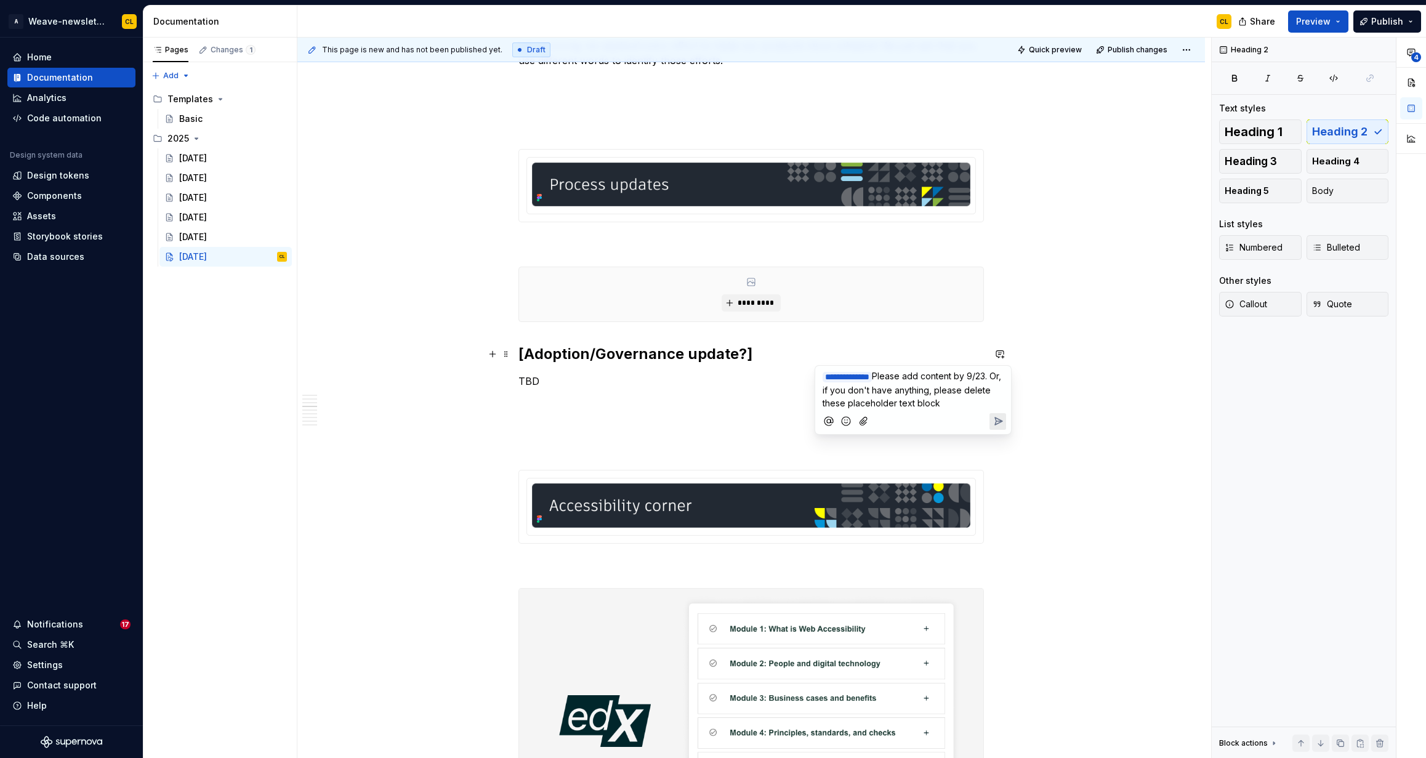
click at [944, 402] on span "Please add content by 9/23. Or, if you don't have anything, please delete these…" at bounding box center [913, 390] width 181 height 38
click at [979, 404] on p "**********" at bounding box center [913, 390] width 181 height 40
drag, startPoint x: 902, startPoint y: 375, endPoint x: 960, endPoint y: 424, distance: 76.0
click at [960, 424] on div "**********" at bounding box center [913, 406] width 186 height 81
click at [975, 413] on p "**********" at bounding box center [913, 396] width 181 height 53
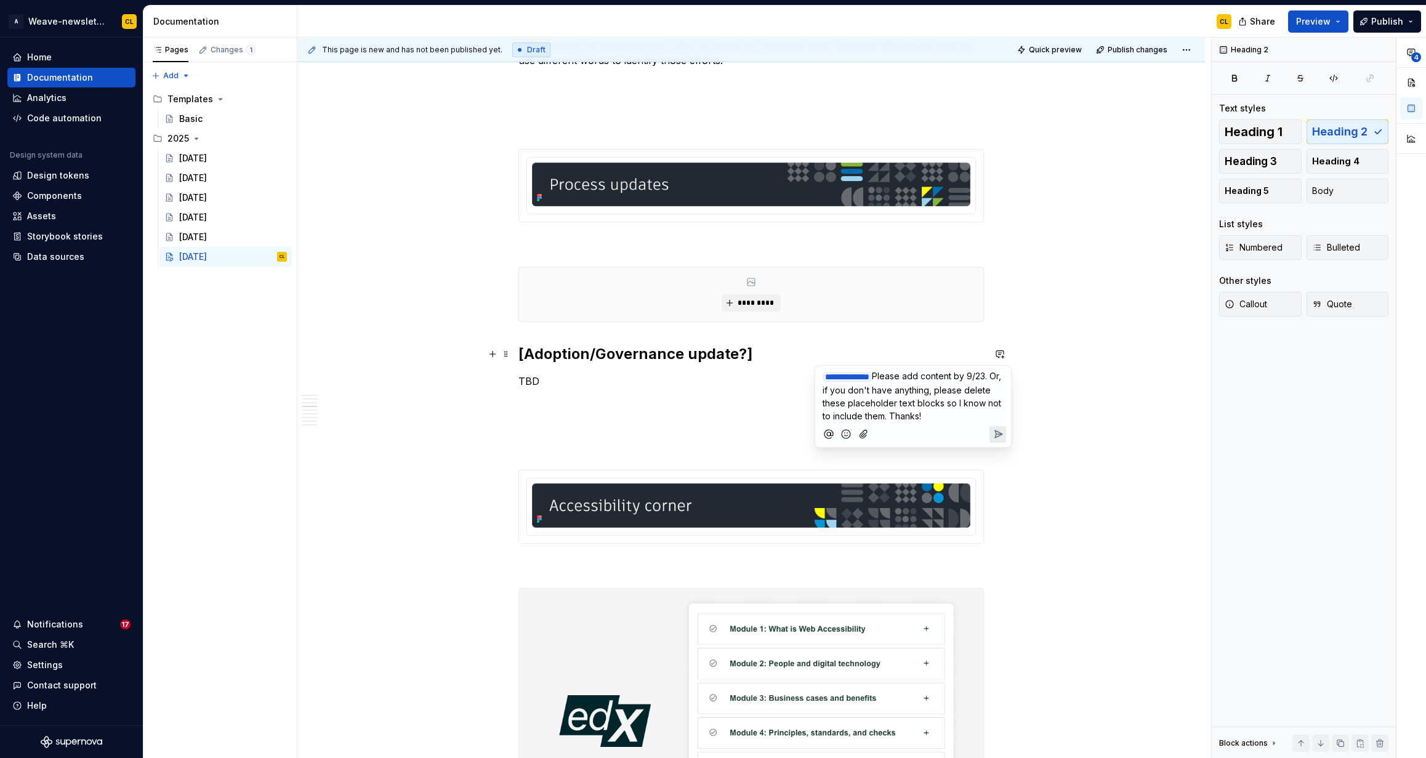
click at [998, 432] on icon "Send" at bounding box center [998, 434] width 12 height 12
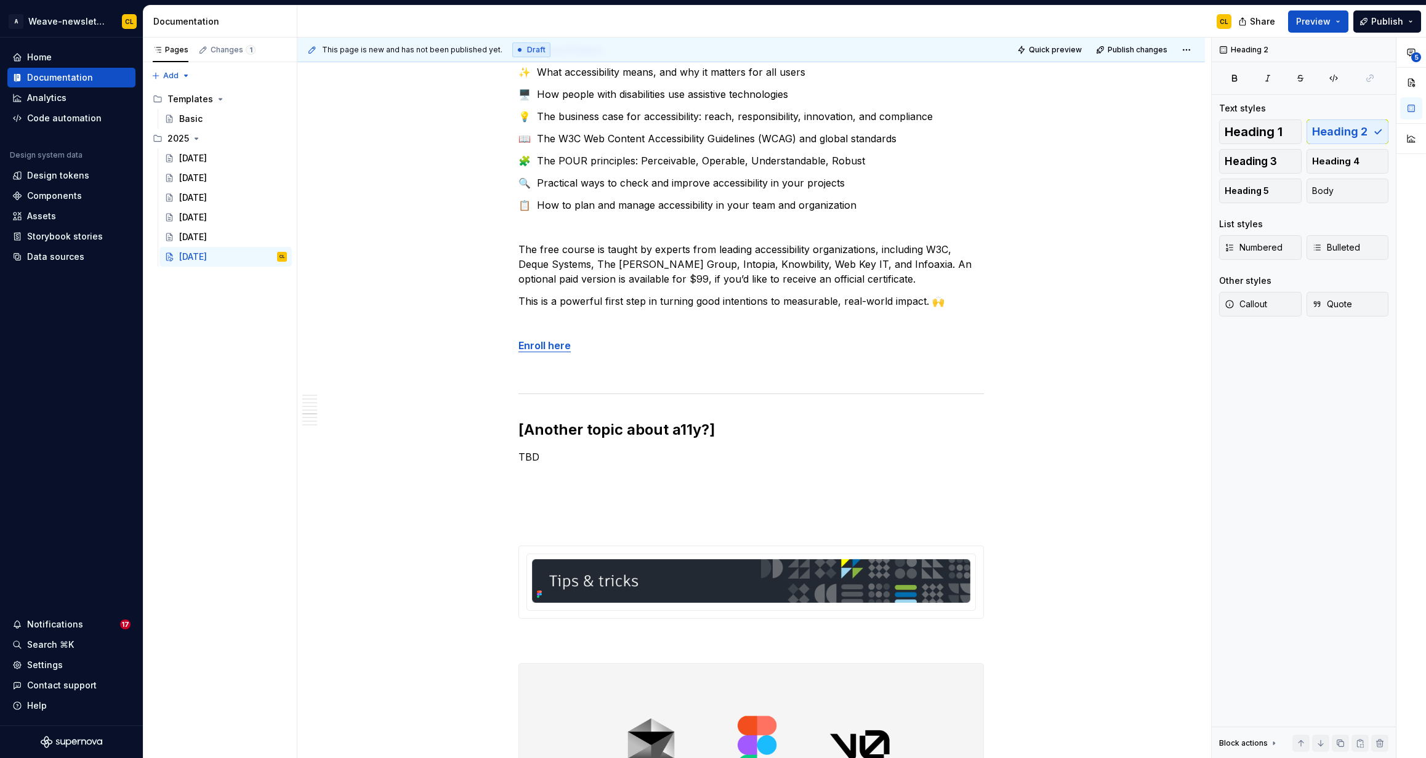
scroll to position [2042, 0]
click at [743, 427] on h2 "[Another topic about a11y?]" at bounding box center [752, 431] width 466 height 20
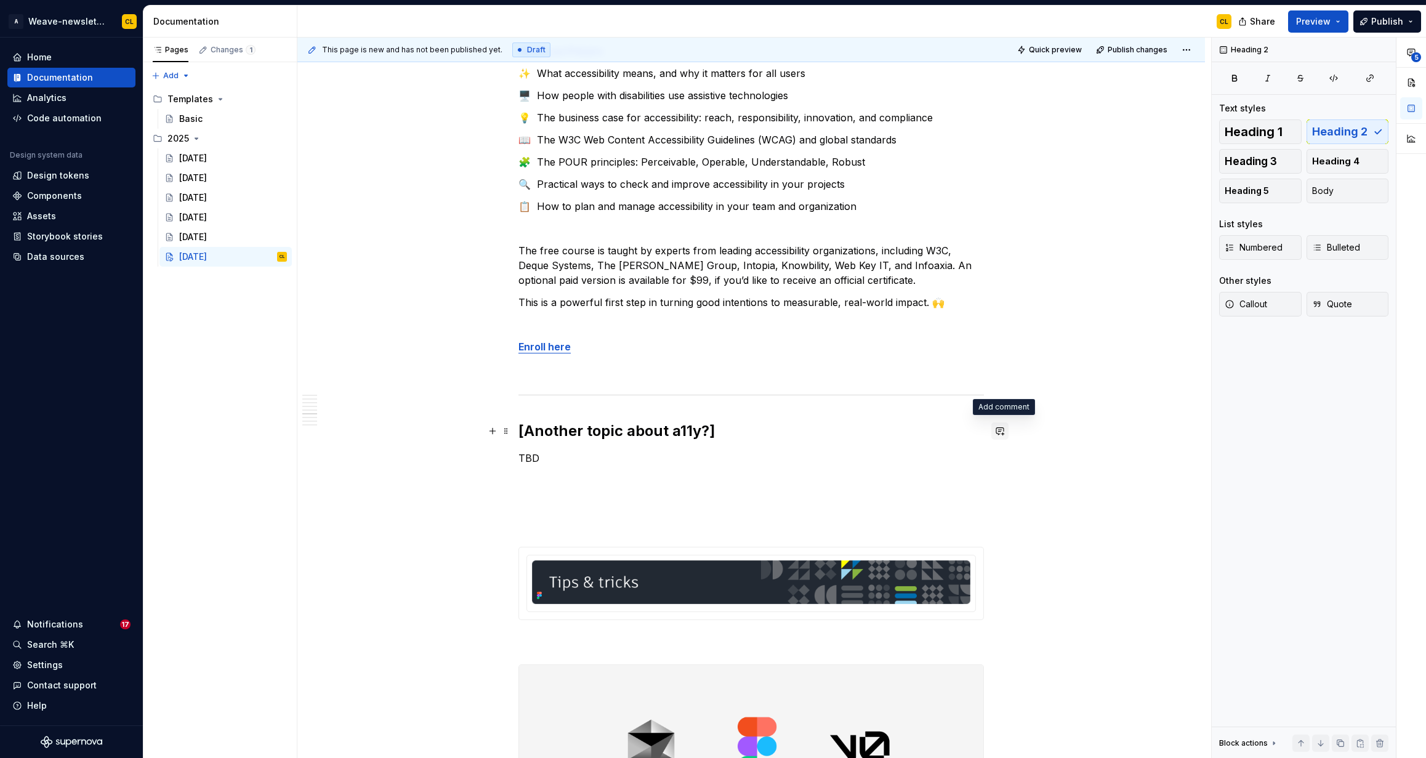
click at [1006, 433] on button "button" at bounding box center [1000, 430] width 17 height 17
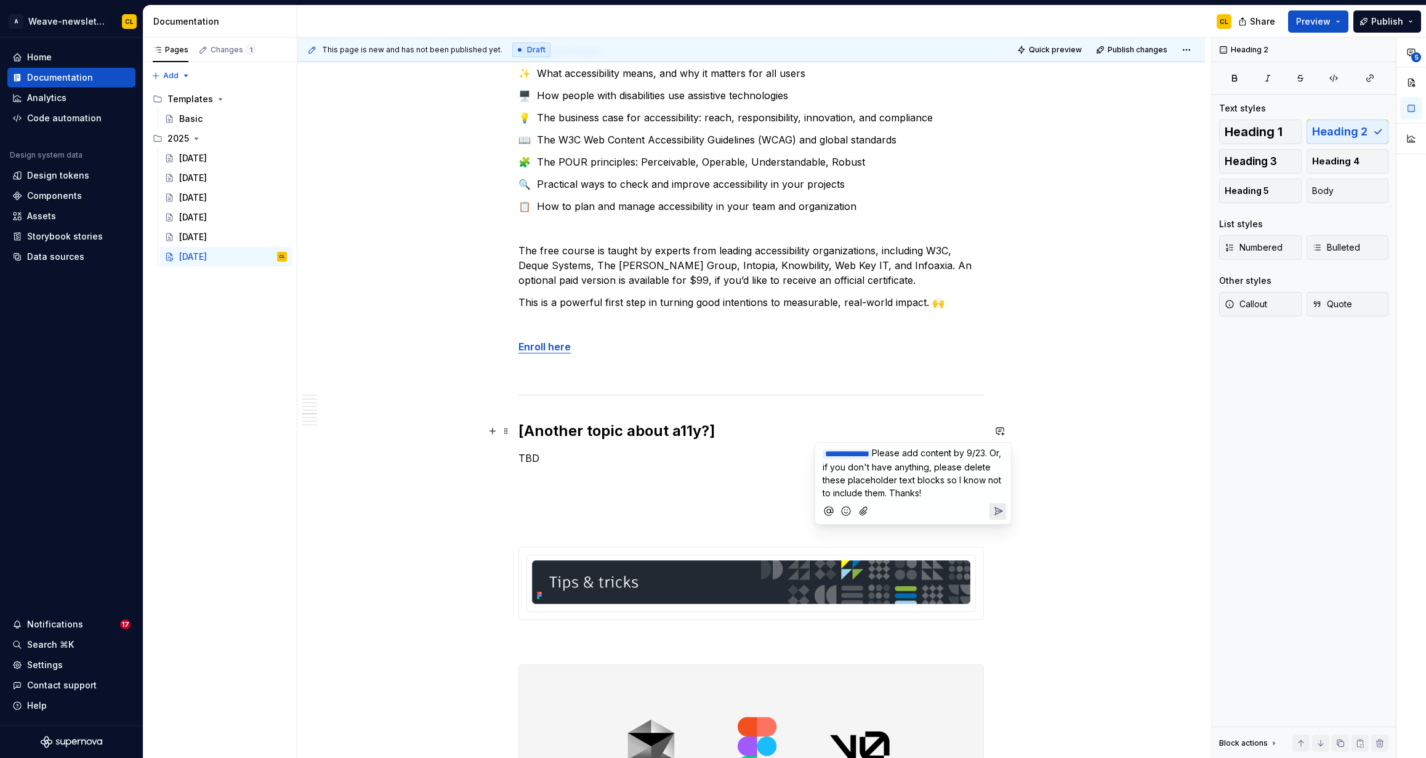
click at [999, 511] on icon "Send" at bounding box center [998, 511] width 12 height 12
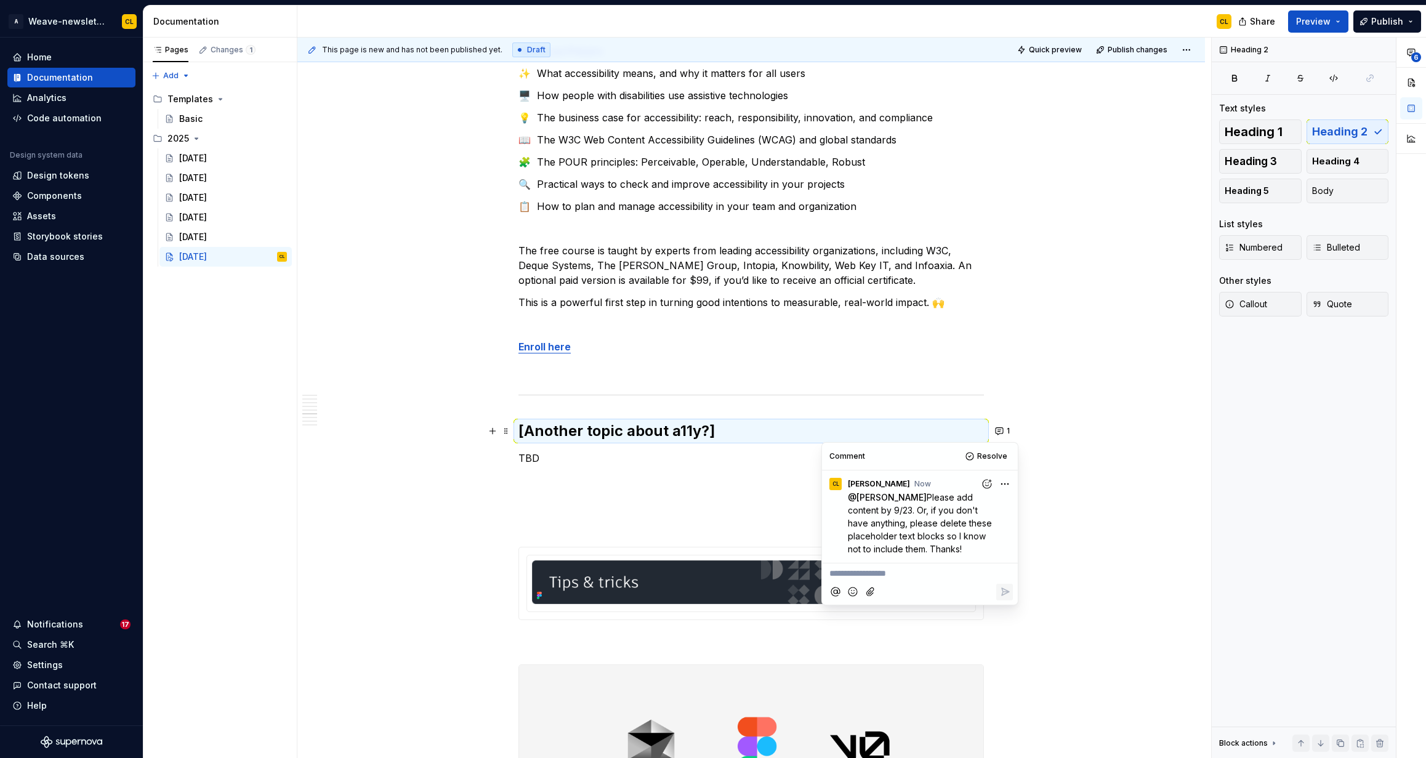
click at [1092, 567] on div "The air is growing crisper, and so is our focus on delivering valuable Weave up…" at bounding box center [751, 633] width 908 height 4929
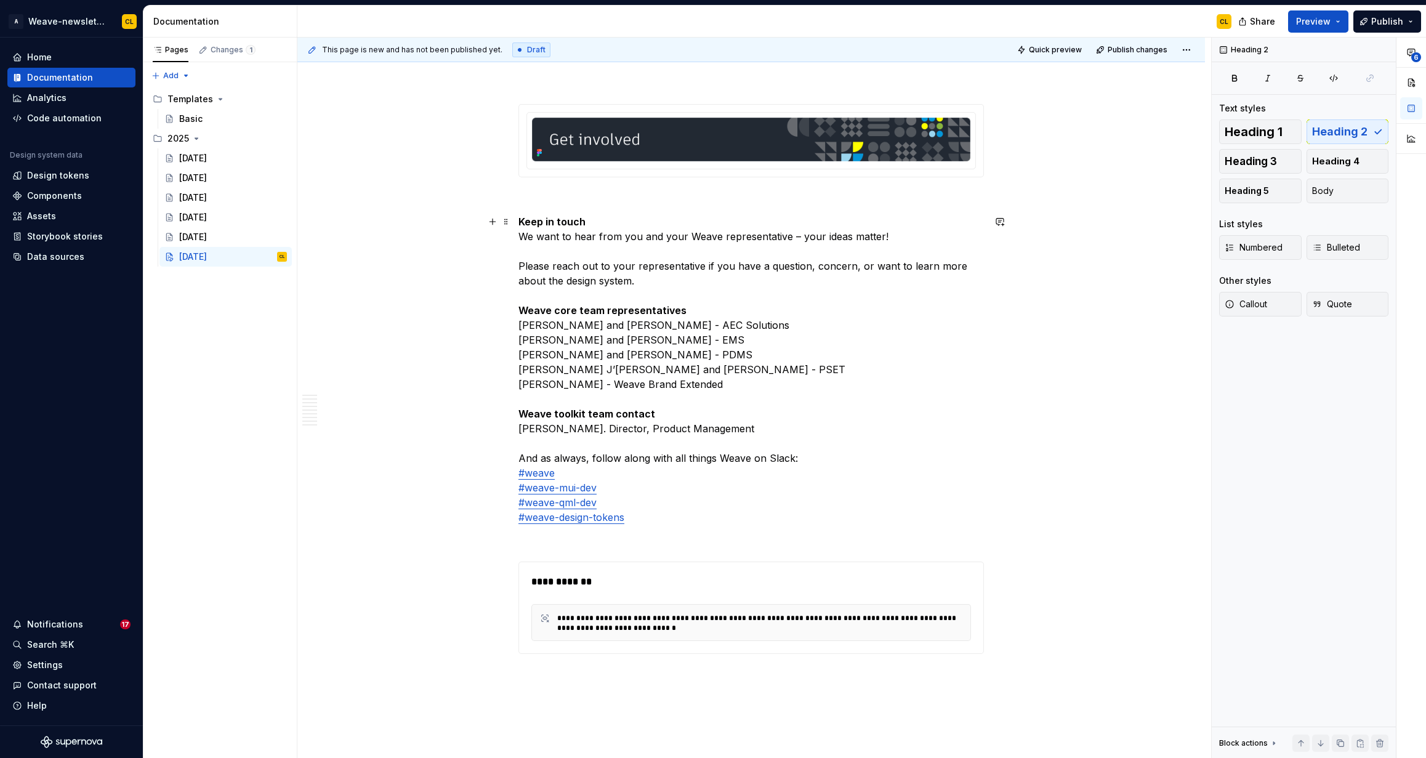
scroll to position [4214, 0]
